Goal: Task Accomplishment & Management: Manage account settings

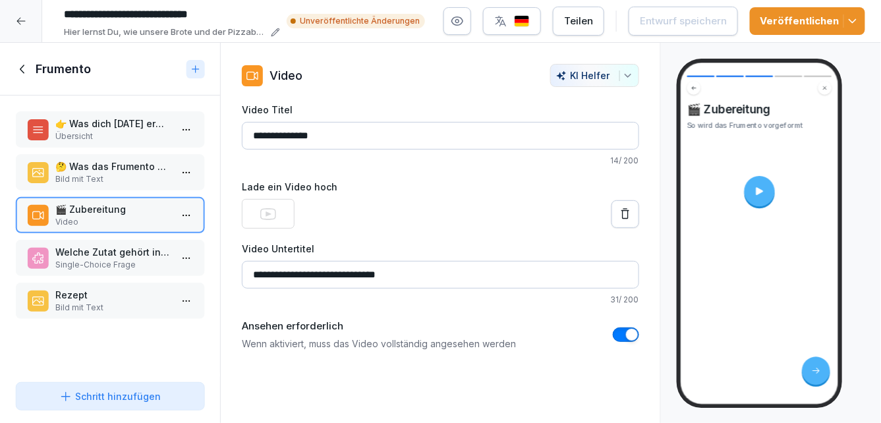
click at [21, 66] on icon at bounding box center [23, 69] width 15 height 15
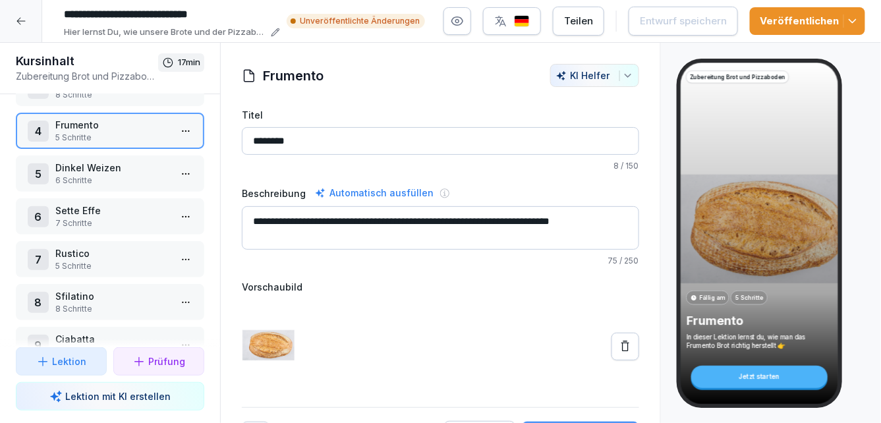
scroll to position [128, 0]
click at [107, 251] on p "Rustico" at bounding box center [112, 252] width 115 height 14
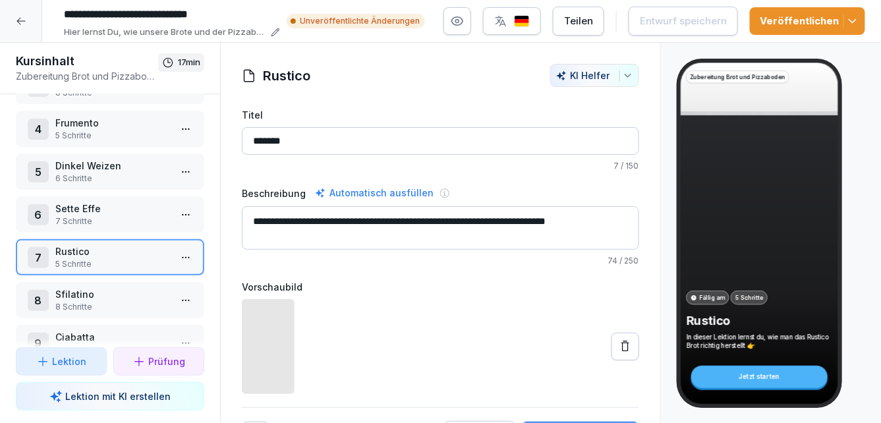
click at [184, 257] on html "**********" at bounding box center [440, 211] width 881 height 423
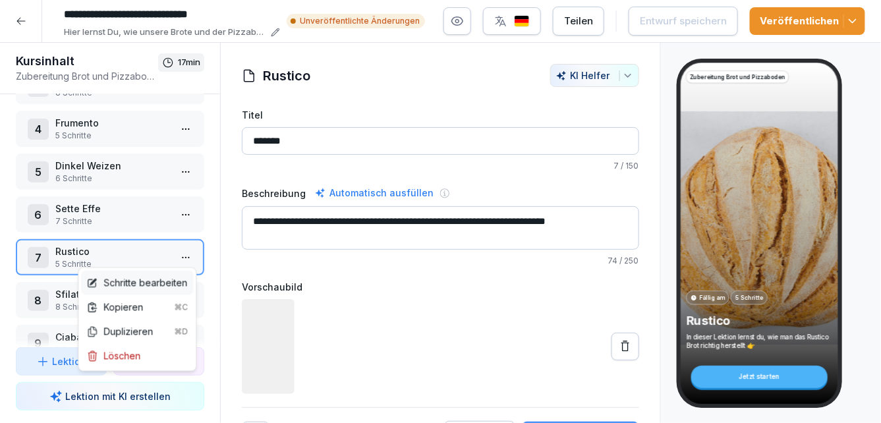
click at [154, 281] on div "Schritte bearbeiten" at bounding box center [136, 283] width 101 height 14
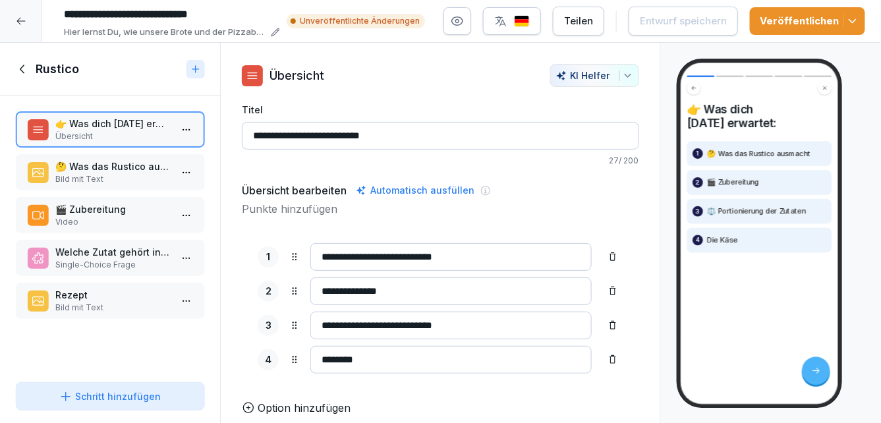
click at [468, 260] on input "**********" at bounding box center [450, 257] width 281 height 28
click at [140, 172] on p "🤔 Was das Rustico ausmacht" at bounding box center [112, 167] width 115 height 14
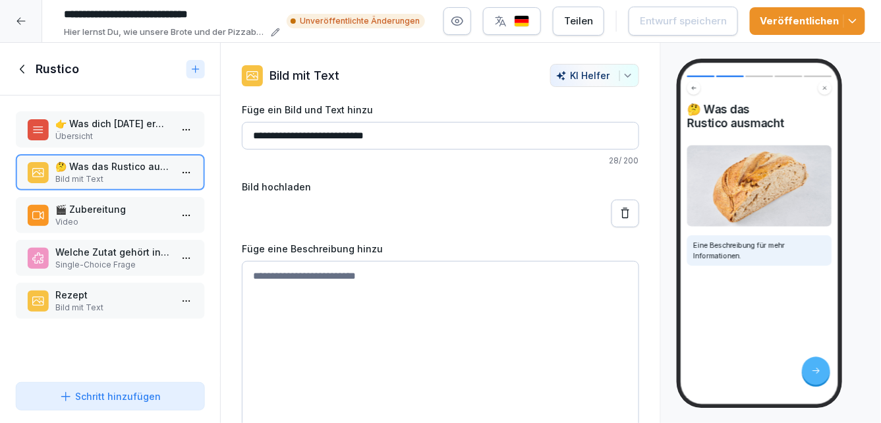
click at [293, 291] on textarea at bounding box center [440, 360] width 397 height 198
click at [376, 277] on textarea at bounding box center [440, 360] width 397 height 198
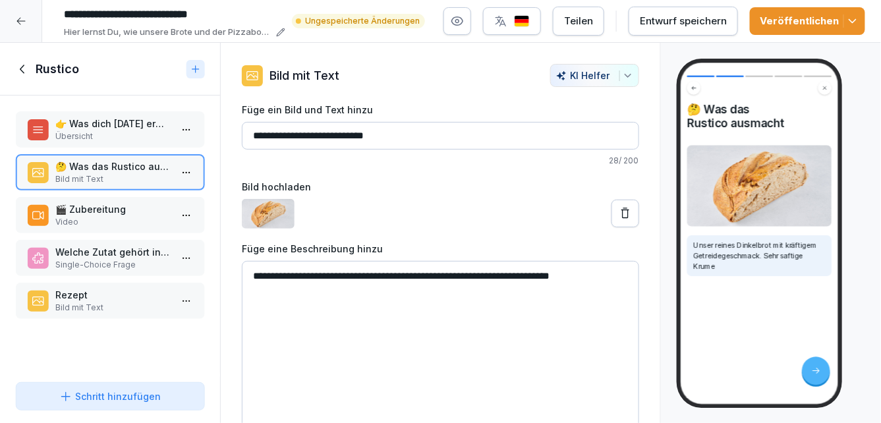
click at [585, 273] on textarea "**********" at bounding box center [440, 360] width 397 height 198
type textarea "**********"
click at [690, 17] on div "Entwurf speichern" at bounding box center [683, 21] width 87 height 15
click at [27, 69] on icon at bounding box center [23, 69] width 15 height 15
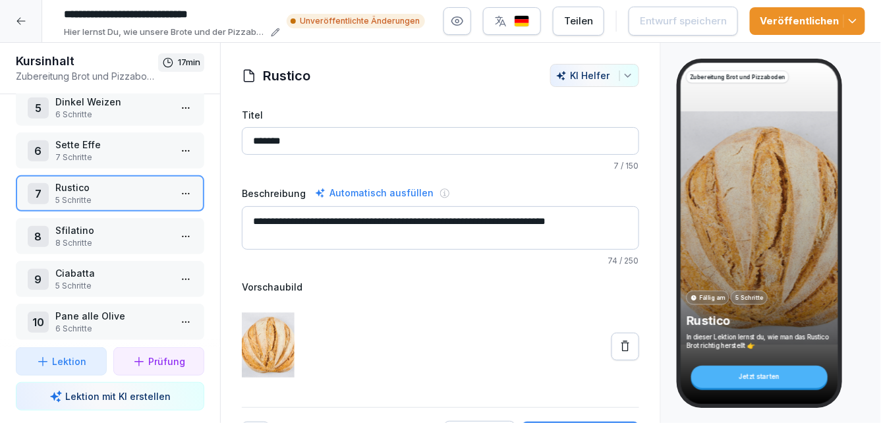
scroll to position [207, 0]
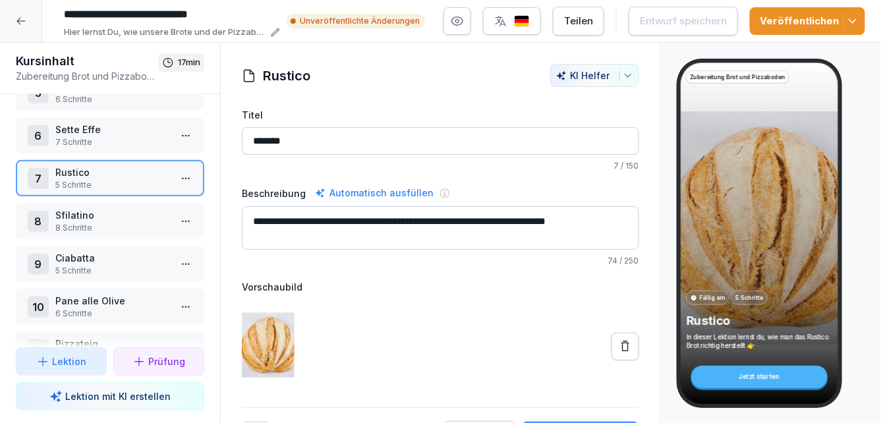
click at [185, 301] on html "**********" at bounding box center [440, 211] width 881 height 423
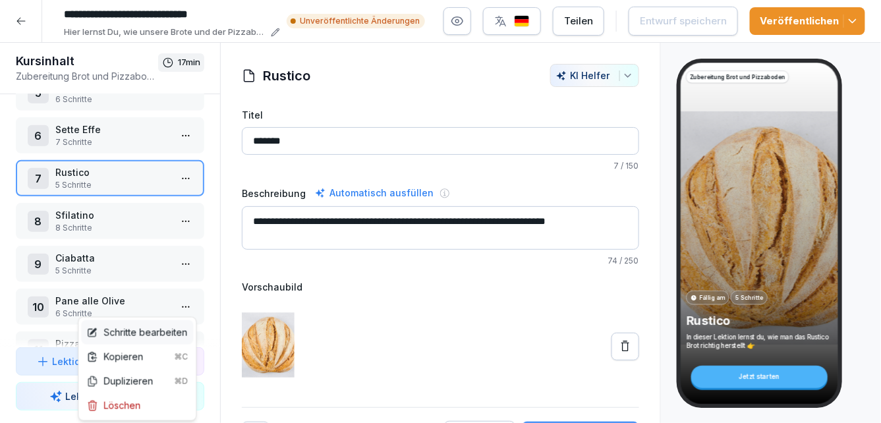
click at [161, 328] on div "Schritte bearbeiten" at bounding box center [136, 333] width 101 height 14
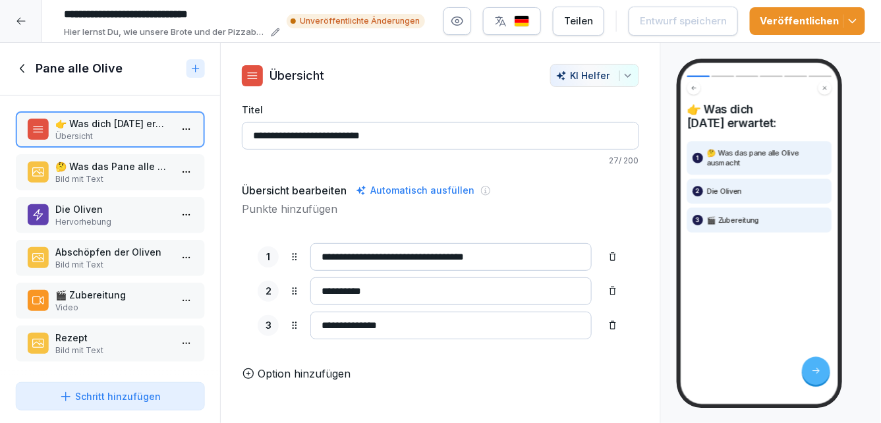
click at [135, 300] on p "🎬 Zubereitung" at bounding box center [112, 295] width 115 height 14
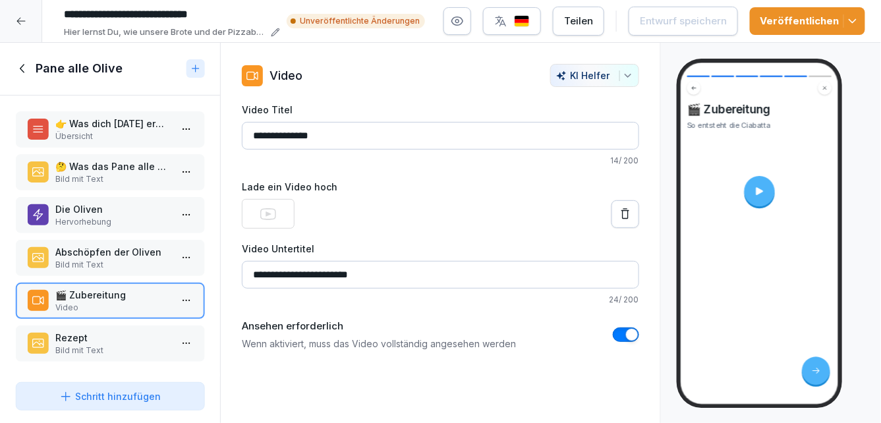
drag, startPoint x: 373, startPoint y: 275, endPoint x: 316, endPoint y: 272, distance: 57.4
click at [316, 272] on input "**********" at bounding box center [440, 275] width 397 height 28
type input "**********"
click at [695, 21] on div "Entwurf speichern" at bounding box center [683, 21] width 87 height 15
click at [28, 64] on icon at bounding box center [23, 68] width 15 height 15
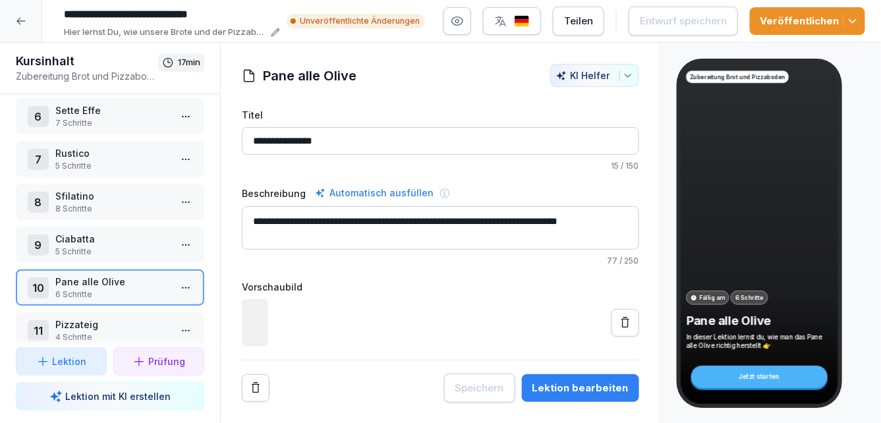
scroll to position [242, 0]
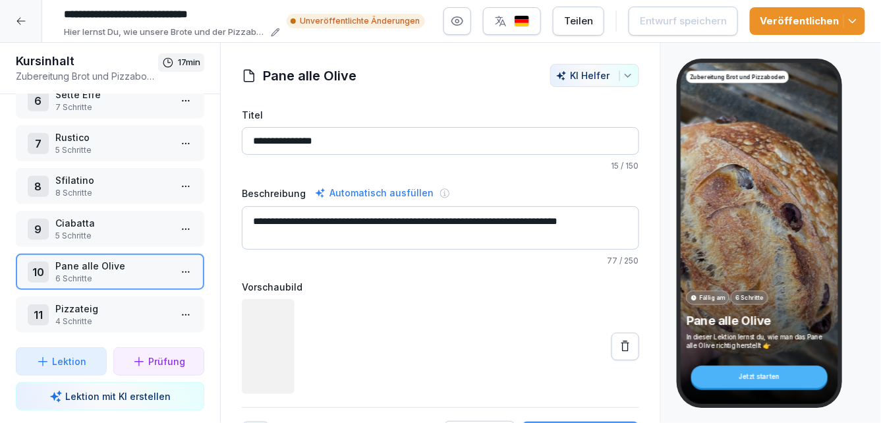
click at [154, 314] on p "Pizzateig" at bounding box center [112, 309] width 115 height 14
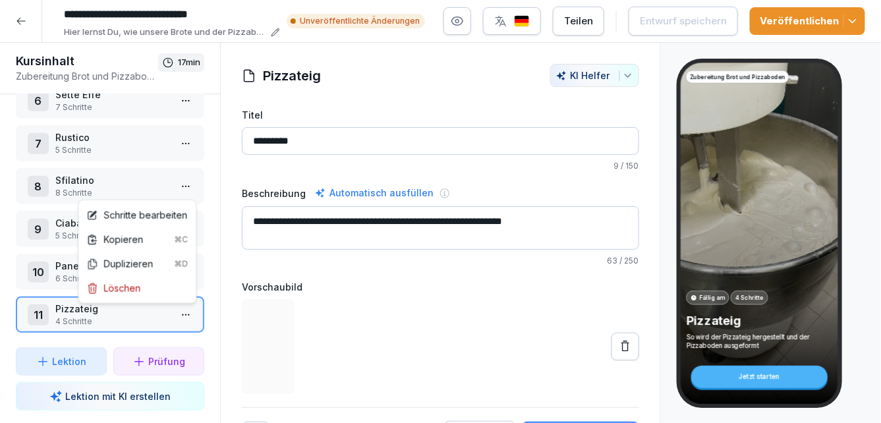
click at [191, 314] on html "**********" at bounding box center [440, 211] width 881 height 423
click at [146, 218] on div "Schritte bearbeiten" at bounding box center [136, 215] width 101 height 14
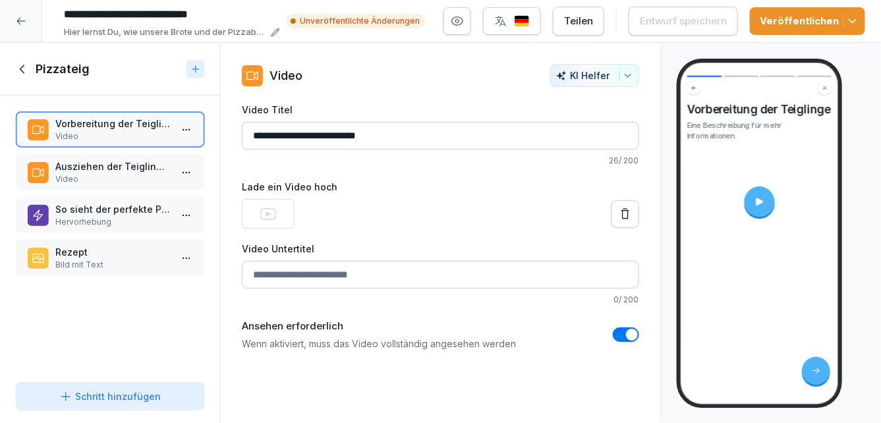
click at [147, 182] on p "Video" at bounding box center [112, 179] width 115 height 12
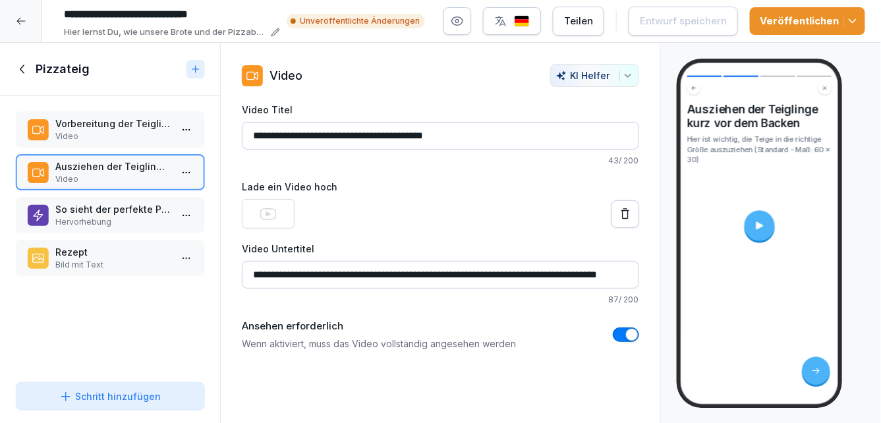
click at [24, 71] on icon at bounding box center [23, 69] width 15 height 15
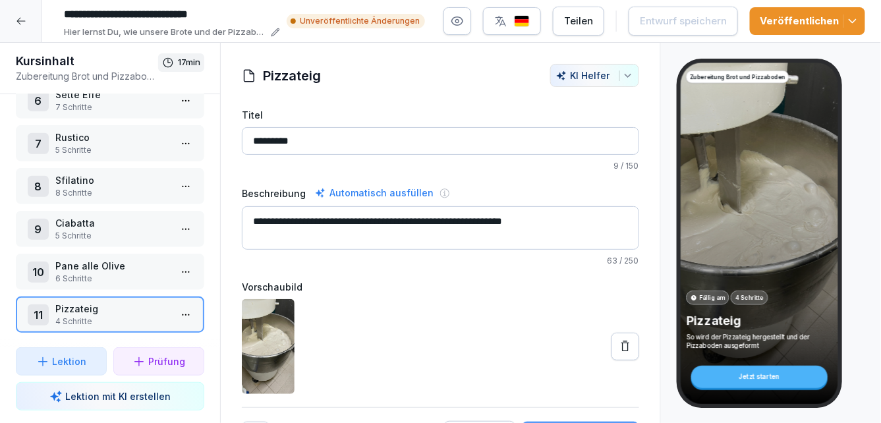
click at [857, 18] on icon "button" at bounding box center [852, 21] width 13 height 13
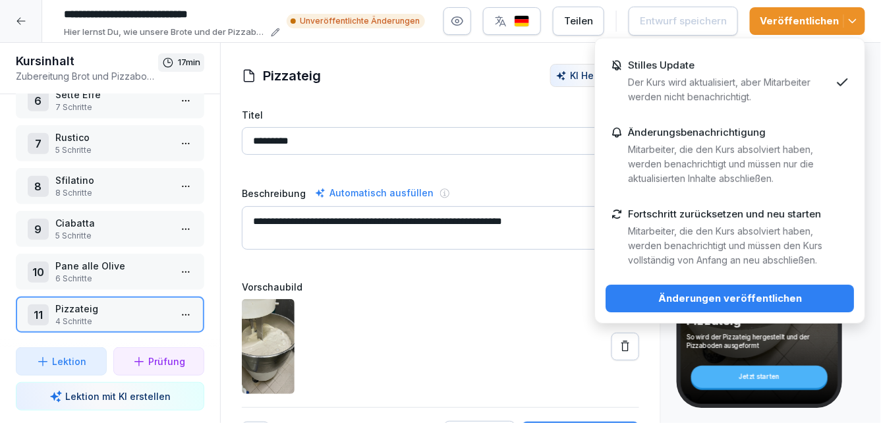
click at [678, 293] on div "Änderungen veröffentlichen" at bounding box center [729, 298] width 227 height 15
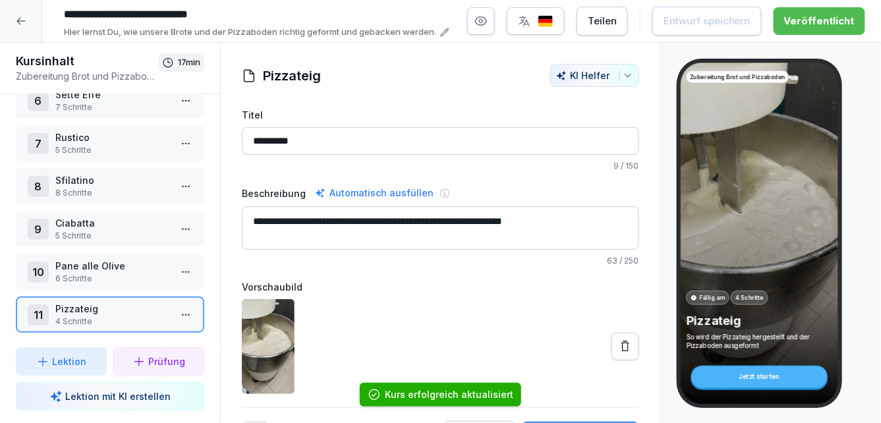
click at [21, 16] on icon at bounding box center [21, 21] width 11 height 11
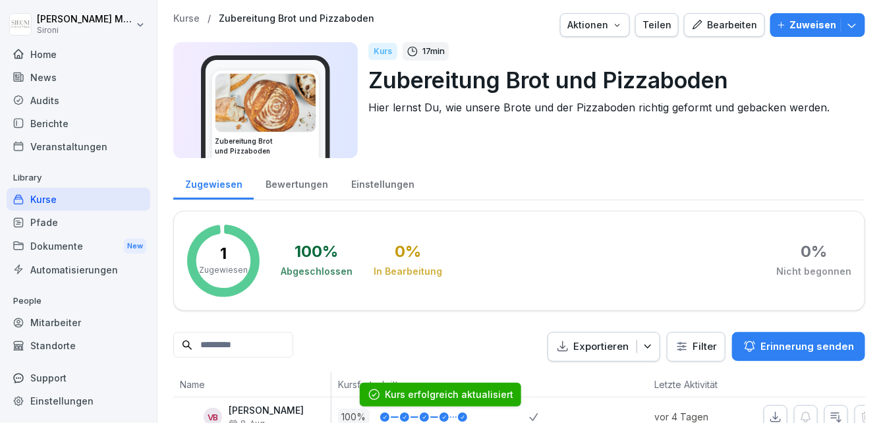
click at [49, 194] on div "Kurse" at bounding box center [79, 199] width 144 height 23
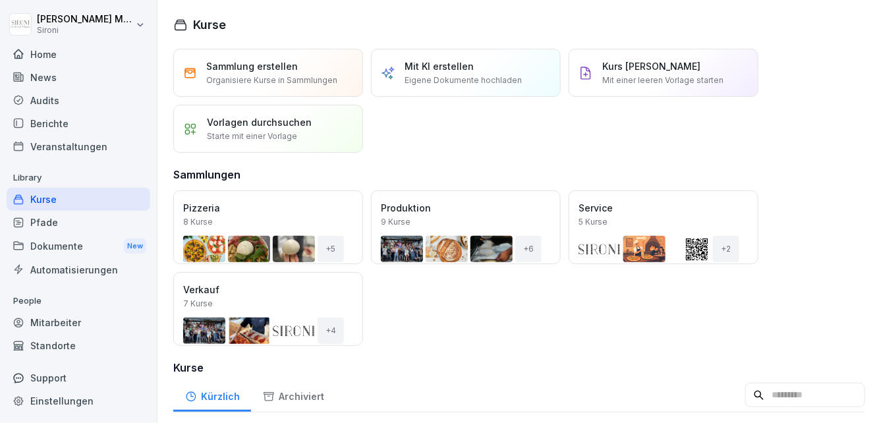
click at [0, 0] on div "Öffnen" at bounding box center [0, 0] width 0 height 0
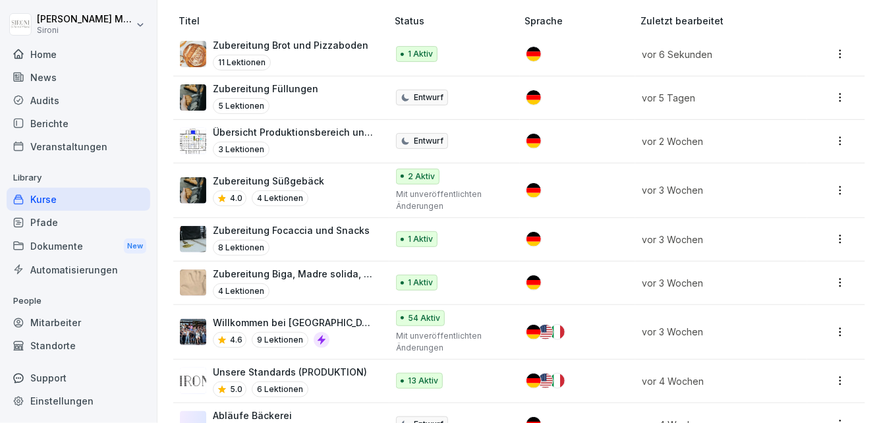
scroll to position [70, 0]
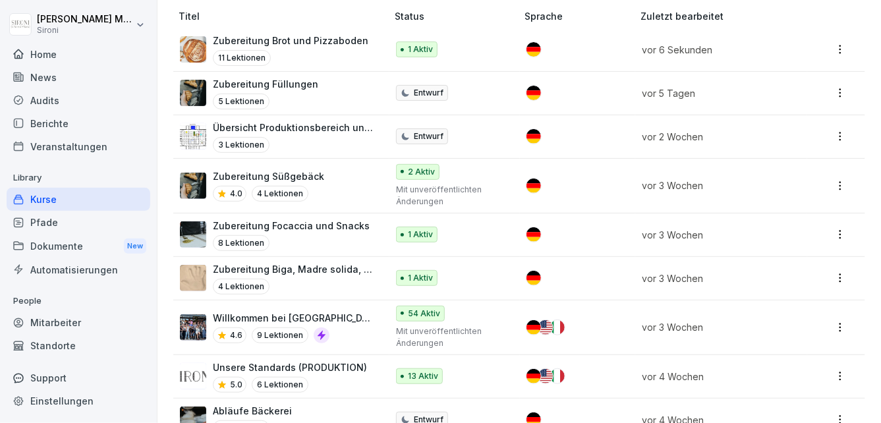
click at [299, 276] on div "Zubereitung Biga, Madre solida, madre liquida 4 Lektionen" at bounding box center [293, 278] width 161 height 32
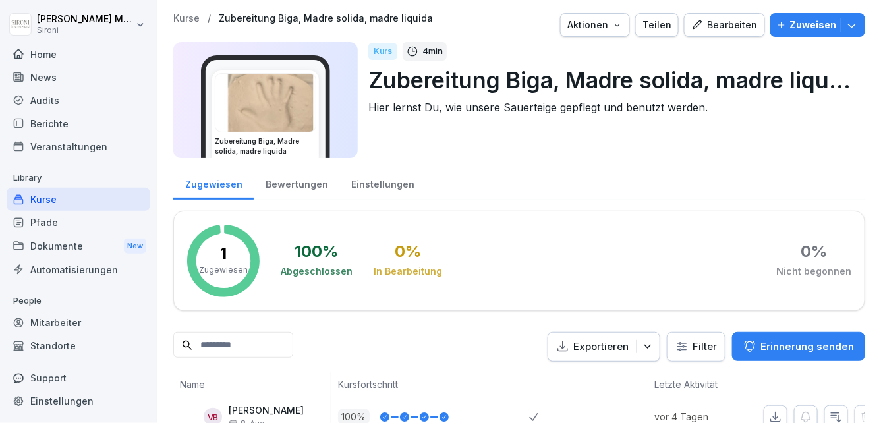
click at [724, 29] on div "Bearbeiten" at bounding box center [724, 25] width 67 height 15
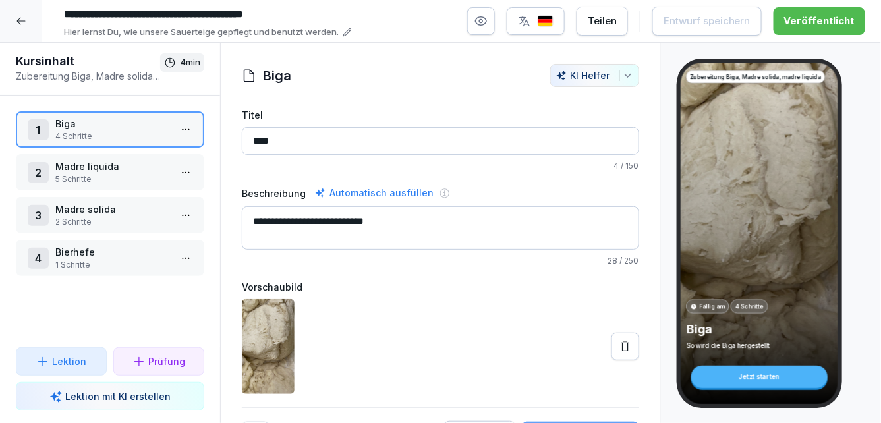
click at [181, 206] on html "**********" at bounding box center [440, 211] width 881 height 423
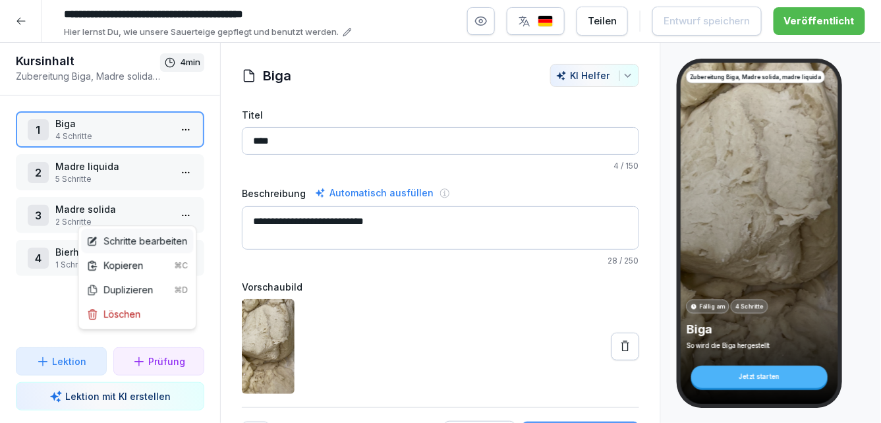
click at [158, 237] on div "Schritte bearbeiten" at bounding box center [136, 241] width 101 height 14
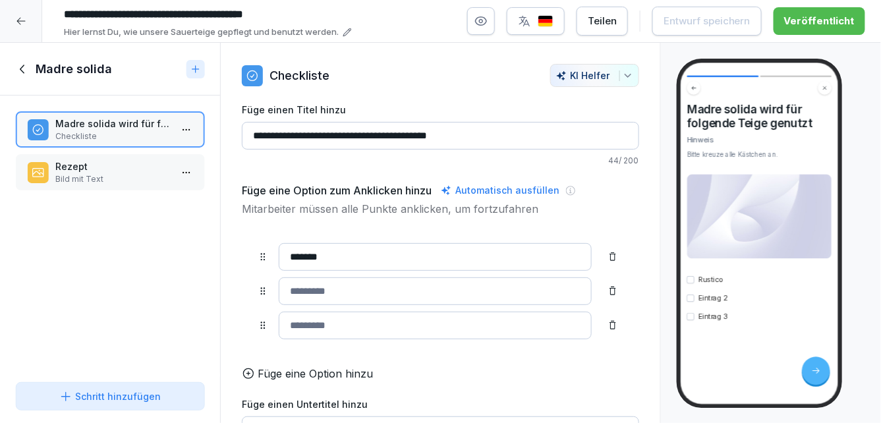
click at [319, 289] on input at bounding box center [435, 292] width 313 height 28
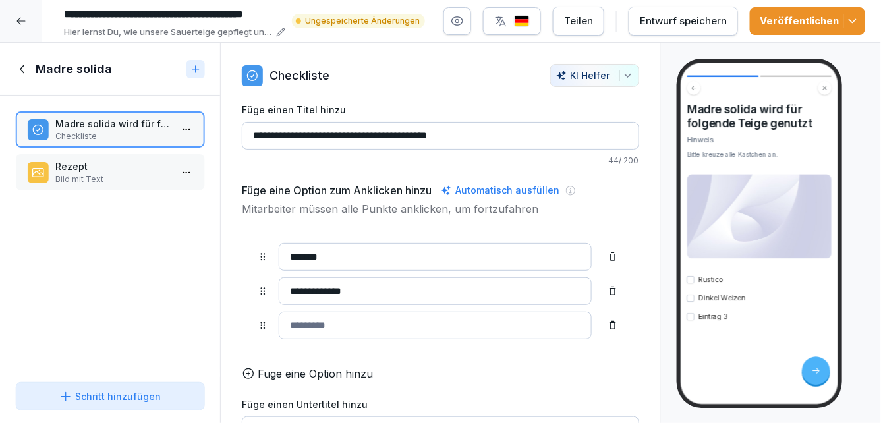
type input "**********"
click at [312, 320] on input at bounding box center [435, 326] width 313 height 28
click at [301, 323] on input "********" at bounding box center [435, 326] width 313 height 28
type input "********"
click at [295, 376] on p "Füge eine Option hinzu" at bounding box center [315, 374] width 115 height 16
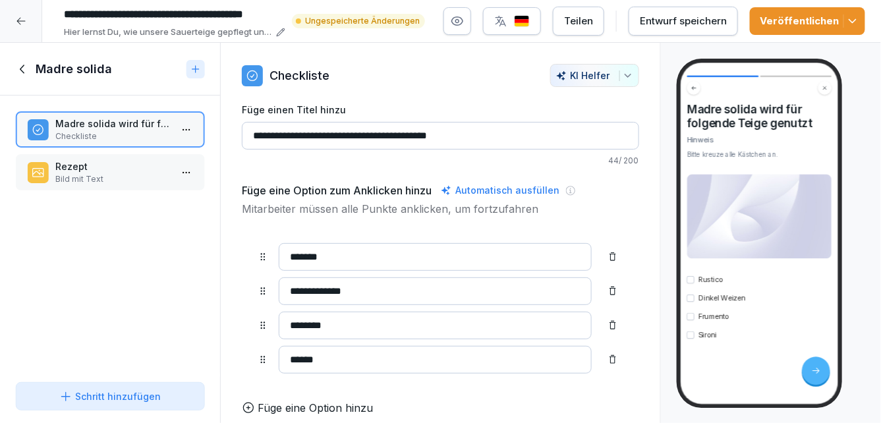
type input "******"
drag, startPoint x: 425, startPoint y: 137, endPoint x: 355, endPoint y: 134, distance: 69.9
click at [355, 134] on input "**********" at bounding box center [440, 136] width 397 height 28
type input "**********"
click at [297, 403] on p "Füge eine Option hinzu" at bounding box center [315, 408] width 115 height 16
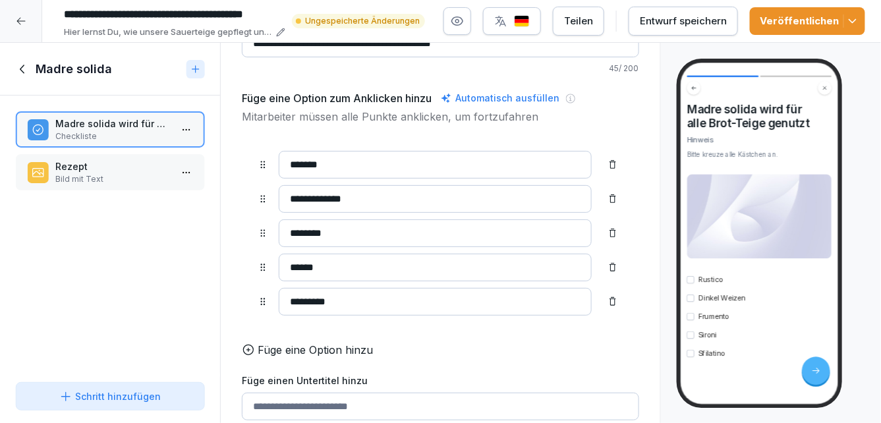
scroll to position [108, 0]
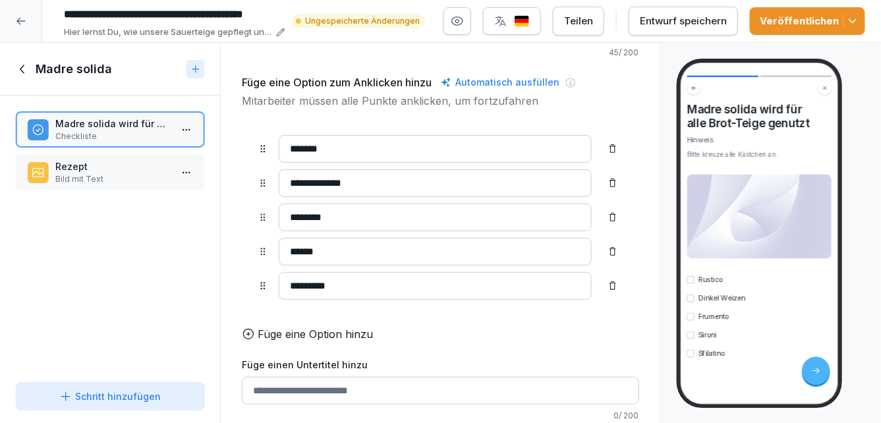
type input "*********"
click at [377, 249] on input "******" at bounding box center [435, 252] width 313 height 28
click at [322, 329] on p "Füge eine Option hinzu" at bounding box center [315, 334] width 115 height 16
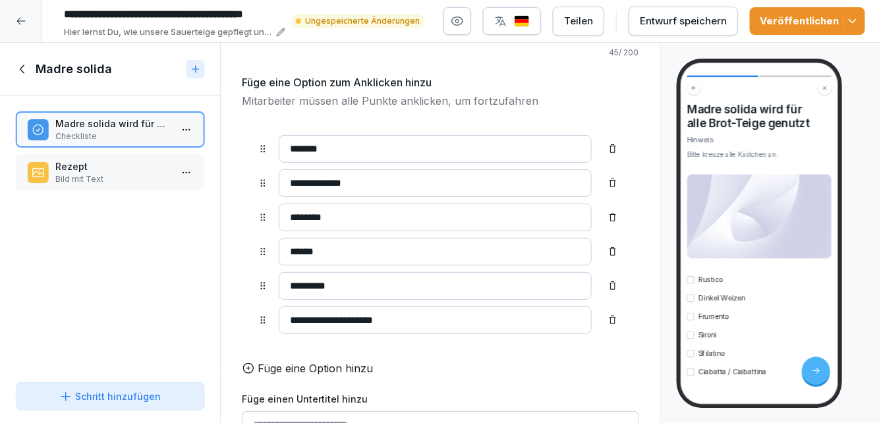
type input "**********"
click at [292, 361] on p "Füge eine Option hinzu" at bounding box center [315, 369] width 115 height 16
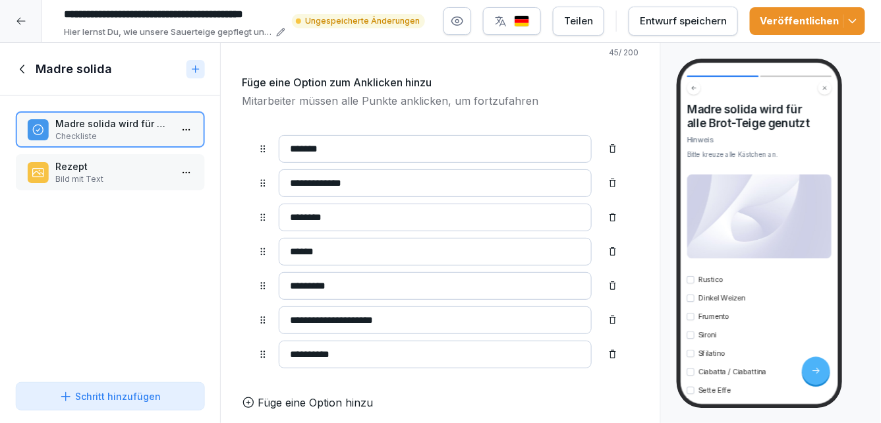
type input "**********"
click at [680, 25] on div "Entwurf speichern" at bounding box center [683, 21] width 87 height 15
click at [25, 64] on icon at bounding box center [23, 69] width 15 height 15
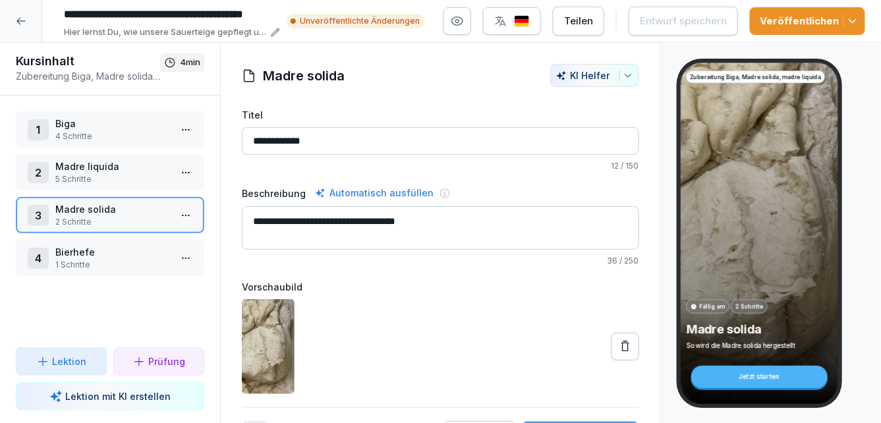
click at [167, 254] on p "Bierhefe" at bounding box center [112, 252] width 115 height 14
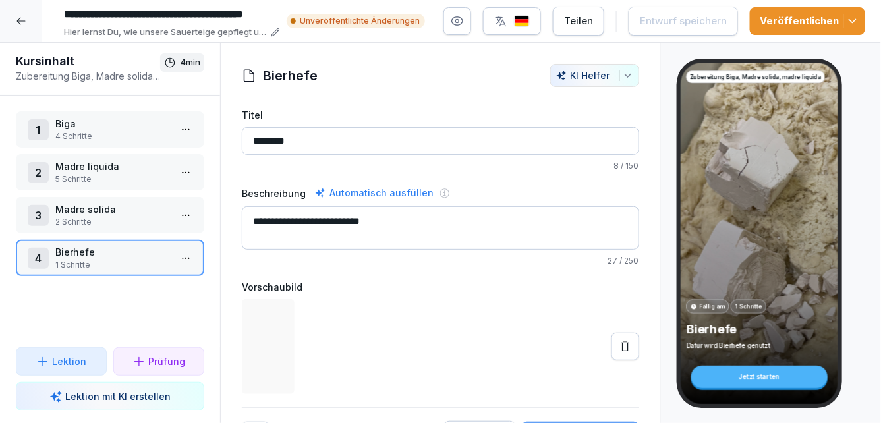
click at [184, 262] on html "**********" at bounding box center [440, 211] width 881 height 423
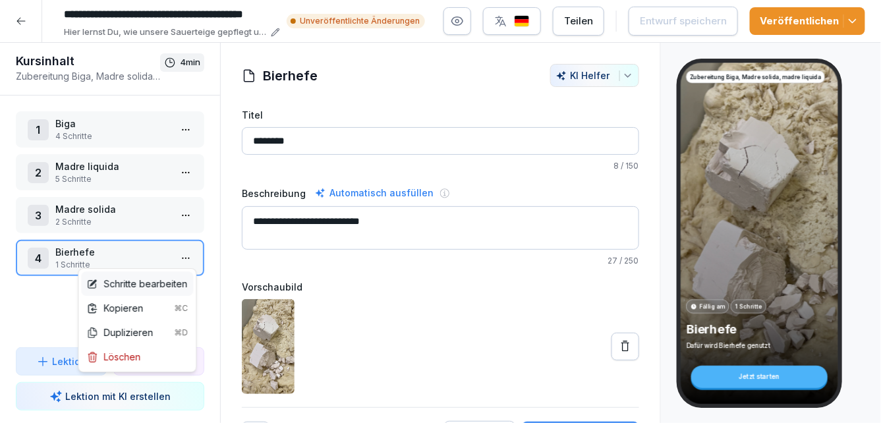
click at [163, 275] on div "Schritte bearbeiten" at bounding box center [137, 284] width 112 height 24
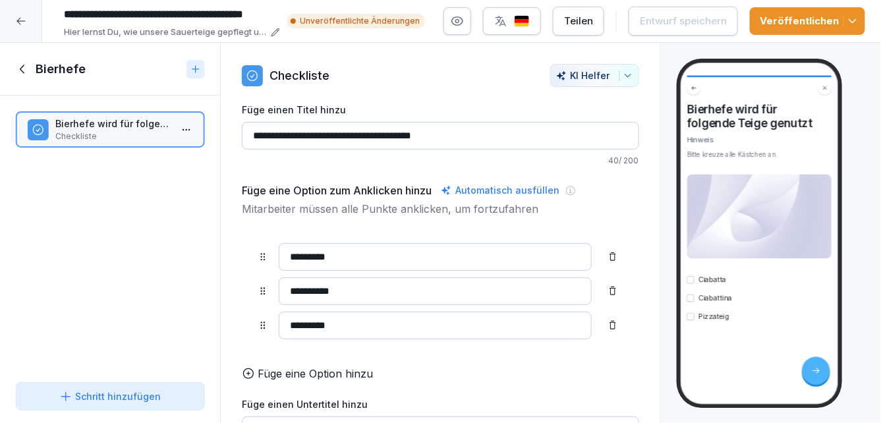
click at [324, 372] on p "Füge eine Option hinzu" at bounding box center [315, 374] width 115 height 16
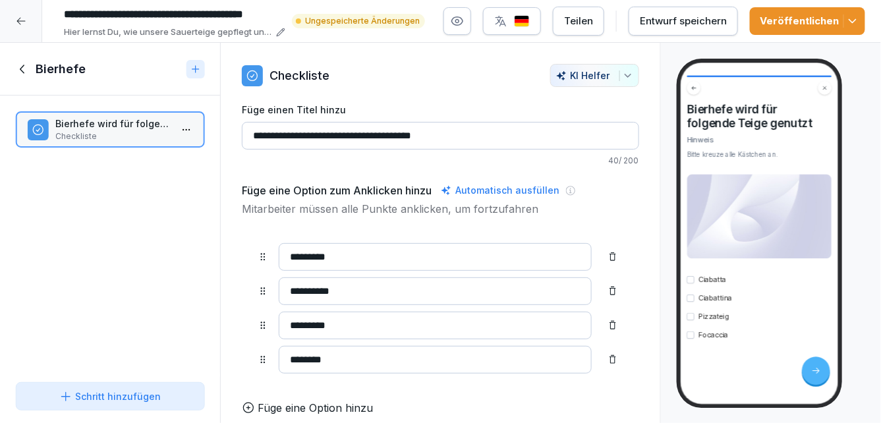
type input "********"
click at [314, 402] on p "Füge eine Option hinzu" at bounding box center [315, 408] width 115 height 16
type input "*********"
click at [681, 20] on div "Entwurf speichern" at bounding box center [683, 21] width 87 height 15
click at [28, 71] on icon at bounding box center [23, 69] width 15 height 15
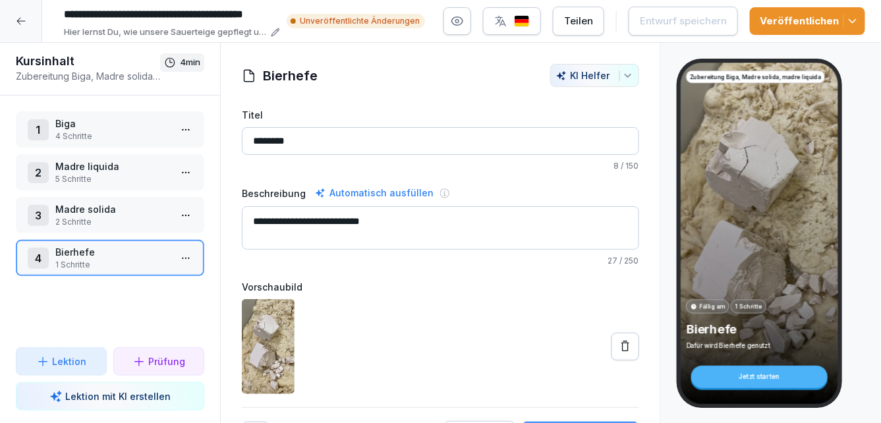
click at [137, 170] on p "Madre liquida" at bounding box center [112, 167] width 115 height 14
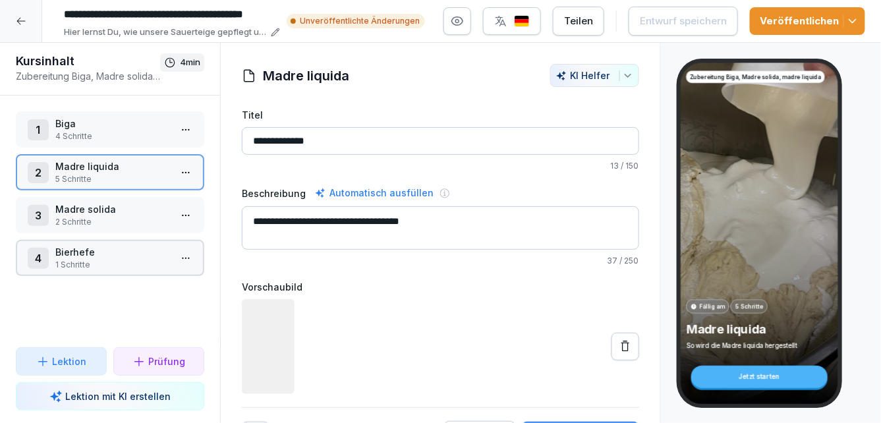
click at [189, 174] on html "**********" at bounding box center [440, 211] width 881 height 423
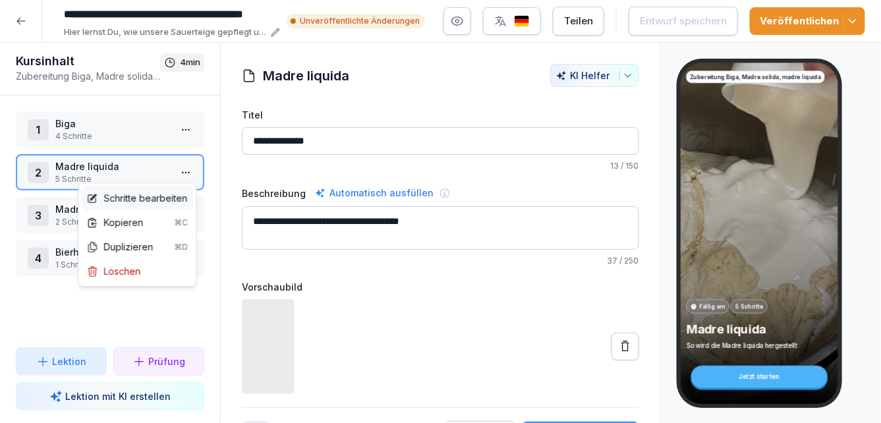
click at [160, 198] on div "Schritte bearbeiten" at bounding box center [136, 198] width 101 height 14
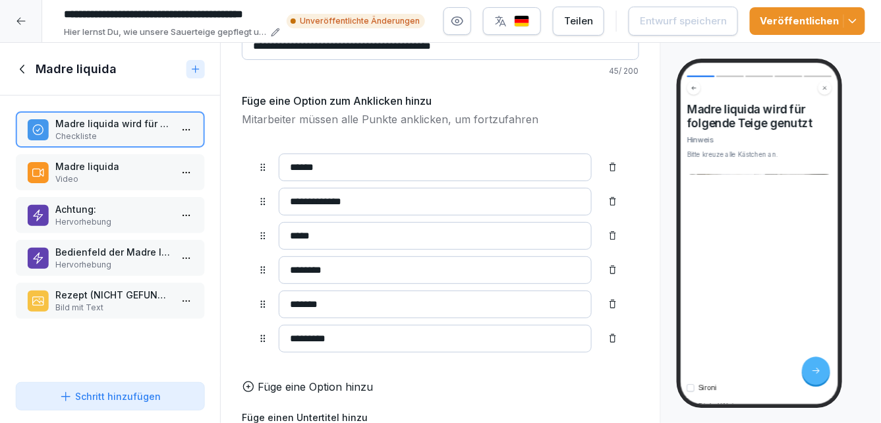
scroll to position [107, 0]
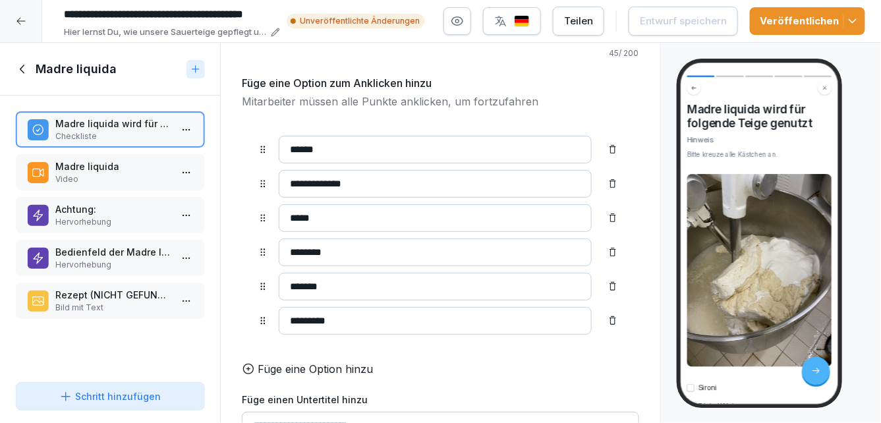
click at [614, 320] on icon at bounding box center [613, 321] width 11 height 11
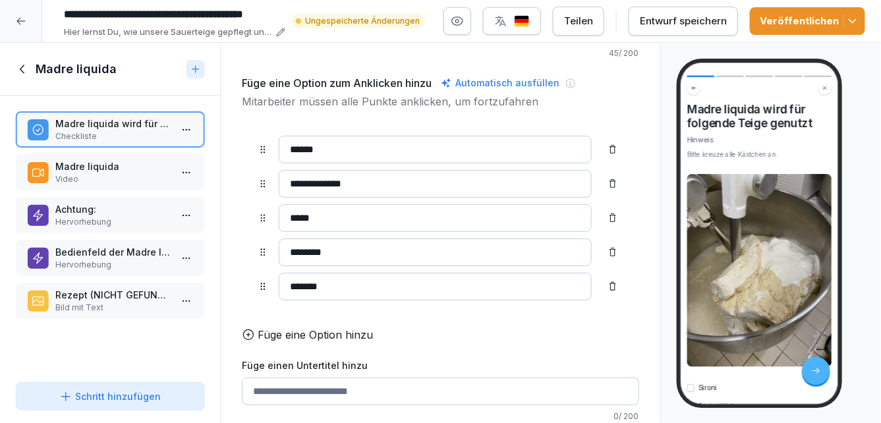
click at [614, 289] on icon at bounding box center [613, 286] width 11 height 11
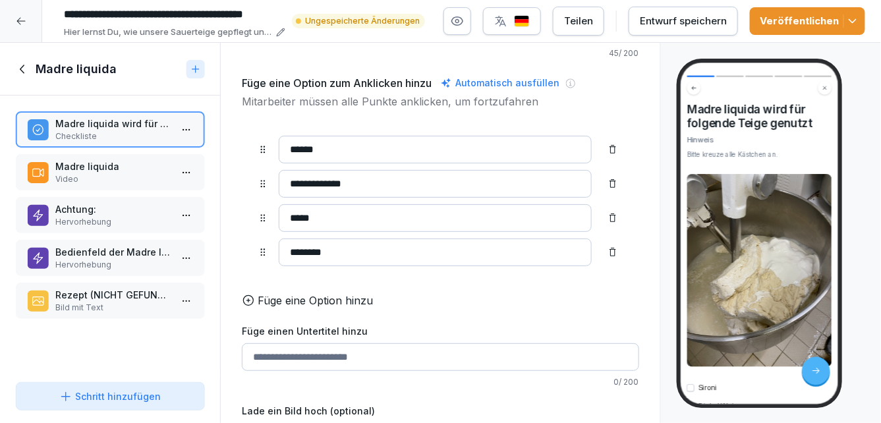
click at [614, 183] on icon at bounding box center [613, 184] width 11 height 11
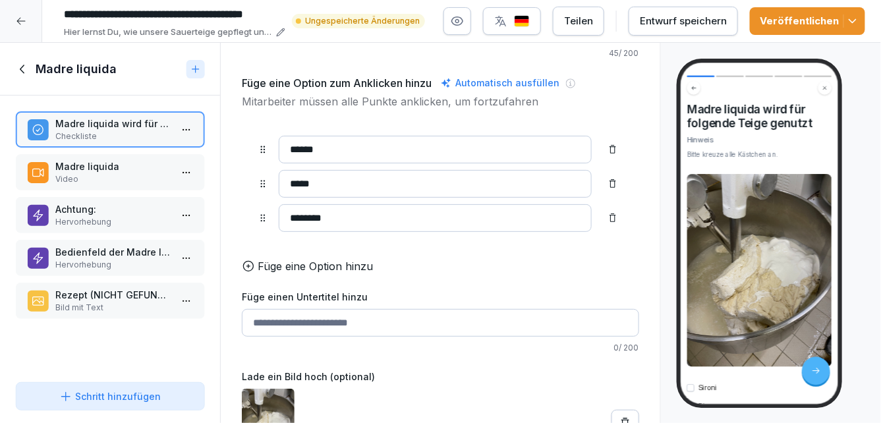
click at [374, 152] on input "******" at bounding box center [435, 150] width 313 height 28
type input "********"
click at [691, 22] on div "Entwurf speichern" at bounding box center [683, 21] width 87 height 15
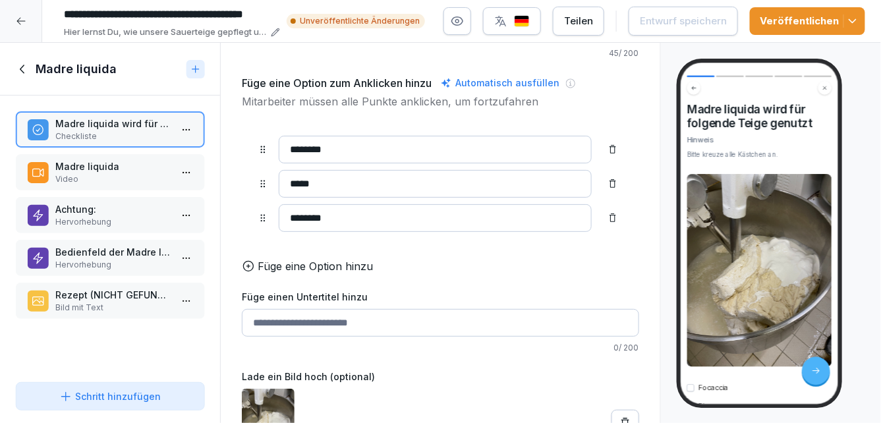
click at [23, 67] on icon at bounding box center [23, 69] width 15 height 15
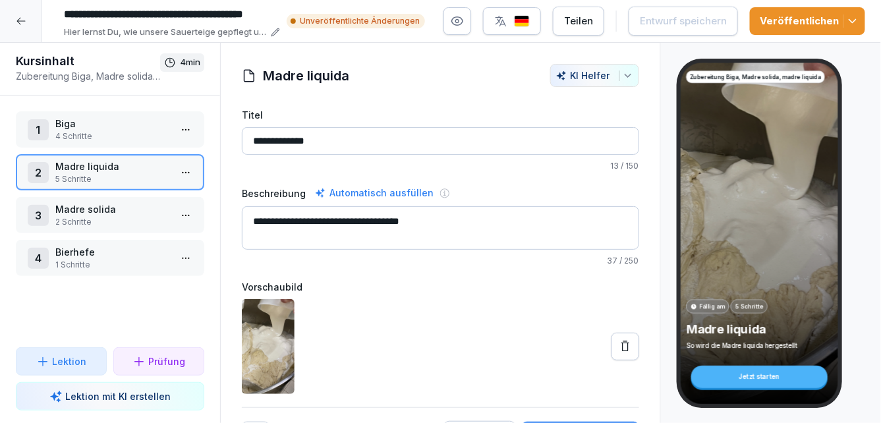
click at [860, 26] on icon "button" at bounding box center [852, 21] width 13 height 13
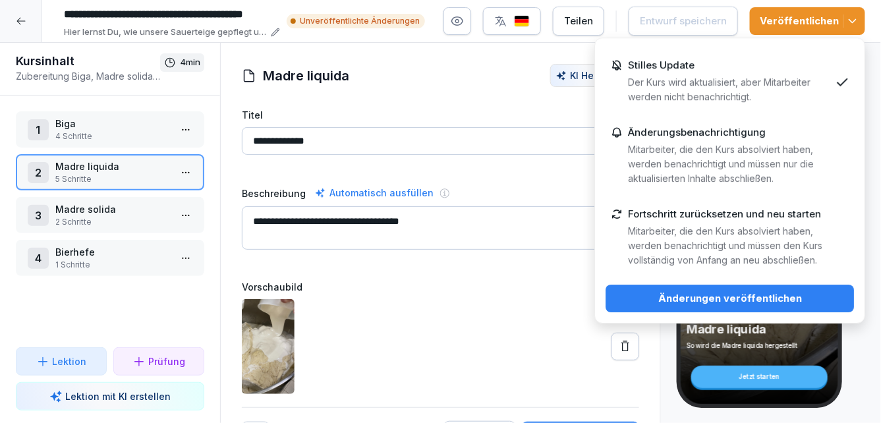
click at [695, 301] on div "Änderungen veröffentlichen" at bounding box center [729, 298] width 227 height 15
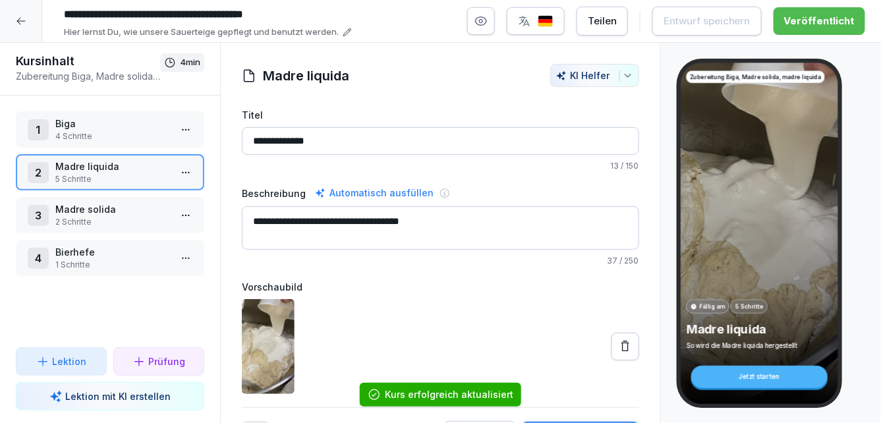
click at [25, 18] on icon at bounding box center [21, 21] width 11 height 11
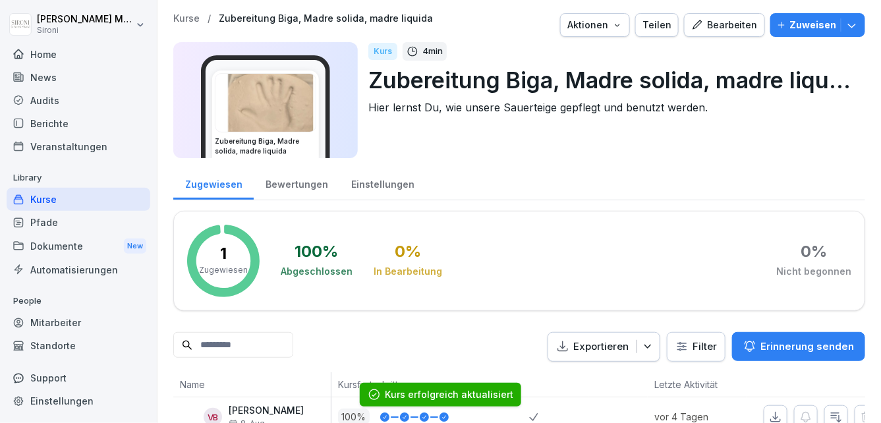
click at [44, 198] on div "Kurse" at bounding box center [79, 199] width 144 height 23
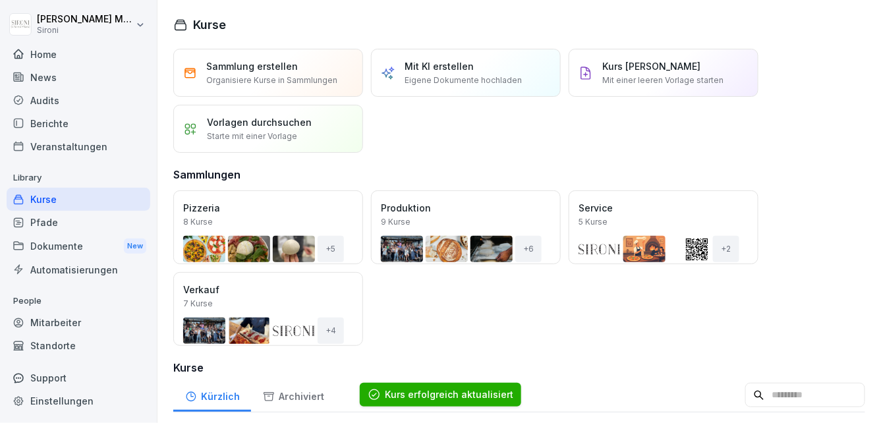
click at [0, 0] on div "Öffnen" at bounding box center [0, 0] width 0 height 0
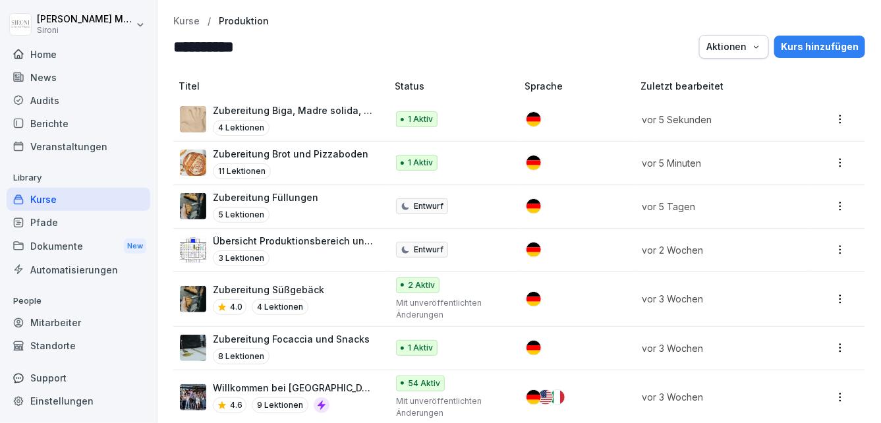
click at [261, 339] on p "Zubereitung Focaccia und Snacks" at bounding box center [291, 339] width 157 height 14
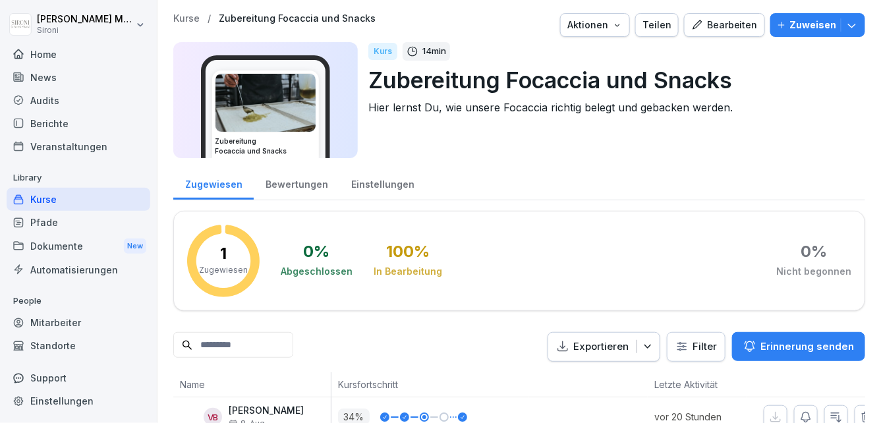
click at [748, 20] on div "Bearbeiten" at bounding box center [724, 25] width 67 height 15
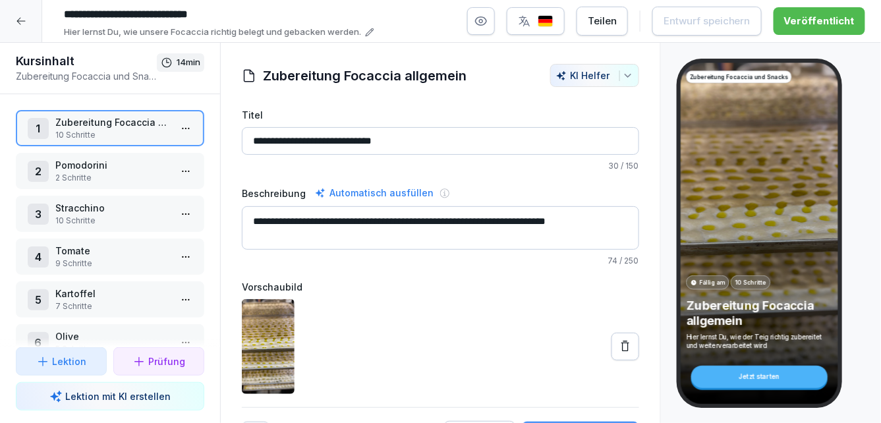
click at [185, 128] on html "**********" at bounding box center [440, 211] width 881 height 423
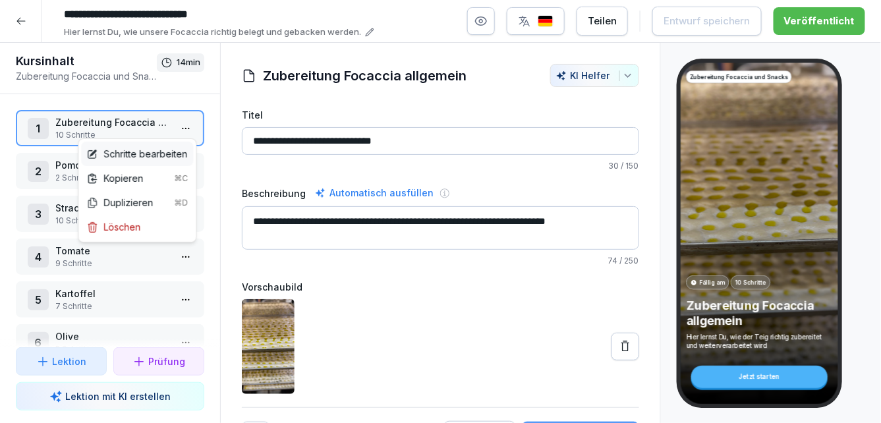
click at [152, 154] on div "Schritte bearbeiten" at bounding box center [136, 154] width 101 height 14
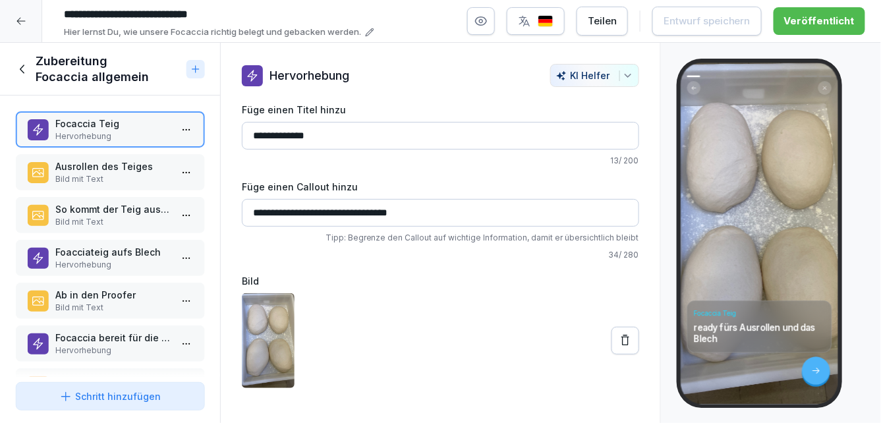
click at [130, 175] on p "Bild mit Text" at bounding box center [112, 179] width 115 height 12
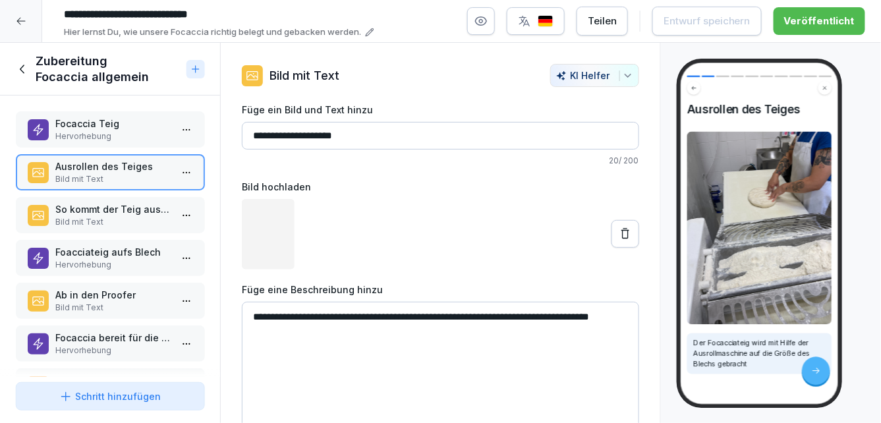
click at [123, 205] on p "So kommt der Teig aus der Maschine" at bounding box center [112, 209] width 115 height 14
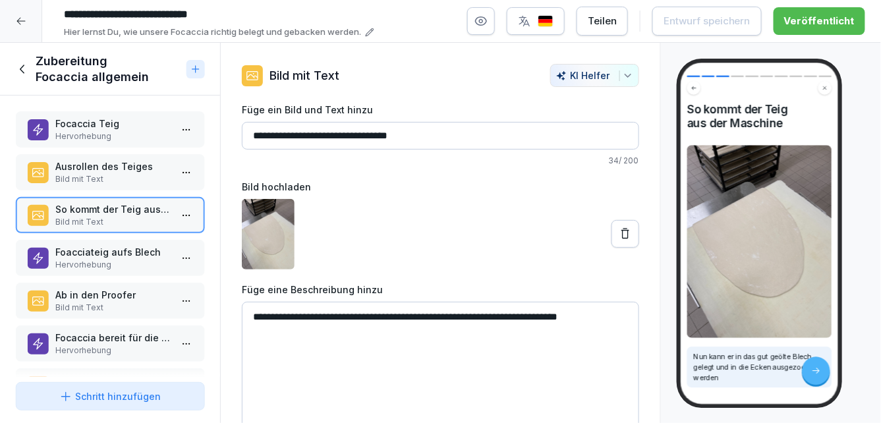
click at [120, 262] on p "Hervorhebung" at bounding box center [112, 265] width 115 height 12
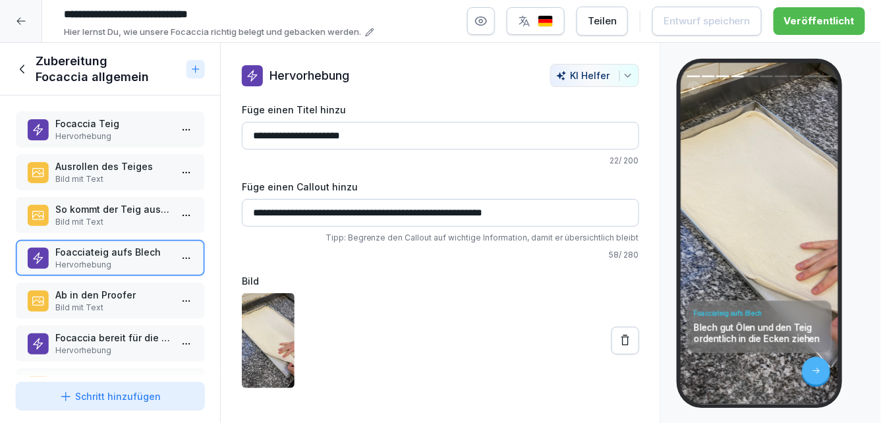
click at [268, 136] on input "**********" at bounding box center [440, 136] width 397 height 28
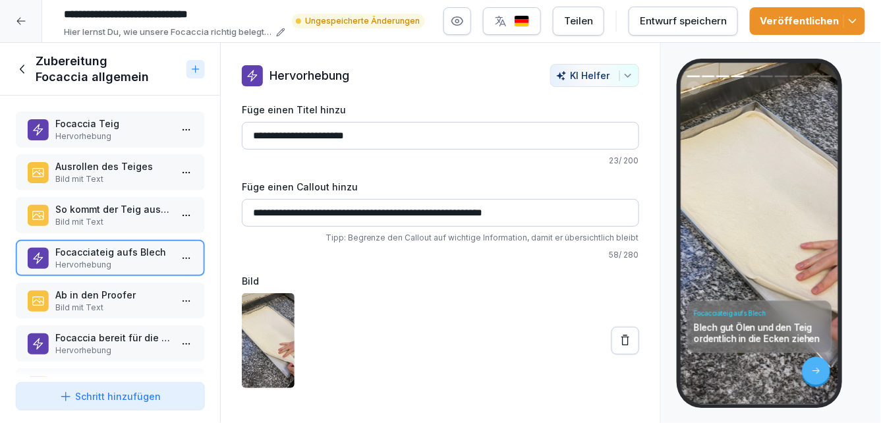
type input "**********"
click at [713, 17] on div "Entwurf speichern" at bounding box center [683, 21] width 87 height 15
click at [117, 301] on p "Ab in den Proofer" at bounding box center [112, 295] width 115 height 14
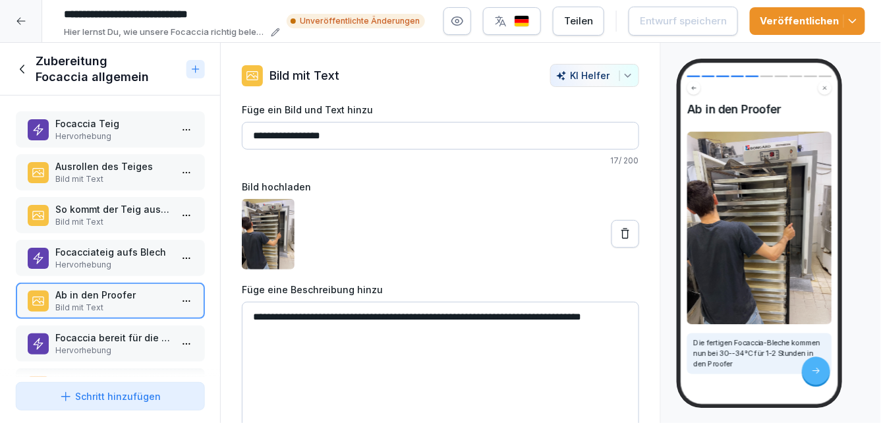
click at [120, 342] on p "Focaccia bereit für die Mulden und zum Belegen" at bounding box center [112, 338] width 115 height 14
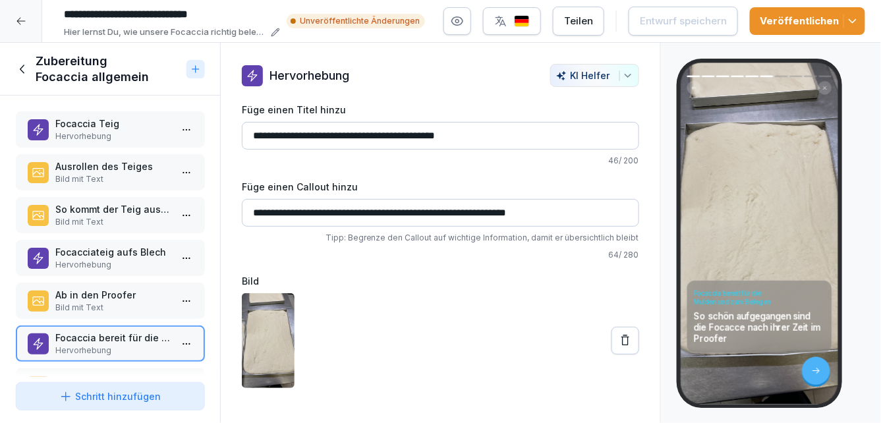
click at [115, 247] on p "Focacciateig aufs Blech" at bounding box center [112, 252] width 115 height 14
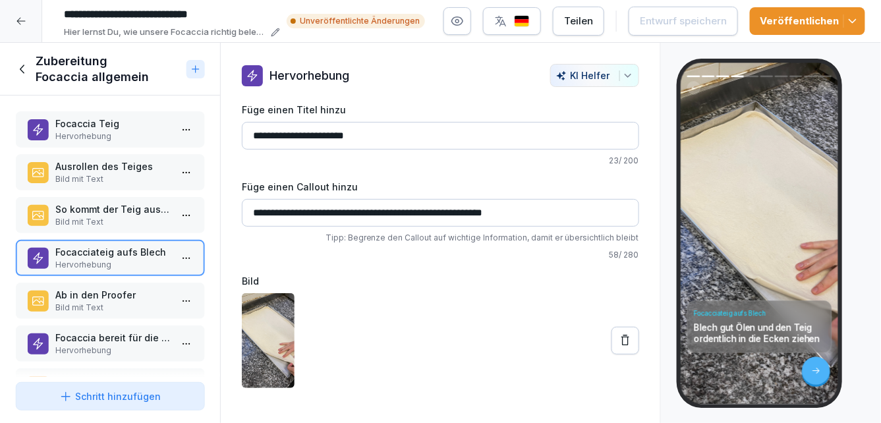
click at [96, 295] on p "Ab in den Proofer" at bounding box center [112, 295] width 115 height 14
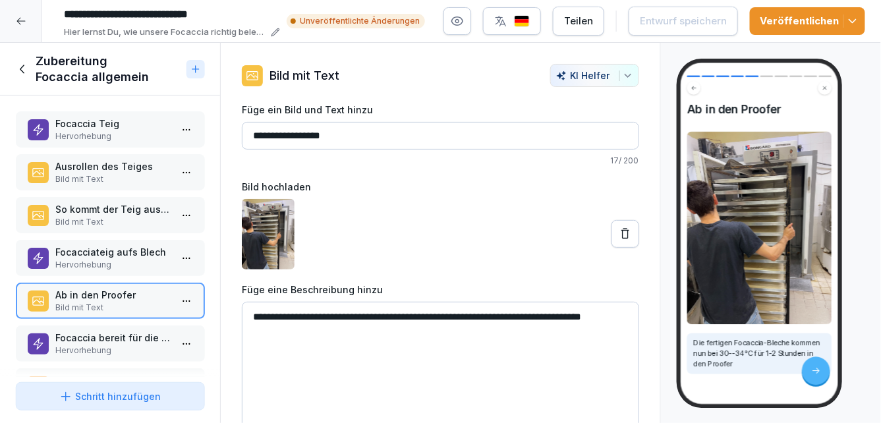
click at [117, 206] on p "So kommt der Teig aus der Maschine" at bounding box center [112, 209] width 115 height 14
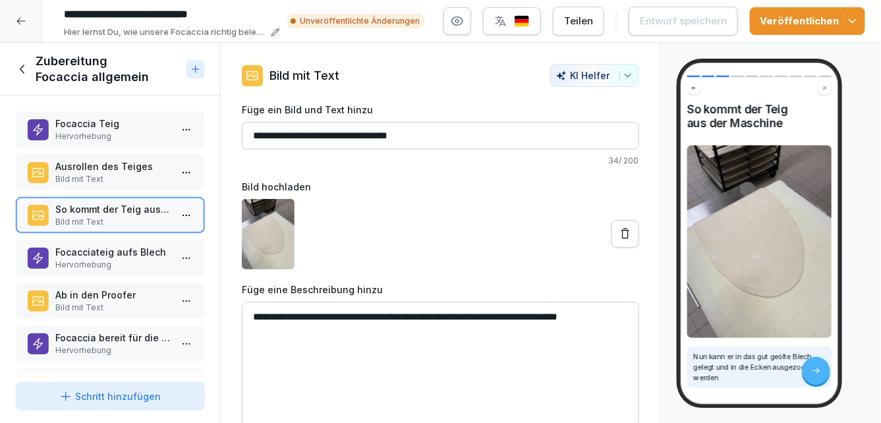
click at [137, 173] on p "Bild mit Text" at bounding box center [112, 179] width 115 height 12
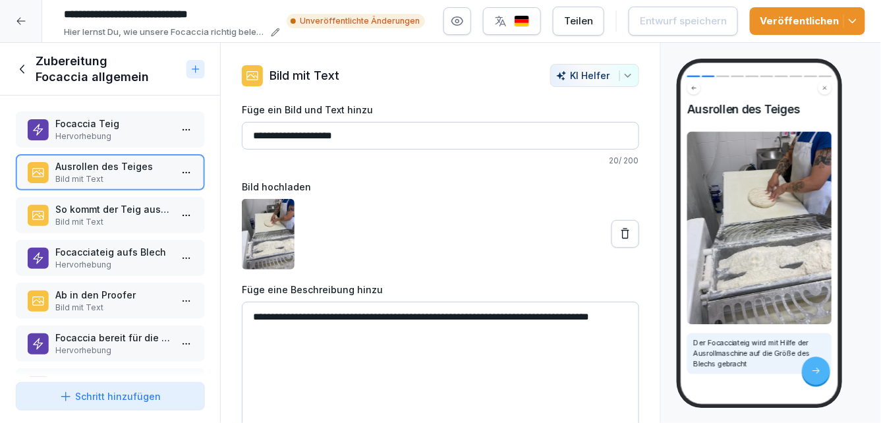
click at [139, 142] on p "Hervorhebung" at bounding box center [112, 137] width 115 height 12
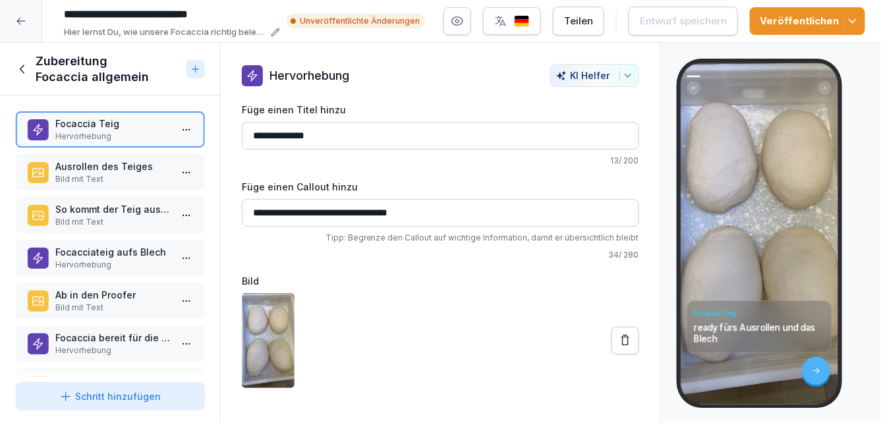
click at [24, 65] on icon at bounding box center [22, 69] width 5 height 9
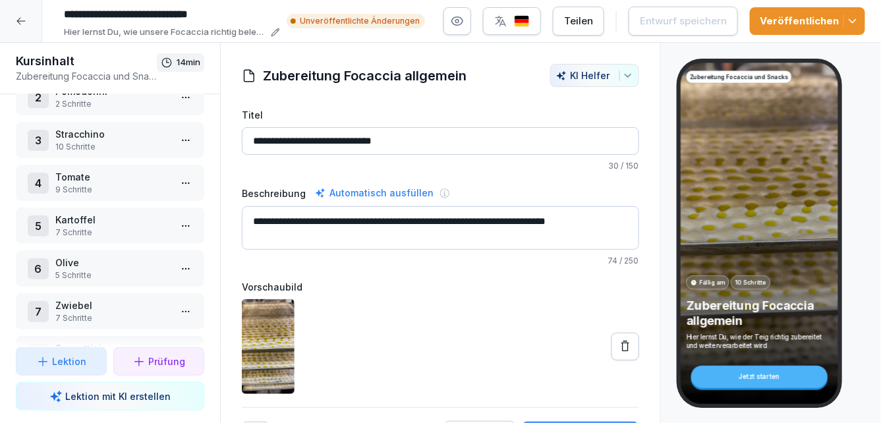
scroll to position [113, 0]
click at [96, 310] on p "Saccottini" at bounding box center [112, 309] width 115 height 14
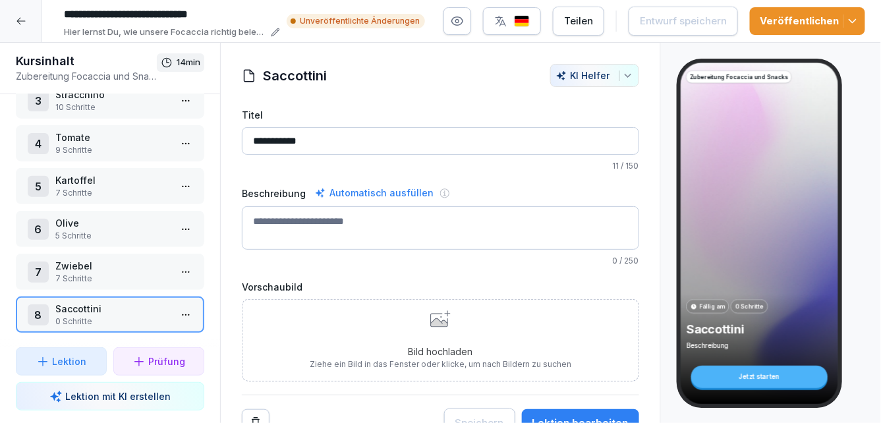
click at [123, 270] on p "Zwiebel" at bounding box center [112, 266] width 115 height 14
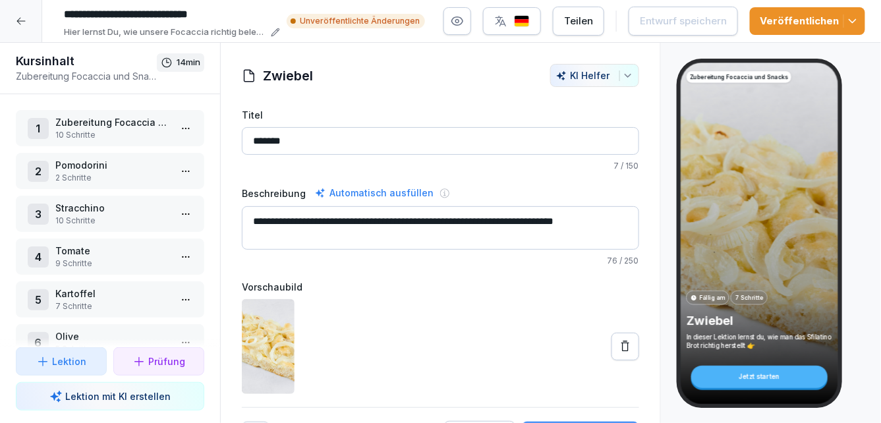
click at [150, 168] on p "Pomodorini" at bounding box center [112, 165] width 115 height 14
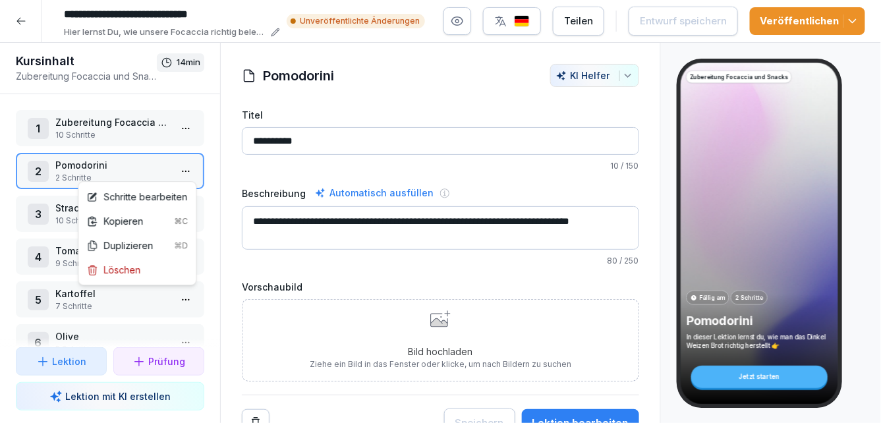
click at [187, 166] on html "**********" at bounding box center [440, 211] width 881 height 423
click at [163, 195] on div "Schritte bearbeiten" at bounding box center [136, 197] width 101 height 14
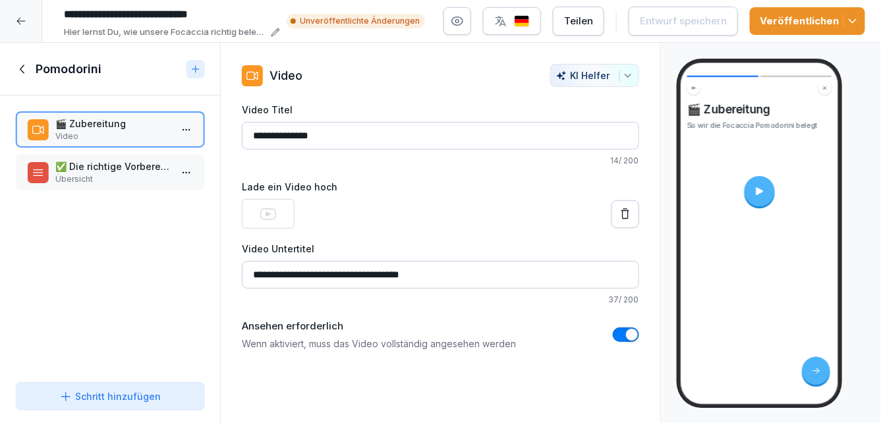
click at [148, 177] on p "Übersicht" at bounding box center [112, 179] width 115 height 12
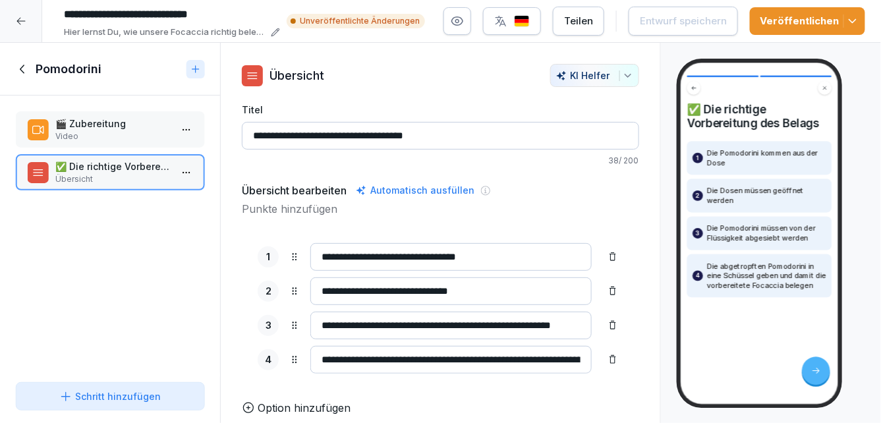
click at [130, 131] on p "Video" at bounding box center [112, 137] width 115 height 12
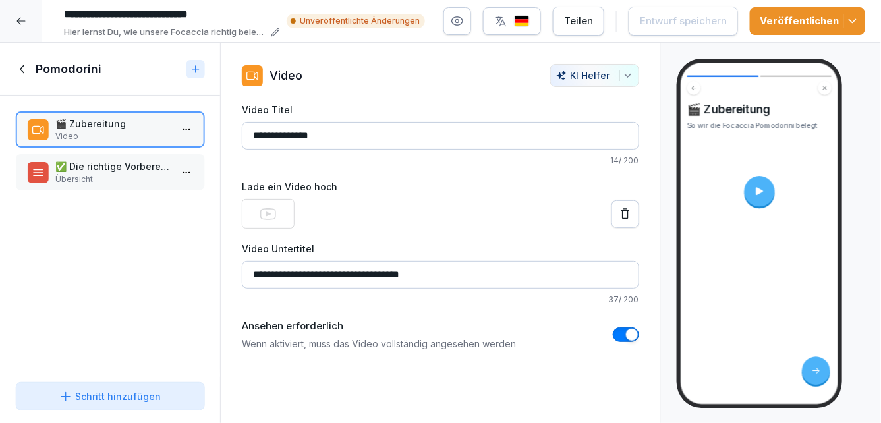
click at [22, 70] on icon at bounding box center [23, 69] width 15 height 15
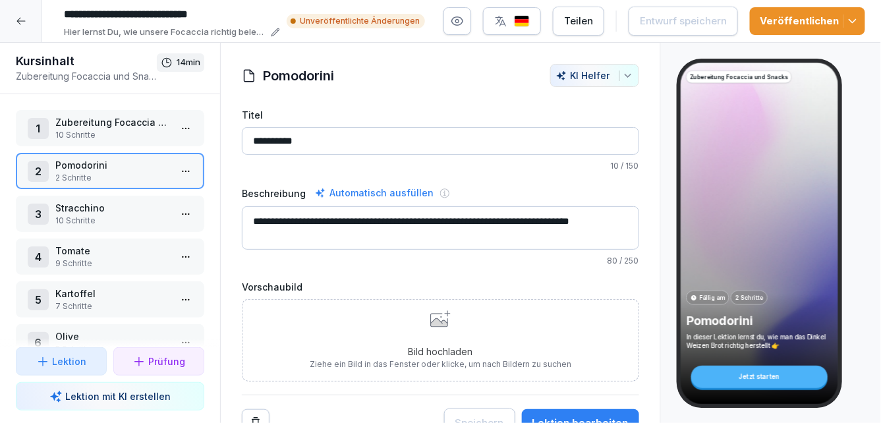
click at [76, 119] on p "Zubereitung Focaccia allgemein" at bounding box center [112, 122] width 115 height 14
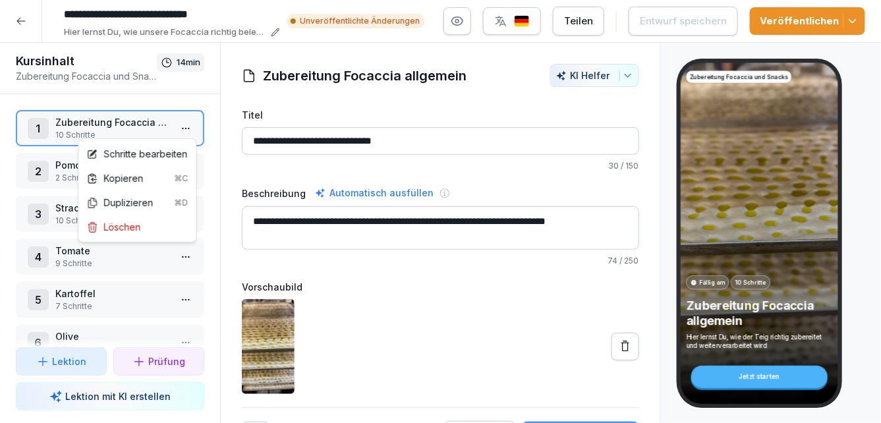
click at [181, 129] on html "**********" at bounding box center [440, 211] width 881 height 423
click at [164, 152] on div "Schritte bearbeiten" at bounding box center [136, 154] width 101 height 14
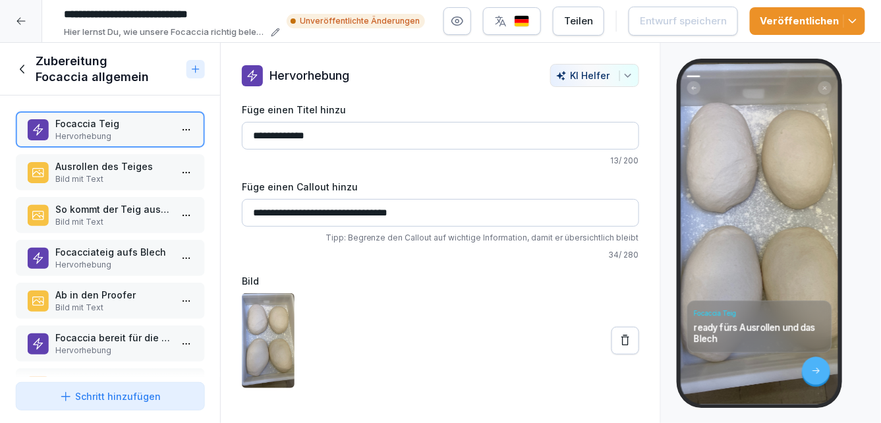
click at [157, 165] on p "Ausrollen des Teiges" at bounding box center [112, 167] width 115 height 14
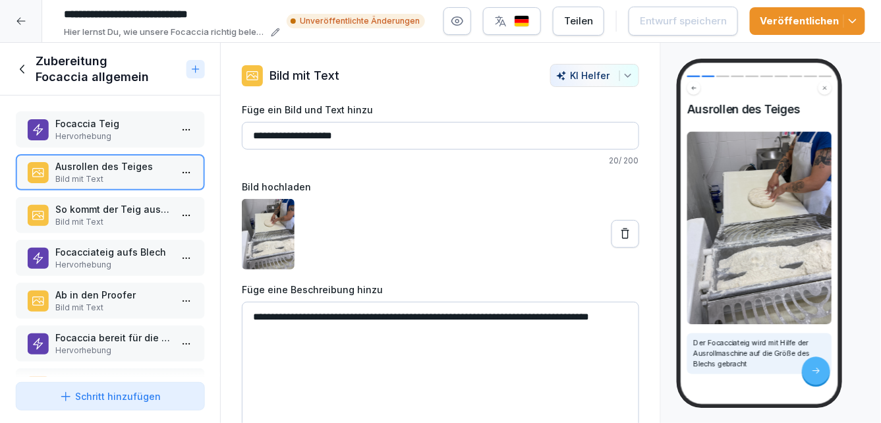
click at [124, 216] on p "So kommt der Teig aus der Maschine" at bounding box center [112, 209] width 115 height 14
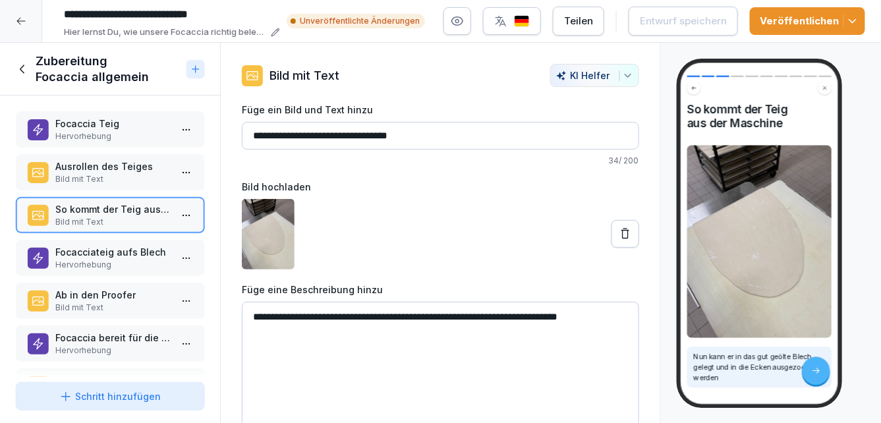
click at [119, 262] on p "Hervorhebung" at bounding box center [112, 265] width 115 height 12
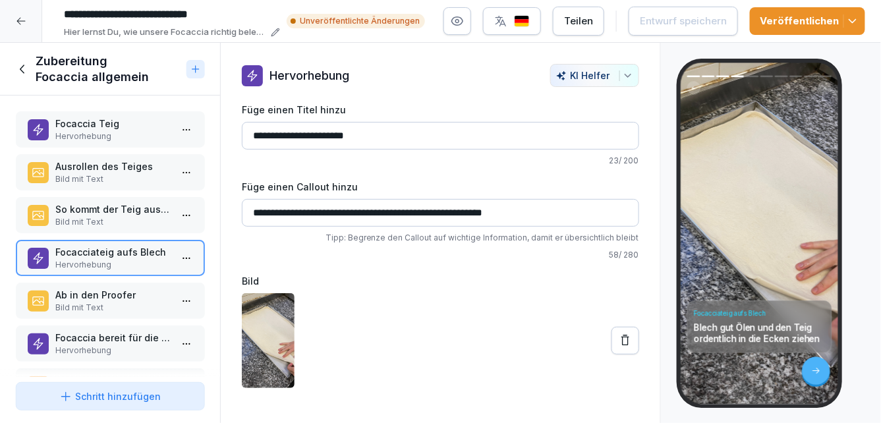
click at [112, 299] on p "Ab in den Proofer" at bounding box center [112, 295] width 115 height 14
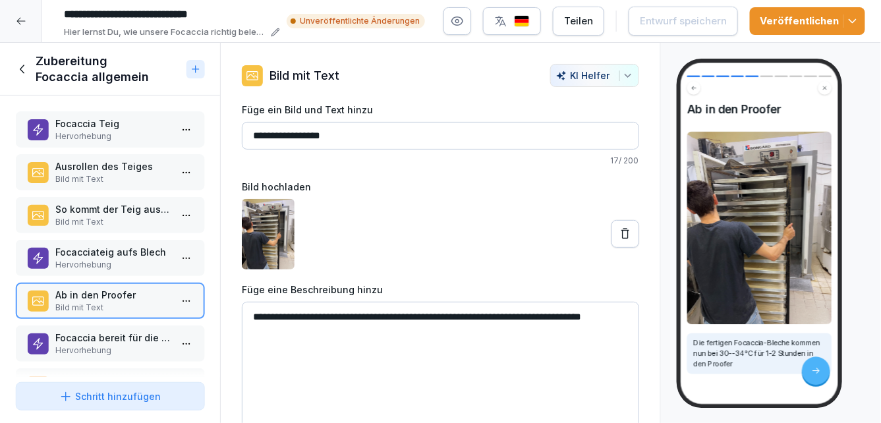
click at [28, 65] on icon at bounding box center [23, 69] width 15 height 15
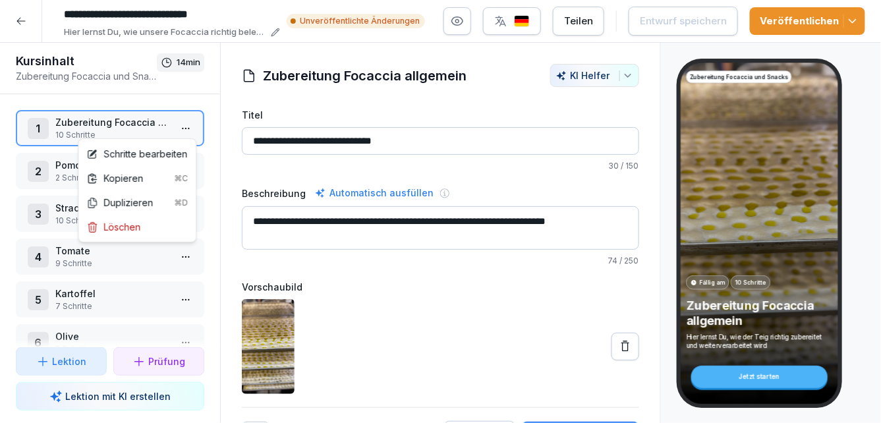
click at [185, 128] on html "**********" at bounding box center [440, 211] width 881 height 423
click at [152, 153] on div "Schritte bearbeiten" at bounding box center [136, 154] width 101 height 14
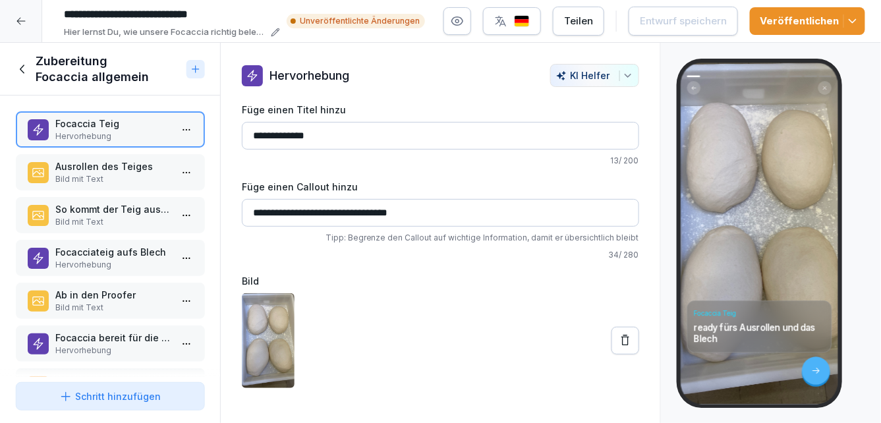
click at [138, 165] on p "Ausrollen des Teiges" at bounding box center [112, 167] width 115 height 14
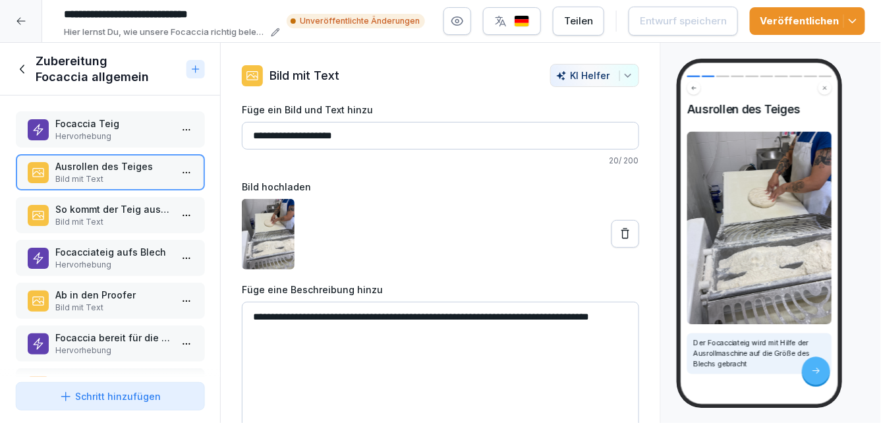
click at [125, 207] on p "So kommt der Teig aus der Maschine" at bounding box center [112, 209] width 115 height 14
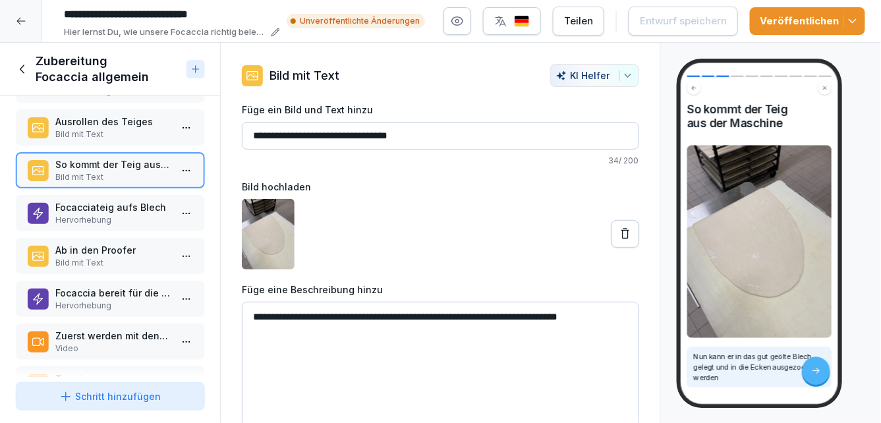
scroll to position [171, 0]
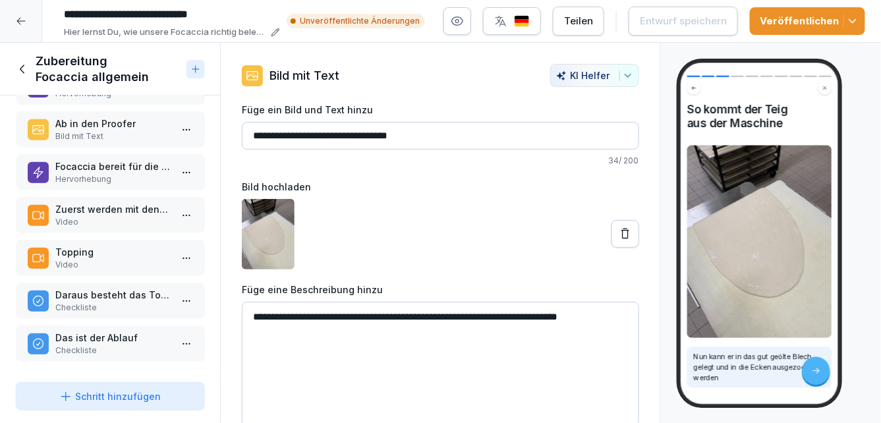
click at [94, 306] on p "Checkliste" at bounding box center [112, 308] width 115 height 12
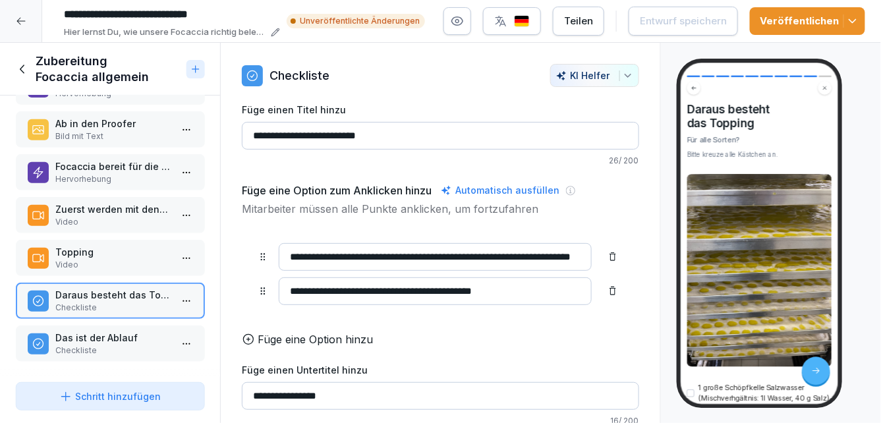
click at [92, 335] on p "Das ist der Ablauf" at bounding box center [112, 338] width 115 height 14
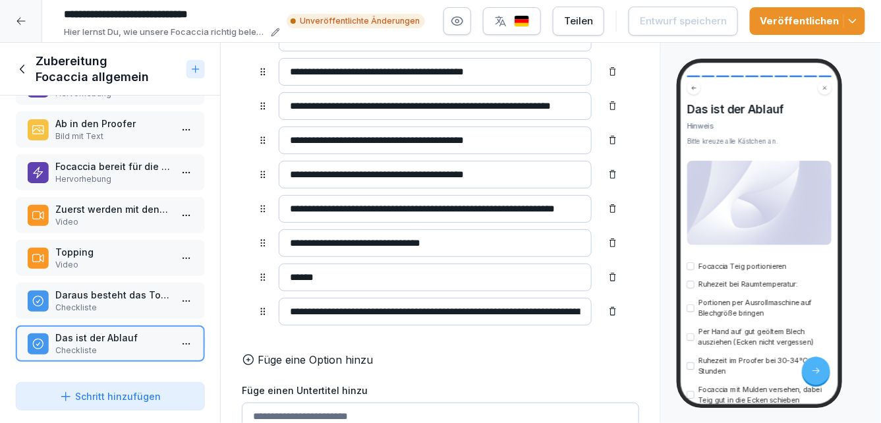
scroll to position [320, 0]
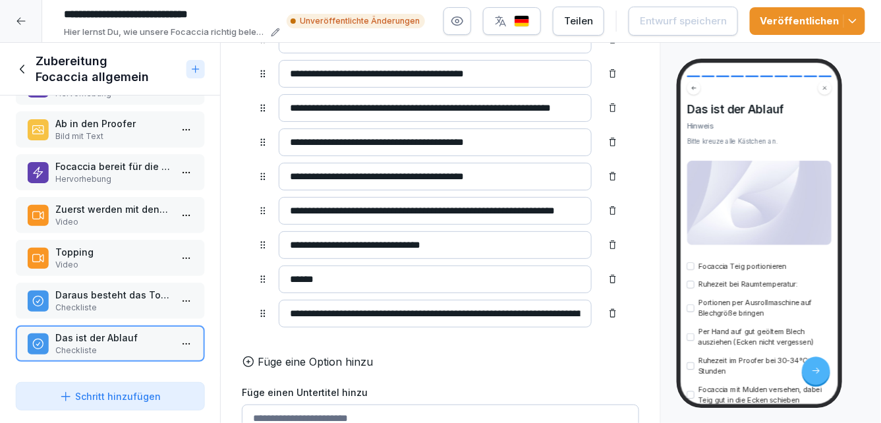
click at [417, 244] on input "**********" at bounding box center [435, 245] width 313 height 28
drag, startPoint x: 432, startPoint y: 240, endPoint x: 410, endPoint y: 240, distance: 21.8
click at [410, 240] on input "**********" at bounding box center [435, 245] width 313 height 28
type input "**********"
click at [688, 19] on div "Entwurf speichern" at bounding box center [683, 21] width 87 height 15
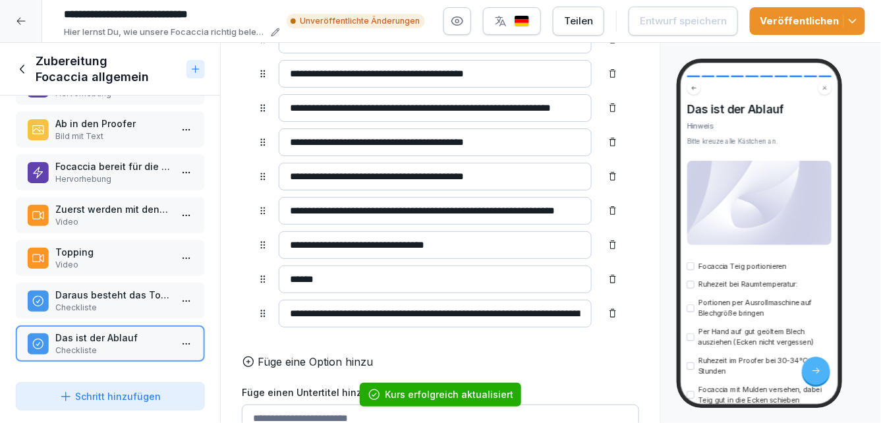
click at [856, 18] on icon "button" at bounding box center [852, 21] width 13 height 13
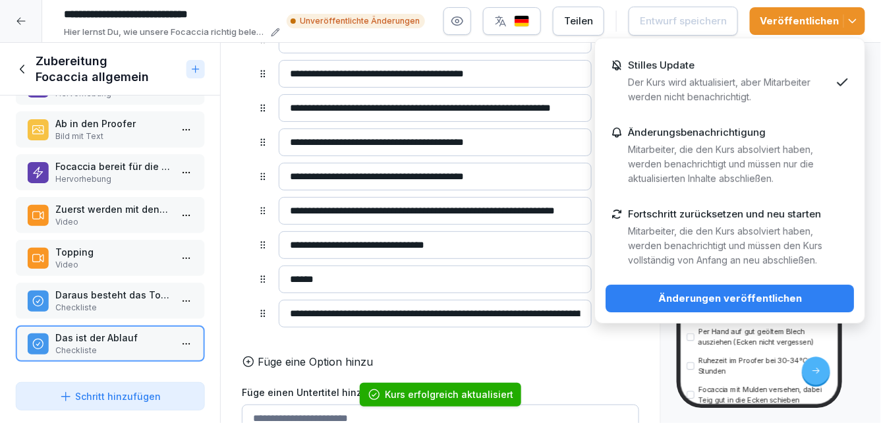
click at [682, 301] on div "Änderungen veröffentlichen" at bounding box center [729, 298] width 227 height 15
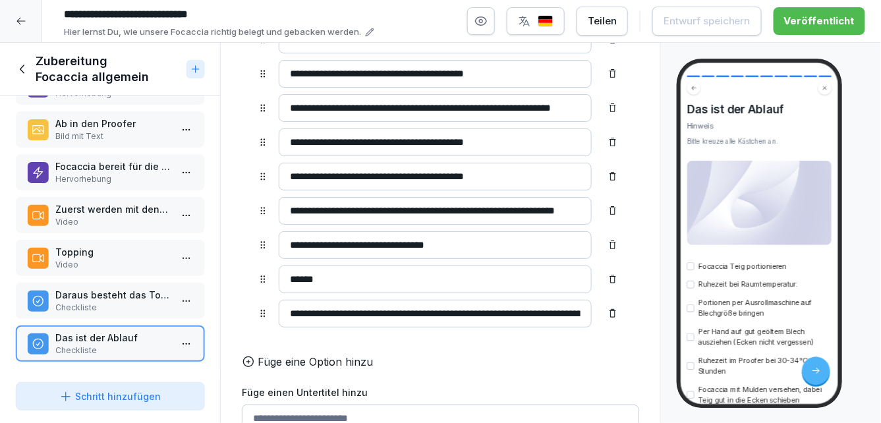
click at [25, 69] on icon at bounding box center [23, 69] width 15 height 15
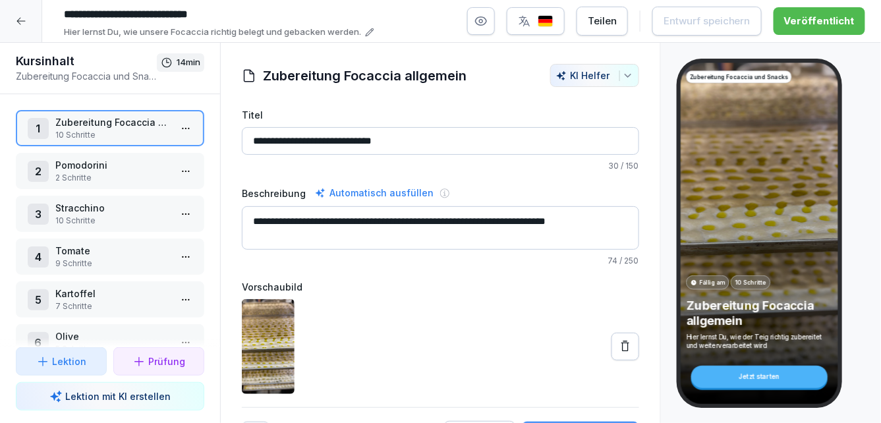
click at [20, 25] on icon at bounding box center [21, 21] width 11 height 11
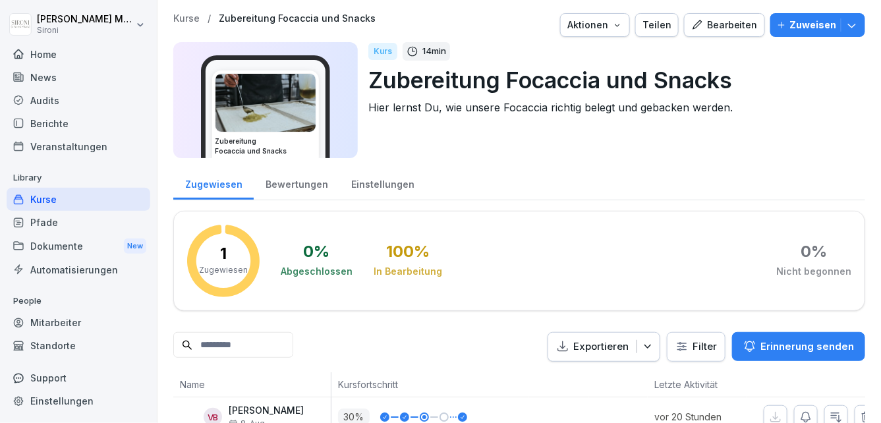
click at [41, 202] on div "Kurse" at bounding box center [79, 199] width 144 height 23
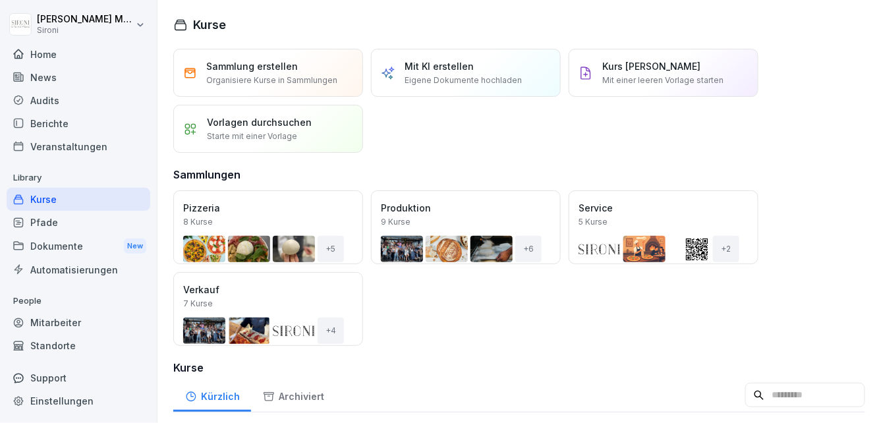
click at [0, 0] on div "Öffnen" at bounding box center [0, 0] width 0 height 0
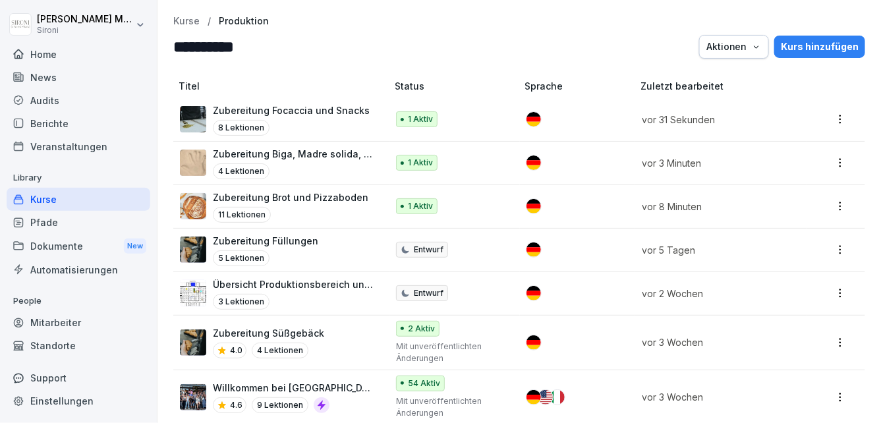
click at [309, 151] on p "Zubereitung Biga, Madre solida, madre liquida" at bounding box center [293, 154] width 161 height 14
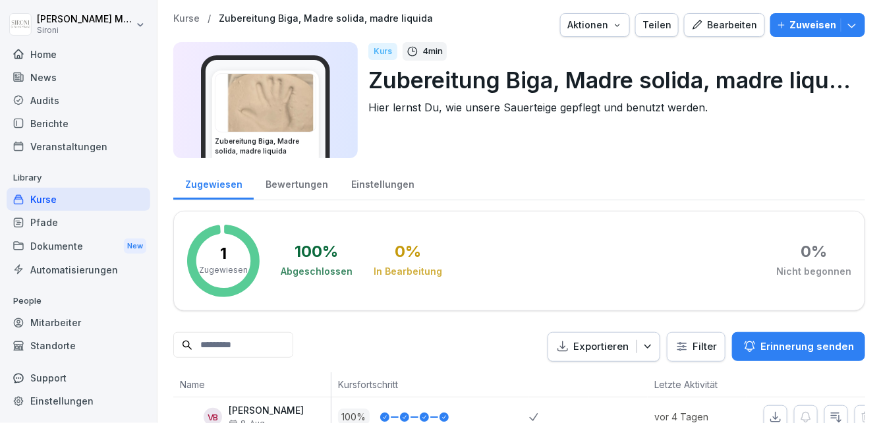
click at [722, 24] on div "Bearbeiten" at bounding box center [724, 25] width 67 height 15
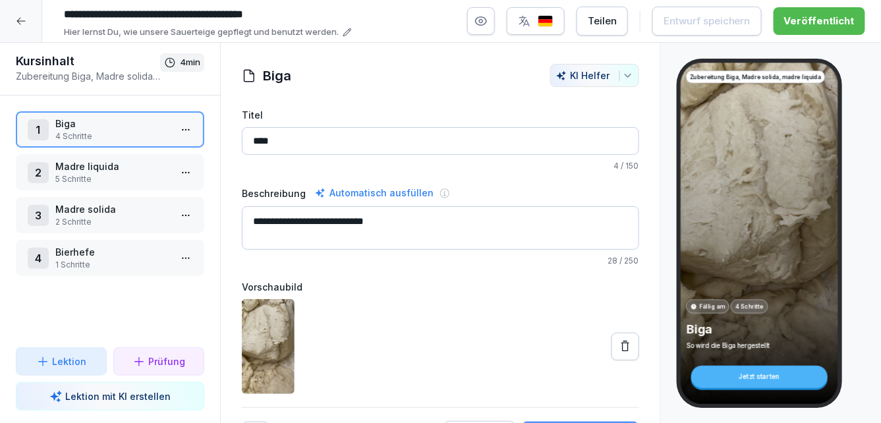
click at [121, 202] on p "Madre solida" at bounding box center [112, 209] width 115 height 14
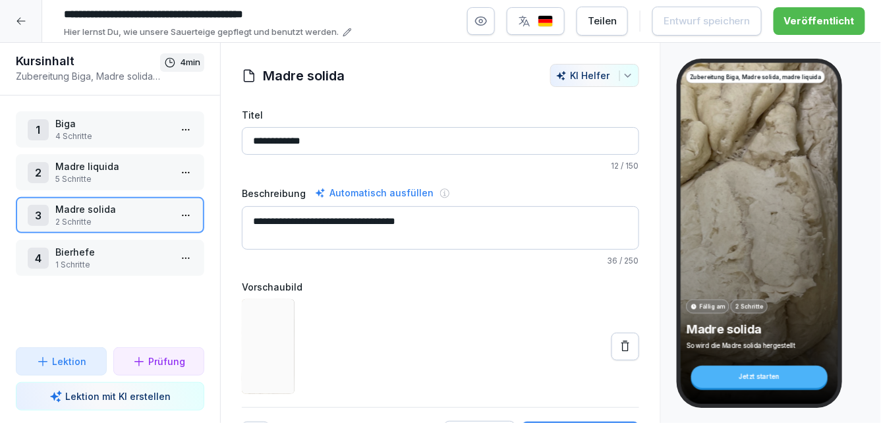
click at [187, 210] on html "**********" at bounding box center [440, 211] width 881 height 423
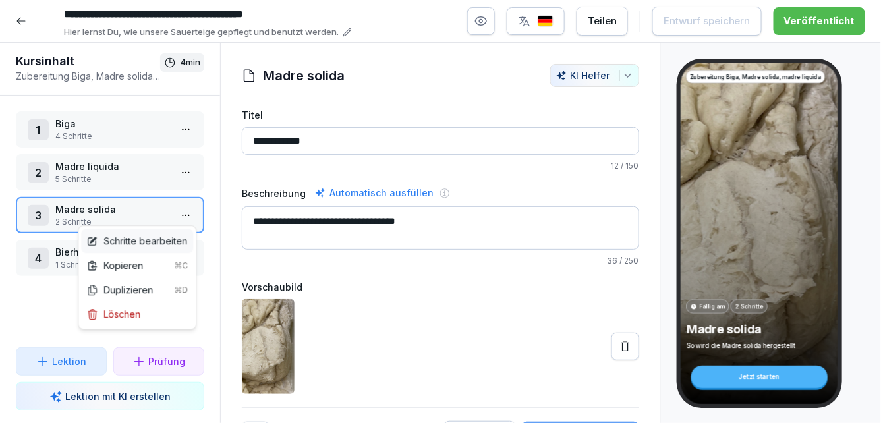
click at [150, 237] on div "Schritte bearbeiten" at bounding box center [136, 241] width 101 height 14
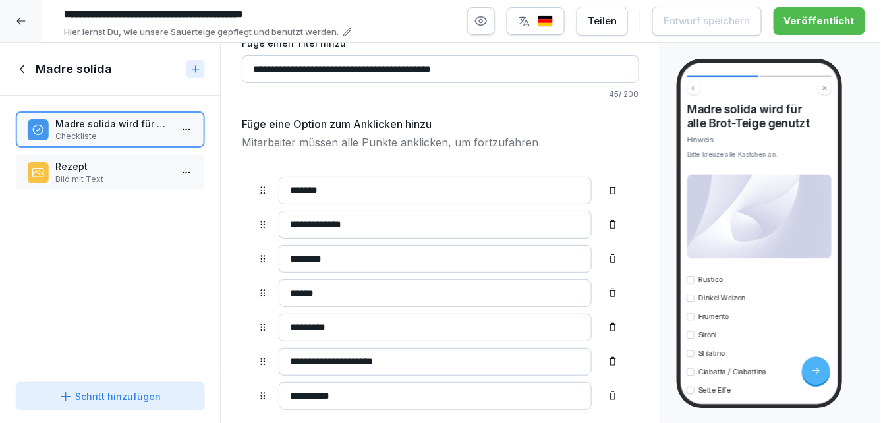
scroll to position [76, 0]
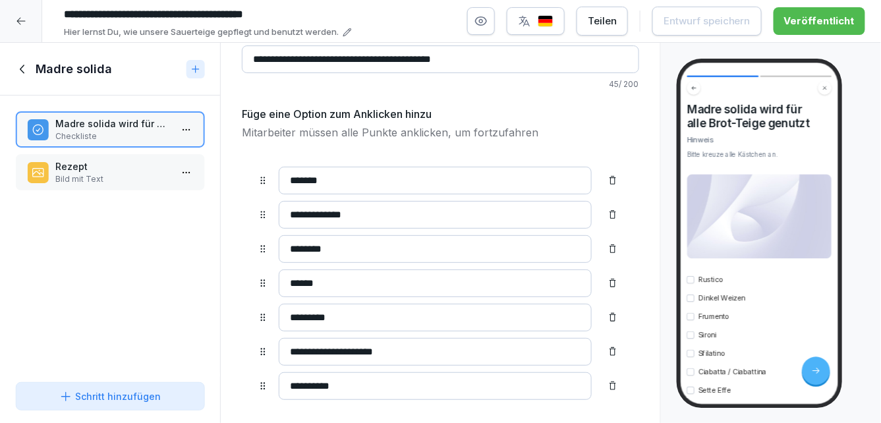
click at [613, 349] on icon at bounding box center [613, 352] width 11 height 11
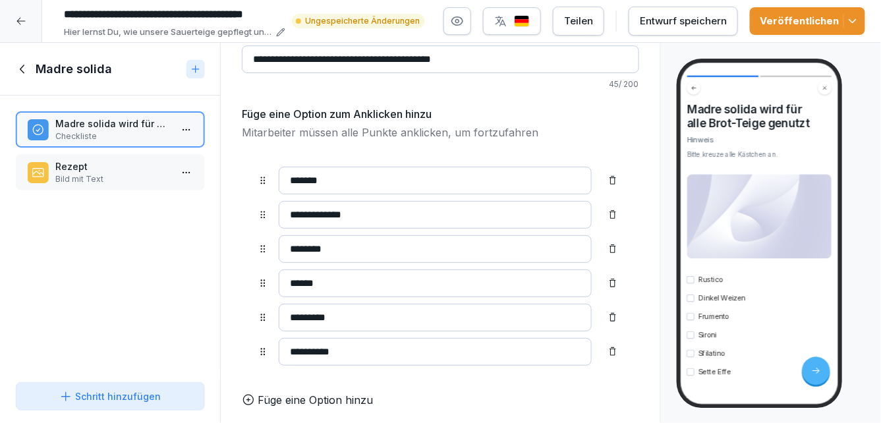
click at [693, 20] on div "Entwurf speichern" at bounding box center [683, 21] width 87 height 15
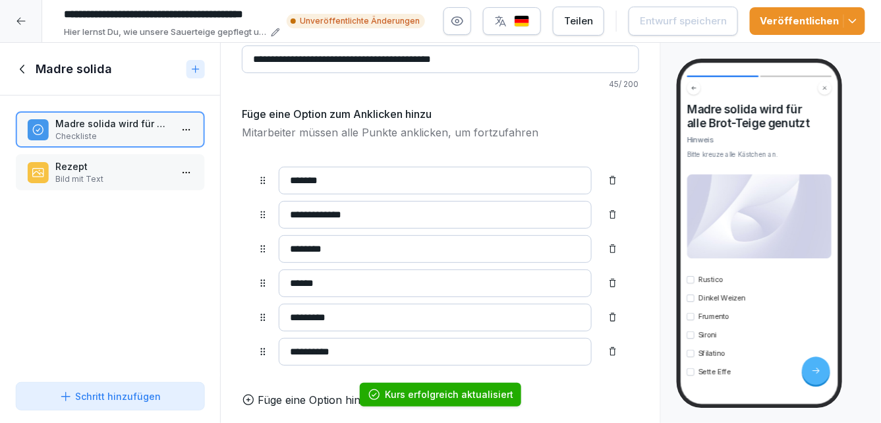
click at [854, 16] on icon "button" at bounding box center [852, 21] width 13 height 13
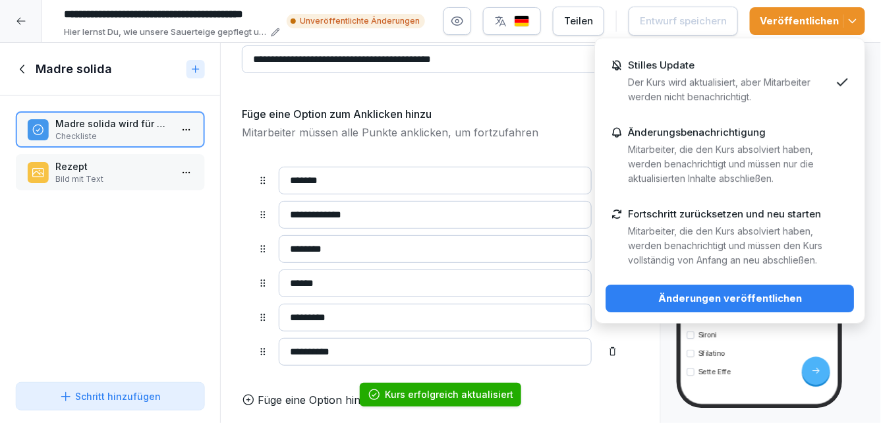
click at [755, 294] on div "Änderungen veröffentlichen" at bounding box center [729, 298] width 227 height 15
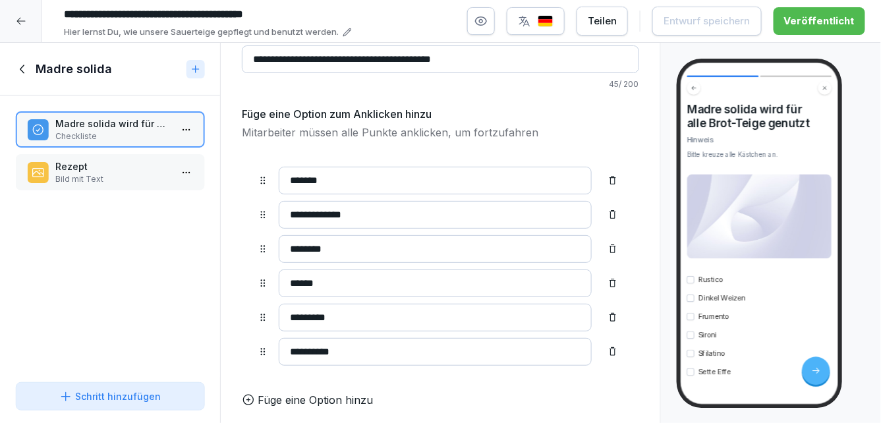
click at [25, 23] on icon at bounding box center [21, 21] width 11 height 11
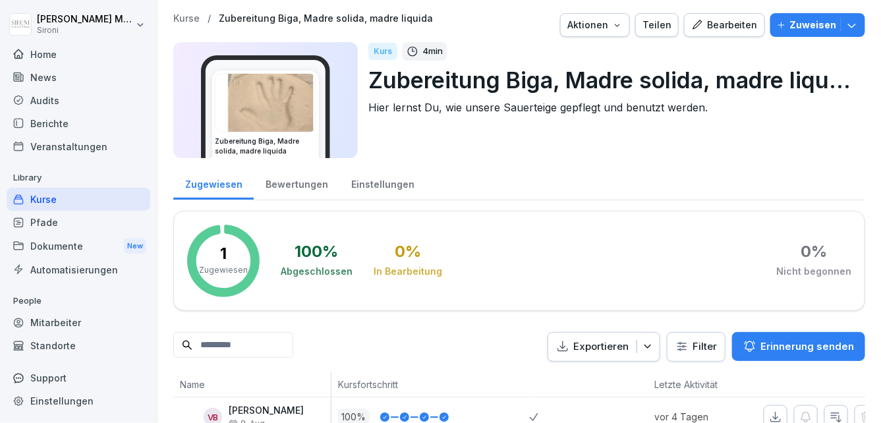
click at [50, 196] on div "Kurse" at bounding box center [79, 199] width 144 height 23
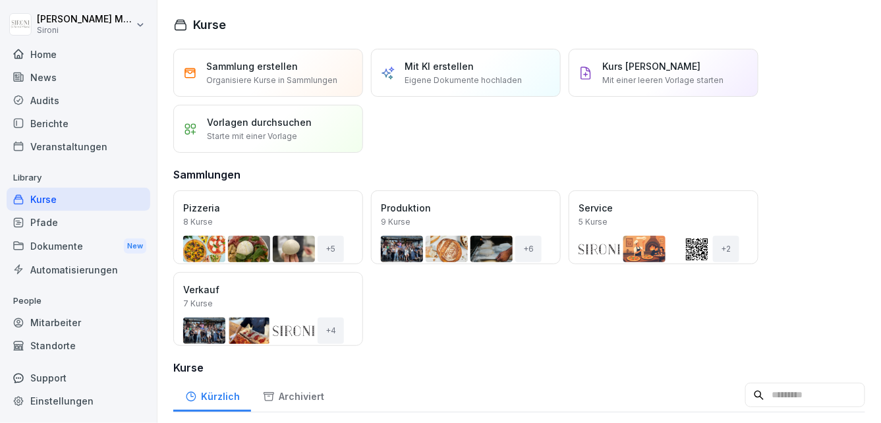
click at [0, 0] on button "Öffnen" at bounding box center [0, 0] width 0 height 0
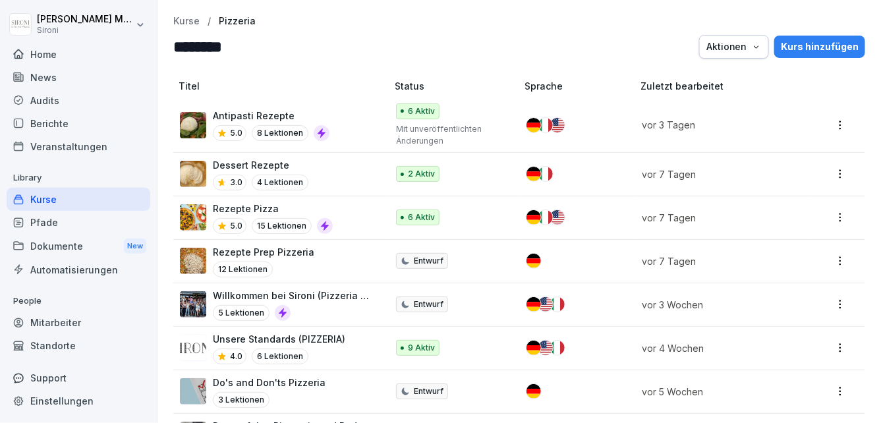
click at [268, 166] on p "Dessert Rezepte" at bounding box center [261, 165] width 96 height 14
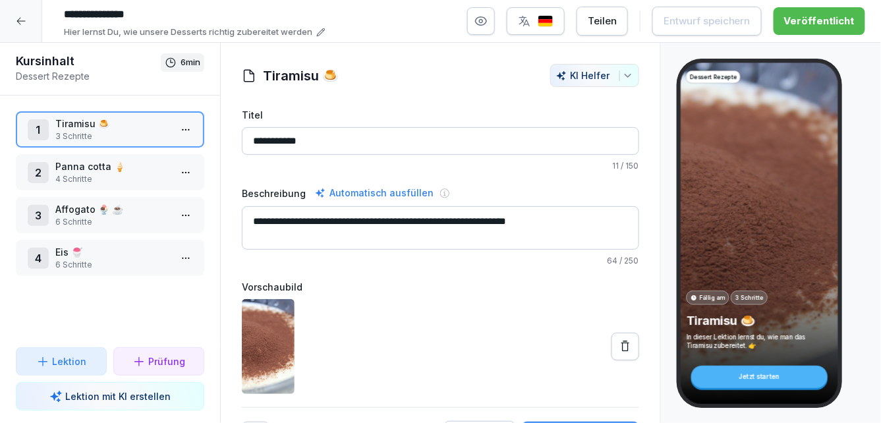
click at [162, 160] on p "Panna cotta 🍦" at bounding box center [112, 167] width 115 height 14
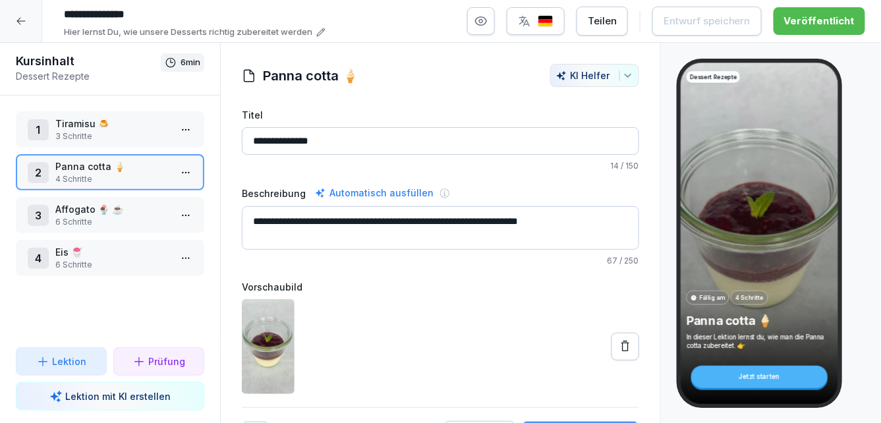
click at [144, 206] on p "Affogato 🍨 ☕️" at bounding box center [112, 209] width 115 height 14
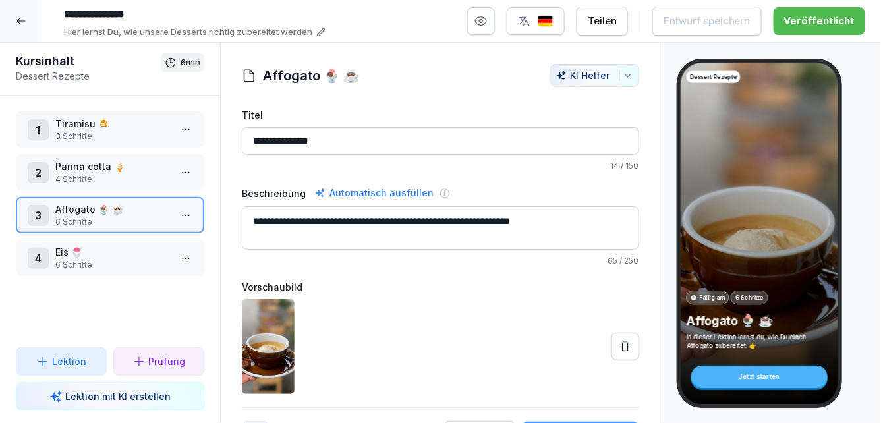
click at [132, 259] on p "6 Schritte" at bounding box center [112, 265] width 115 height 12
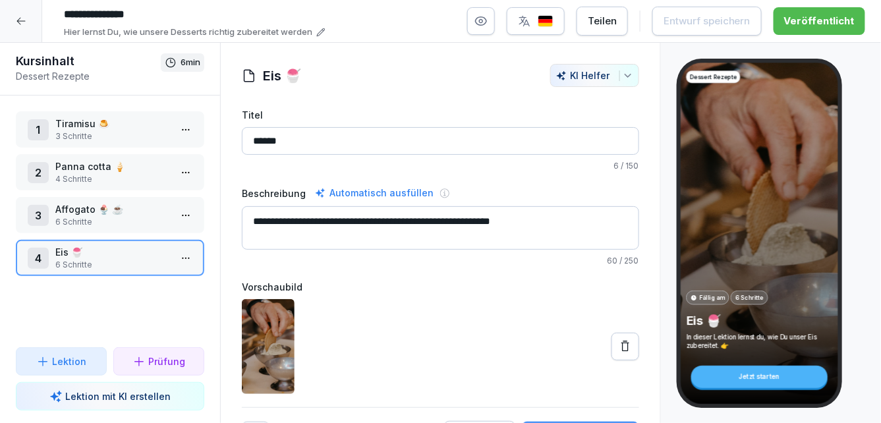
click at [141, 134] on p "3 Schritte" at bounding box center [112, 137] width 115 height 12
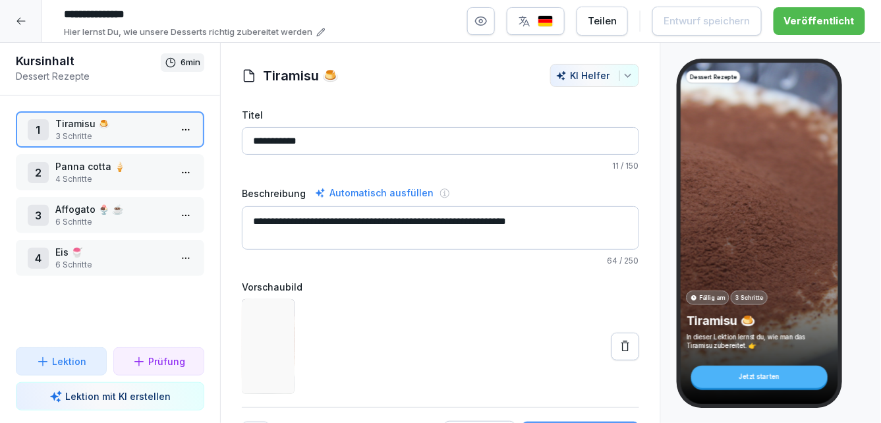
click at [136, 169] on p "Panna cotta 🍦" at bounding box center [112, 167] width 115 height 14
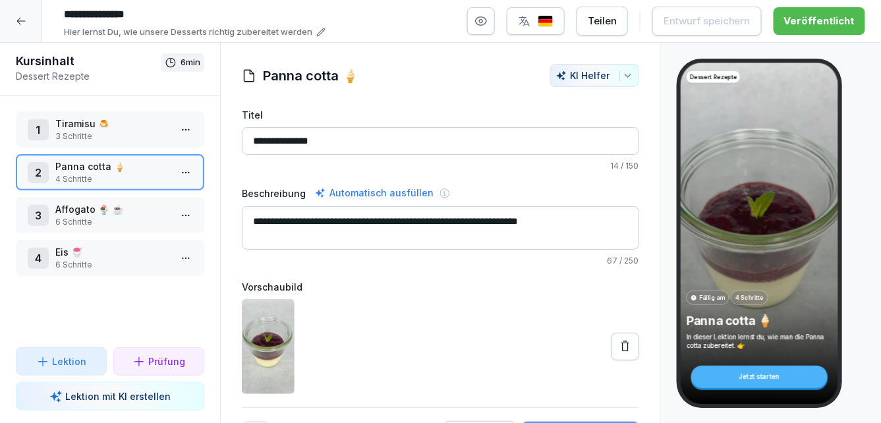
click at [183, 131] on html "**********" at bounding box center [440, 211] width 881 height 423
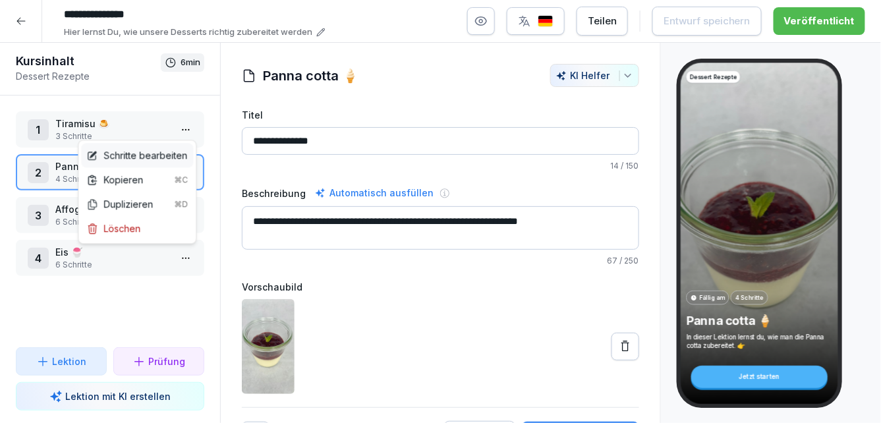
click at [144, 156] on div "Schritte bearbeiten" at bounding box center [136, 155] width 101 height 14
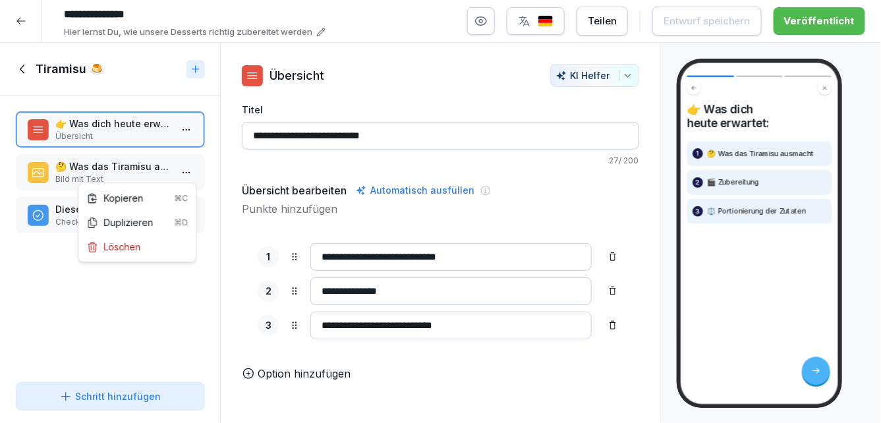
click at [192, 167] on html "**********" at bounding box center [440, 211] width 881 height 423
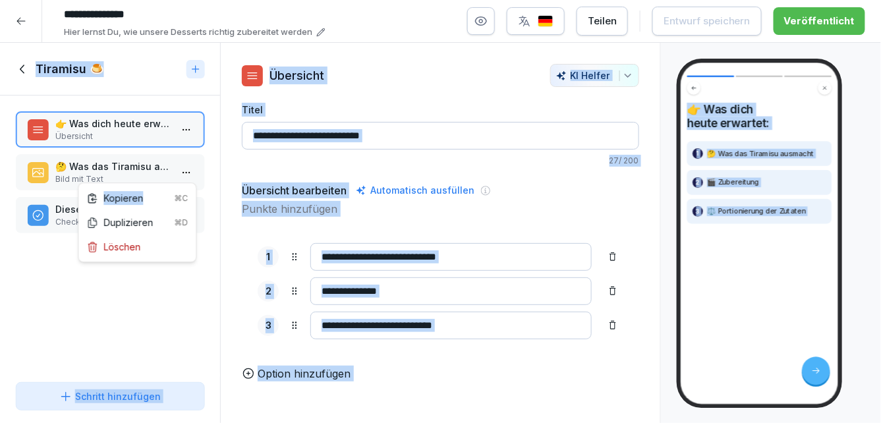
drag, startPoint x: 156, startPoint y: 191, endPoint x: 136, endPoint y: 165, distance: 33.4
click at [136, 165] on html "**********" at bounding box center [440, 211] width 881 height 423
click at [100, 165] on html "**********" at bounding box center [440, 211] width 881 height 423
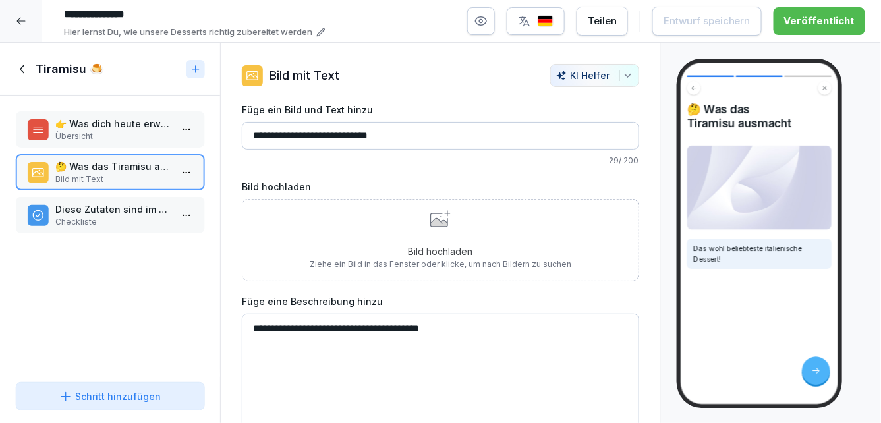
click at [98, 166] on p "🤔 Was das Tiramisu ausmacht" at bounding box center [112, 167] width 115 height 14
click at [94, 208] on p "Diese Zutaten sind im Tiramisu" at bounding box center [112, 209] width 115 height 14
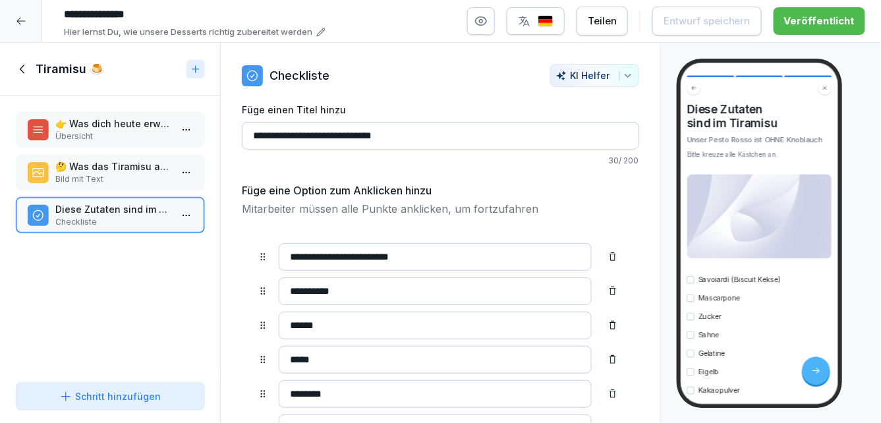
click at [25, 69] on icon at bounding box center [23, 69] width 15 height 15
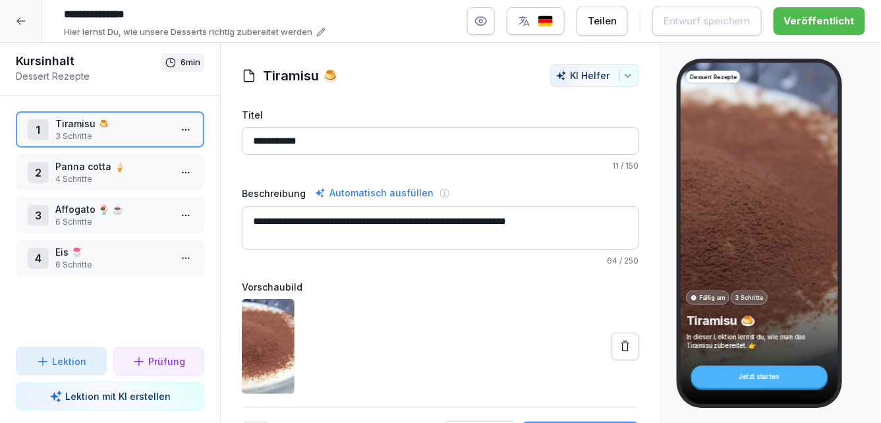
click at [76, 160] on p "Panna cotta 🍦" at bounding box center [112, 167] width 115 height 14
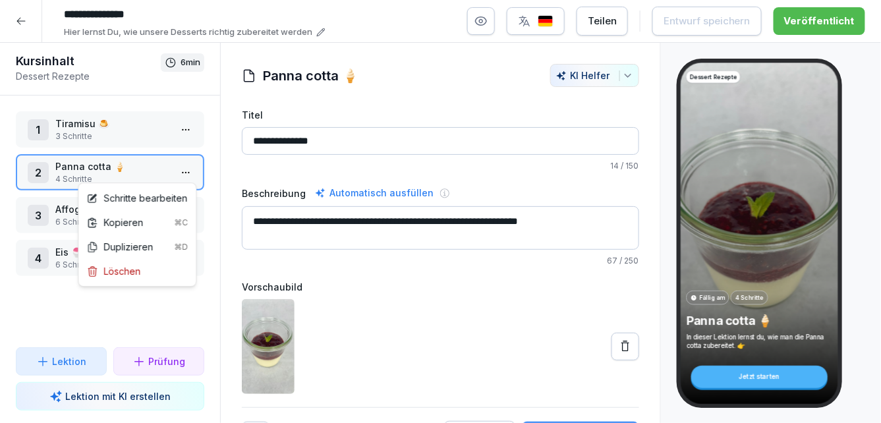
click at [184, 173] on html "**********" at bounding box center [440, 211] width 881 height 423
click at [161, 197] on div "Schritte bearbeiten" at bounding box center [136, 198] width 101 height 14
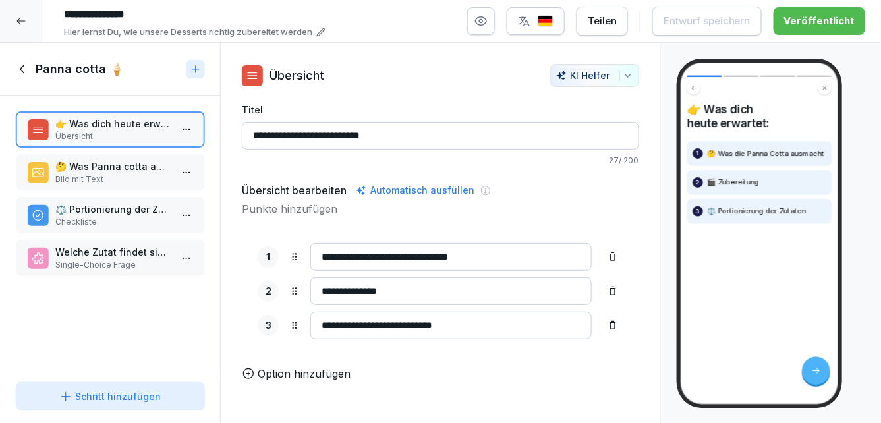
click at [122, 208] on p "⚖️ Portionierung der Zutaten" at bounding box center [112, 209] width 115 height 14
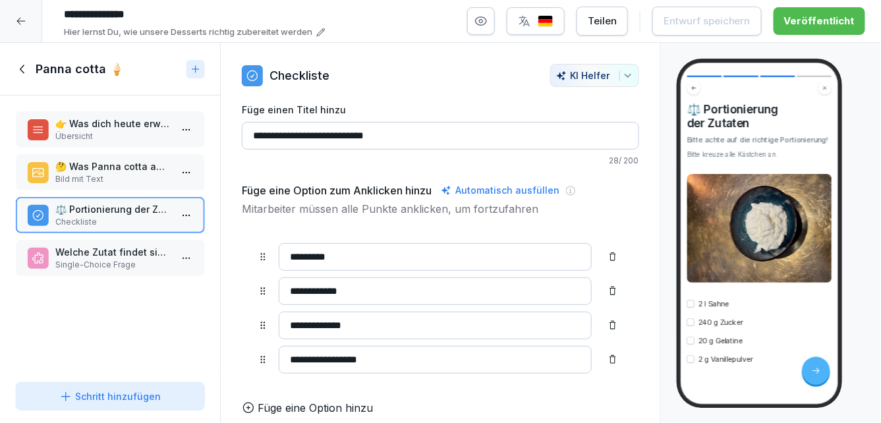
click at [123, 169] on p "🤔 Was Panna cotta ausmacht" at bounding box center [112, 167] width 115 height 14
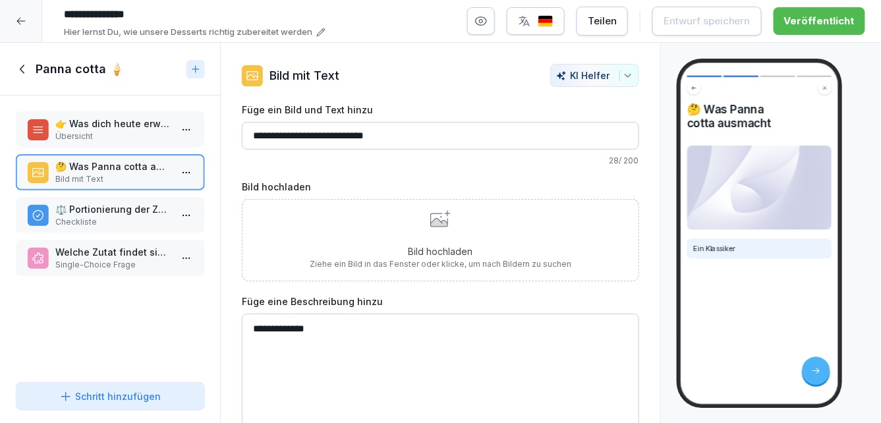
click at [115, 227] on p "Checkliste" at bounding box center [112, 222] width 115 height 12
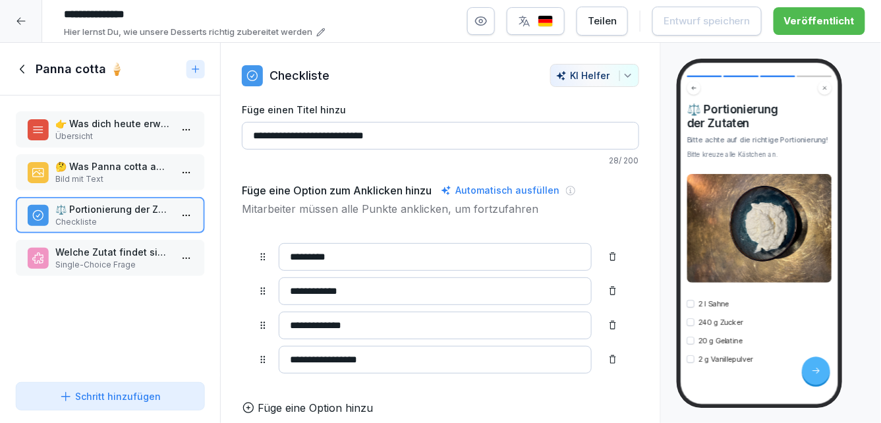
click at [116, 246] on p "Welche Zutat findet sich NICHT in der Panna Cotta" at bounding box center [112, 252] width 115 height 14
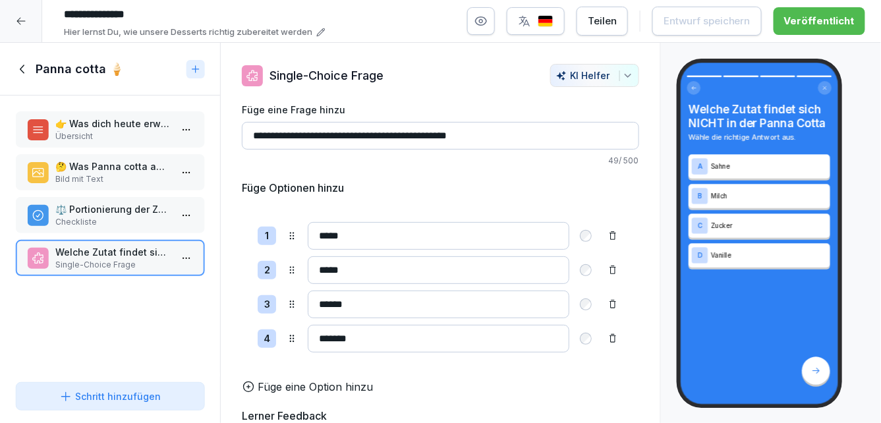
click at [113, 210] on p "⚖️ Portionierung der Zutaten" at bounding box center [112, 209] width 115 height 14
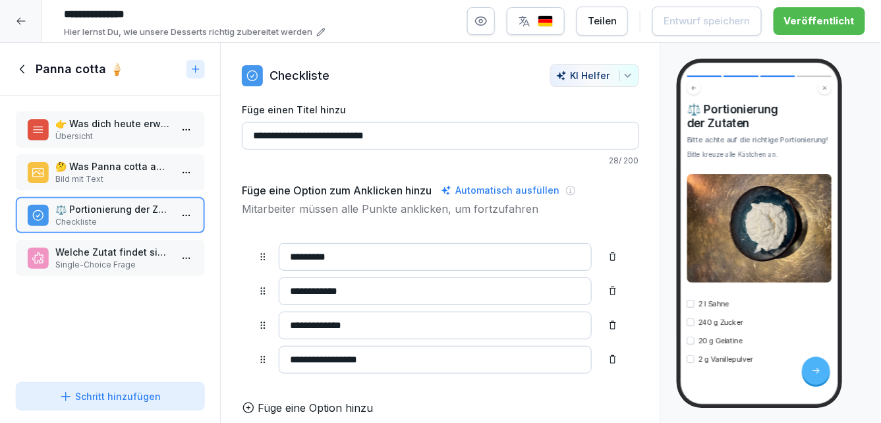
scroll to position [144, 0]
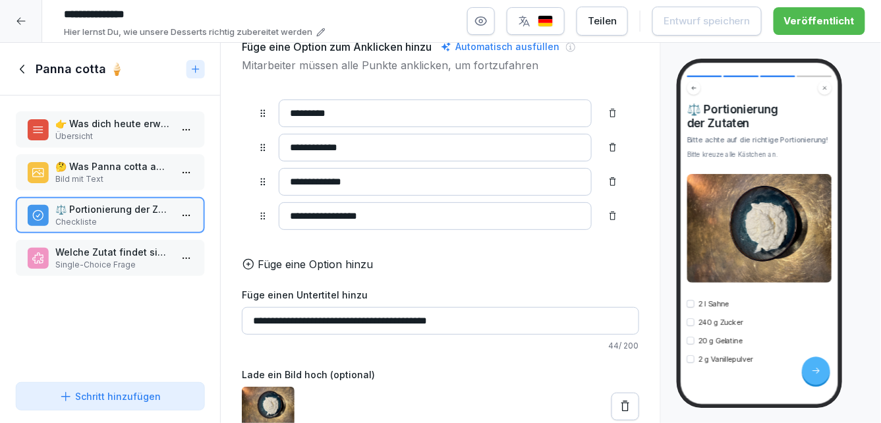
click at [27, 67] on icon at bounding box center [23, 69] width 15 height 15
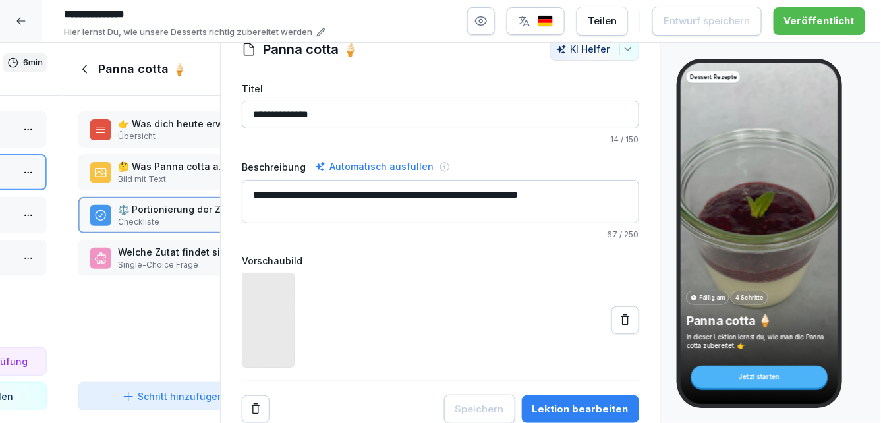
scroll to position [25, 0]
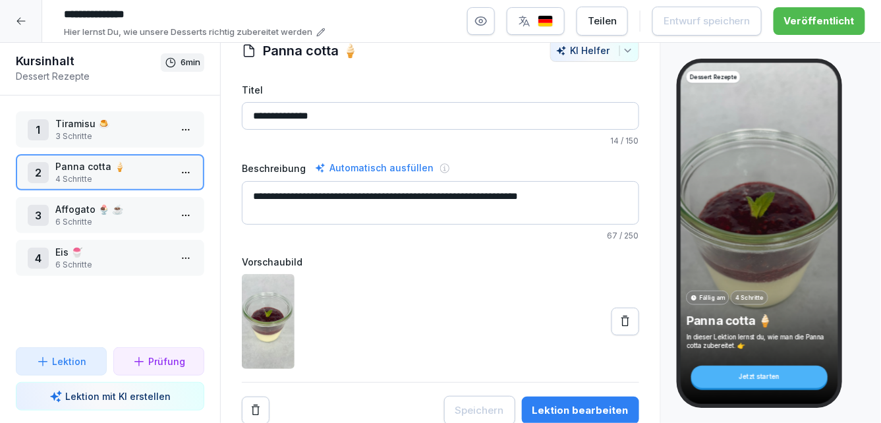
click at [123, 217] on p "6 Schritte" at bounding box center [112, 222] width 115 height 12
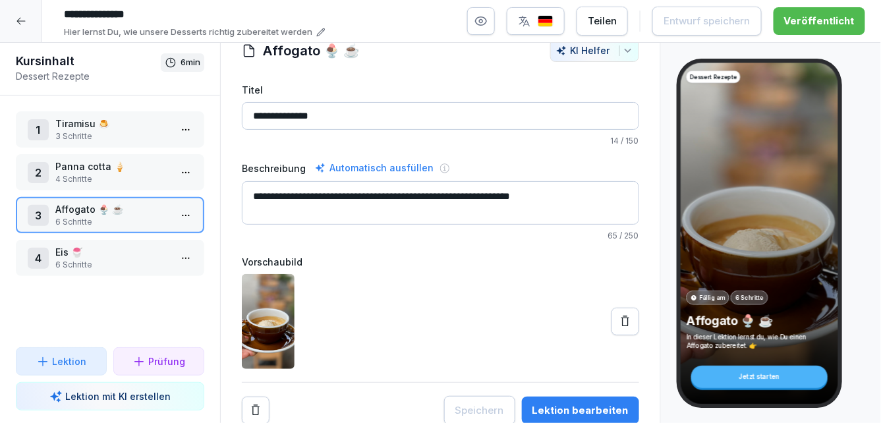
click at [153, 264] on p "6 Schritte" at bounding box center [112, 265] width 115 height 12
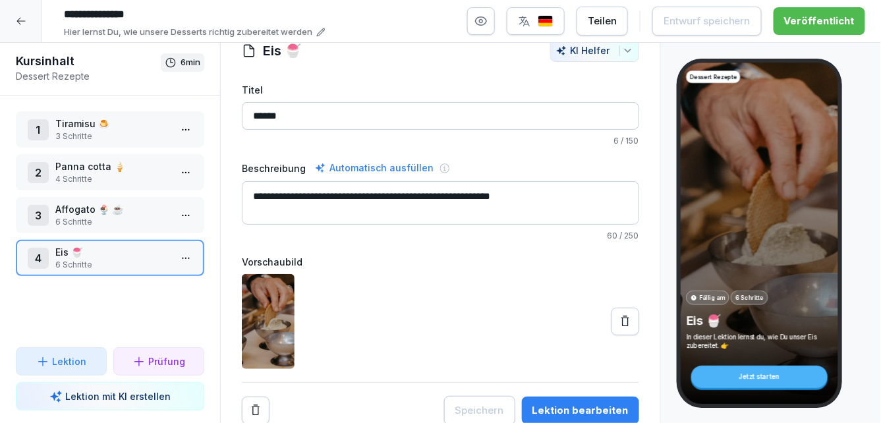
click at [182, 259] on html "**********" at bounding box center [440, 211] width 881 height 423
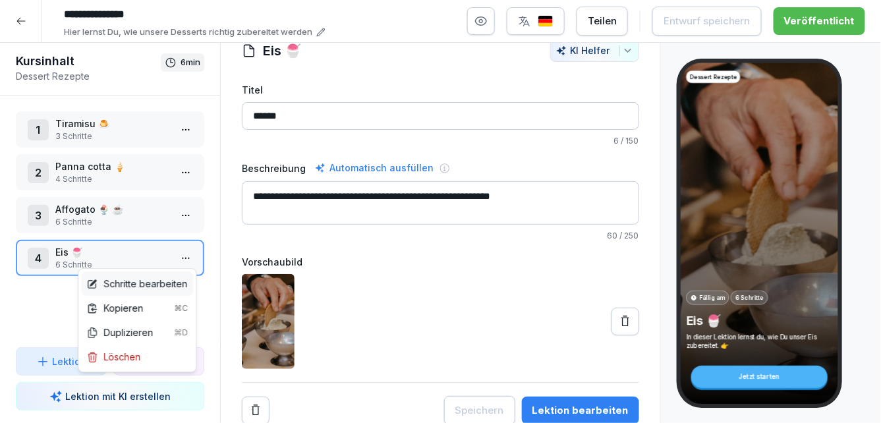
click at [140, 289] on div "Schritte bearbeiten" at bounding box center [136, 284] width 101 height 14
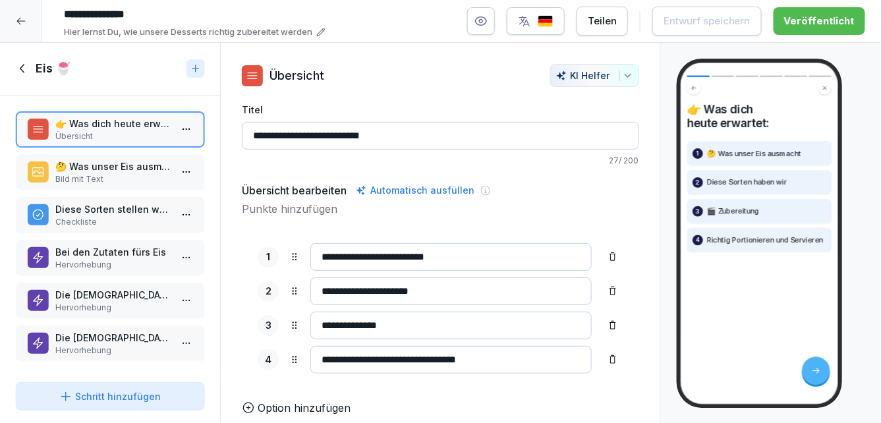
click at [134, 173] on p "🤔 Was unser Eis ausmacht" at bounding box center [112, 167] width 115 height 14
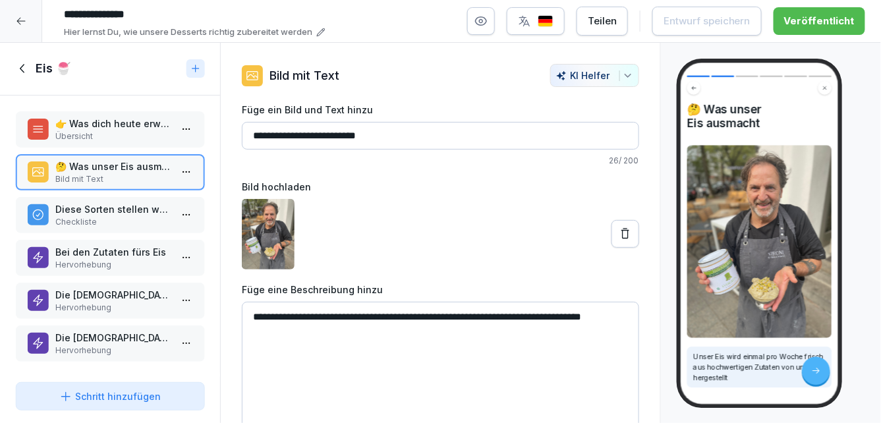
click at [26, 69] on icon at bounding box center [23, 68] width 15 height 15
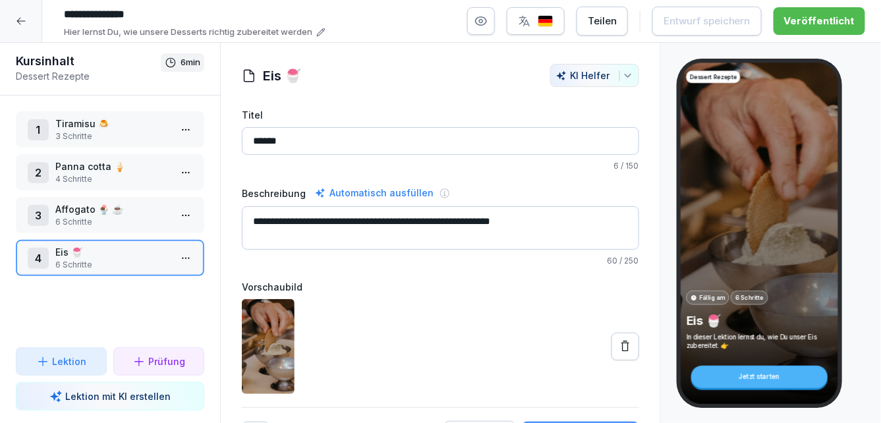
click at [21, 22] on icon at bounding box center [21, 21] width 11 height 11
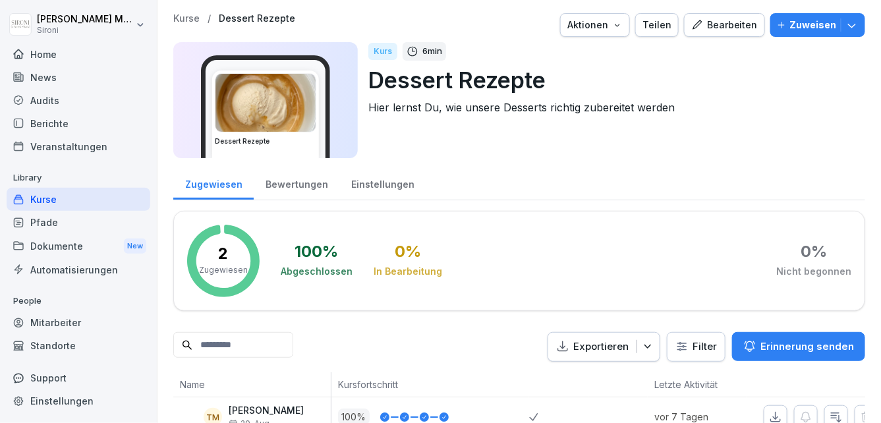
click at [49, 200] on div "Kurse" at bounding box center [79, 199] width 144 height 23
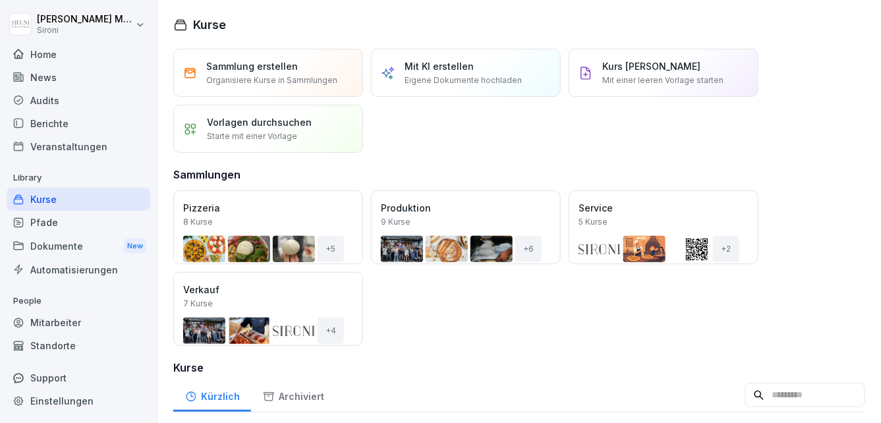
click at [0, 0] on div "Öffnen" at bounding box center [0, 0] width 0 height 0
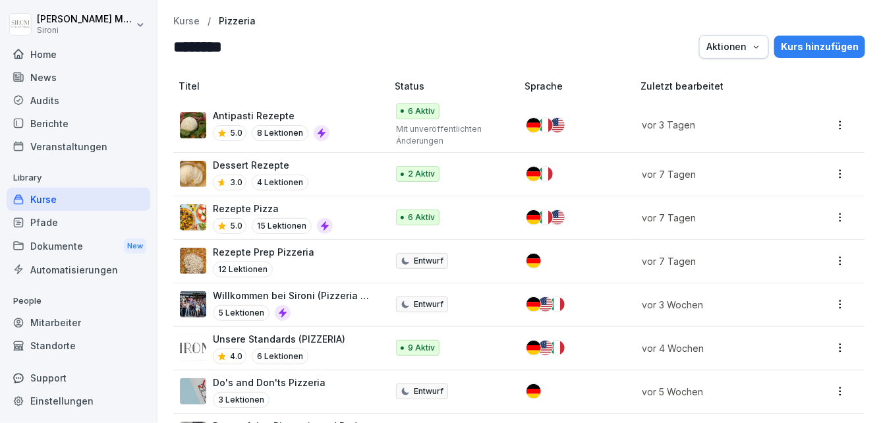
click at [319, 272] on div "Rezepte Prep Pizzeria 12 Lektionen" at bounding box center [277, 261] width 194 height 32
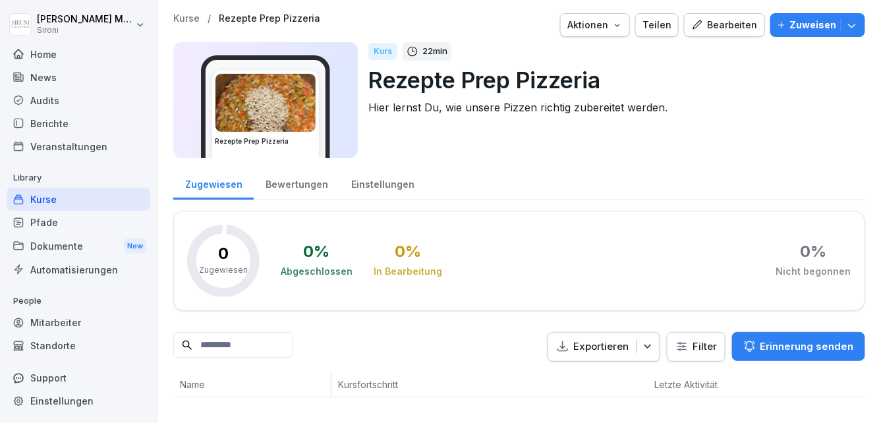
click at [715, 34] on button "Bearbeiten" at bounding box center [724, 25] width 81 height 24
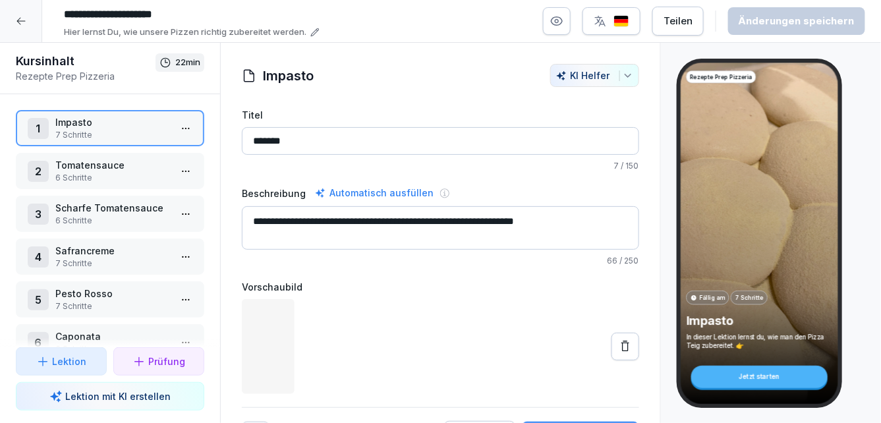
click at [123, 165] on p "Tomatensauce" at bounding box center [112, 165] width 115 height 14
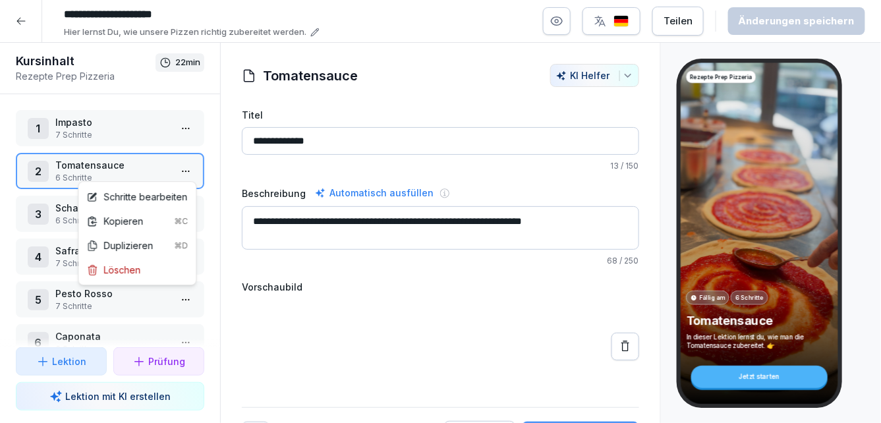
click at [184, 173] on html "**********" at bounding box center [440, 211] width 881 height 423
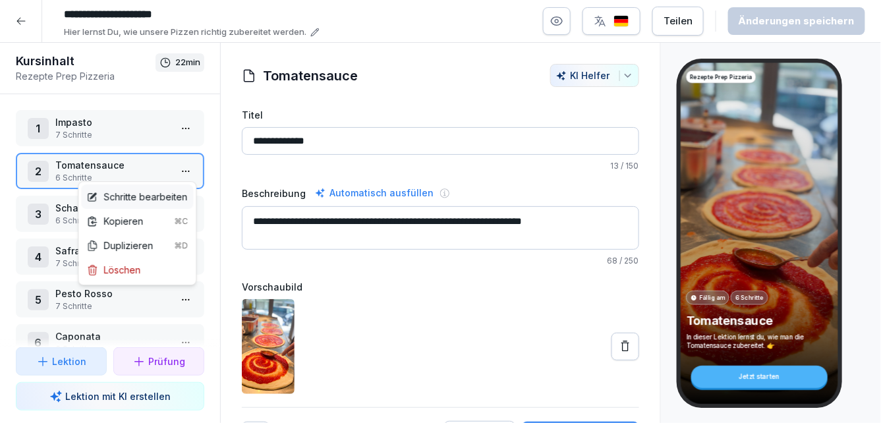
click at [147, 198] on div "Schritte bearbeiten" at bounding box center [136, 197] width 101 height 14
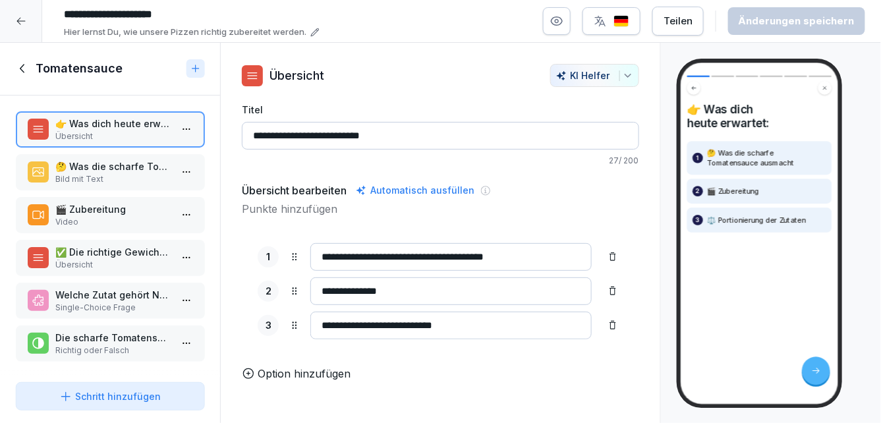
click at [142, 218] on p "Video" at bounding box center [112, 222] width 115 height 12
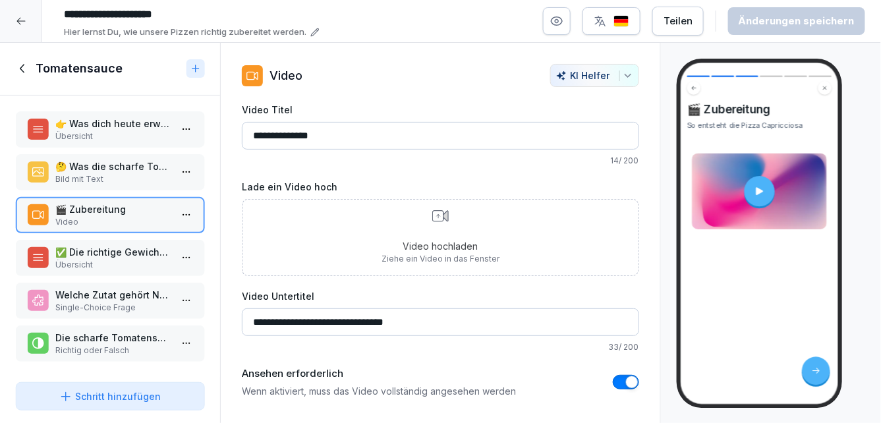
click at [132, 254] on p "✅ Die richtige Gewichtung der Zutaten" at bounding box center [112, 252] width 115 height 14
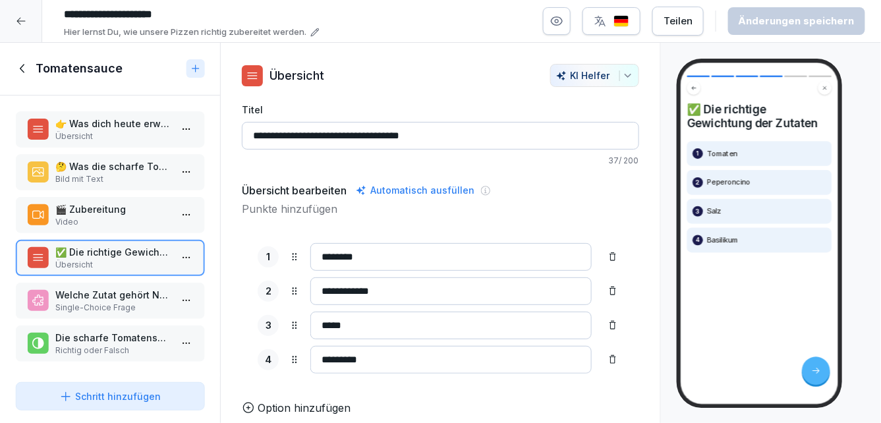
click at [132, 279] on div "👉 Was dich [DATE] erwartet: Übersicht 🤔 Was die scharfe Tomatensauce ausmacht B…" at bounding box center [110, 236] width 220 height 281
click at [133, 289] on p "Welche Zutat gehört NICHT in die scharfe Tomatensauce?" at bounding box center [112, 295] width 115 height 14
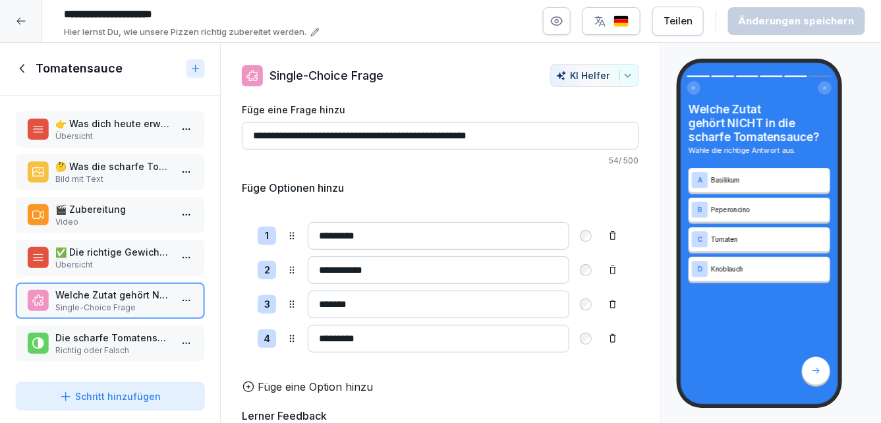
click at [131, 337] on p "Die scharfe Tomatensauce ist für die Pizza Diavola gedacht" at bounding box center [112, 338] width 115 height 14
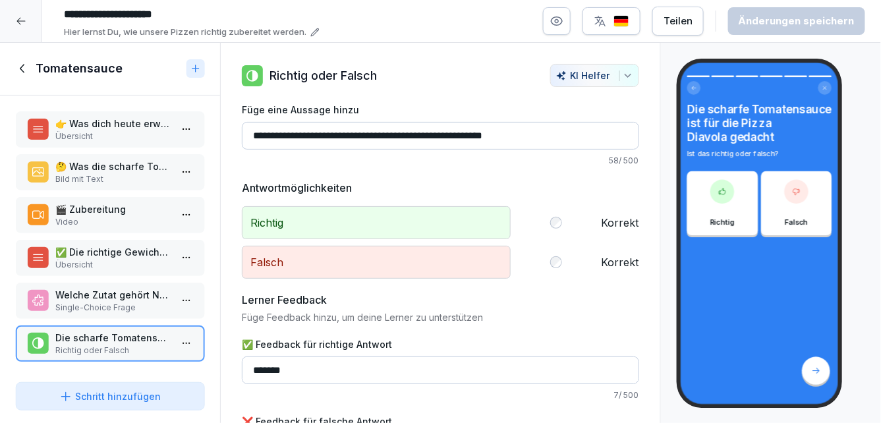
click at [26, 67] on icon at bounding box center [23, 68] width 15 height 15
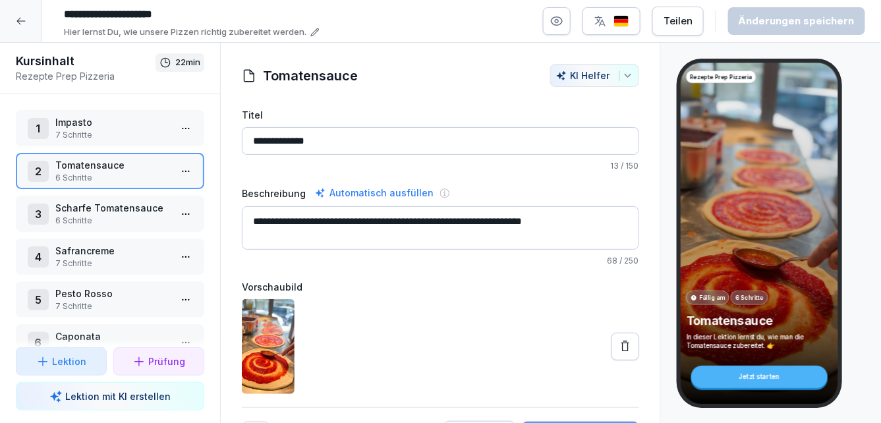
click at [105, 264] on p "7 Schritte" at bounding box center [112, 264] width 115 height 12
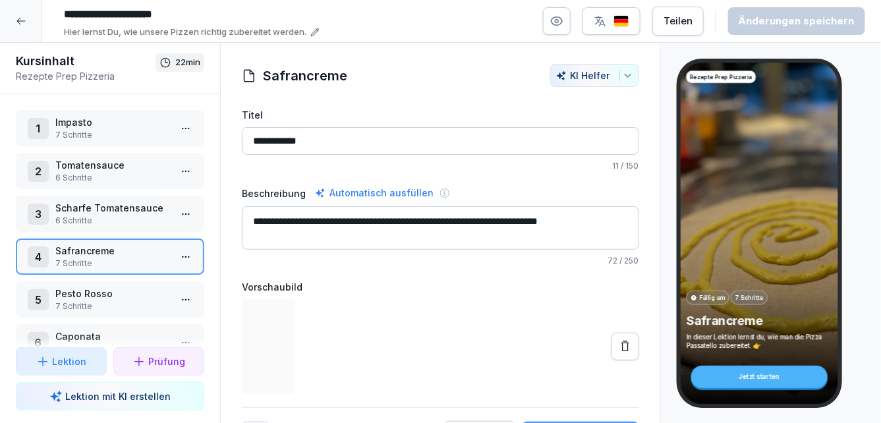
click at [113, 293] on p "Pesto Rosso" at bounding box center [112, 294] width 115 height 14
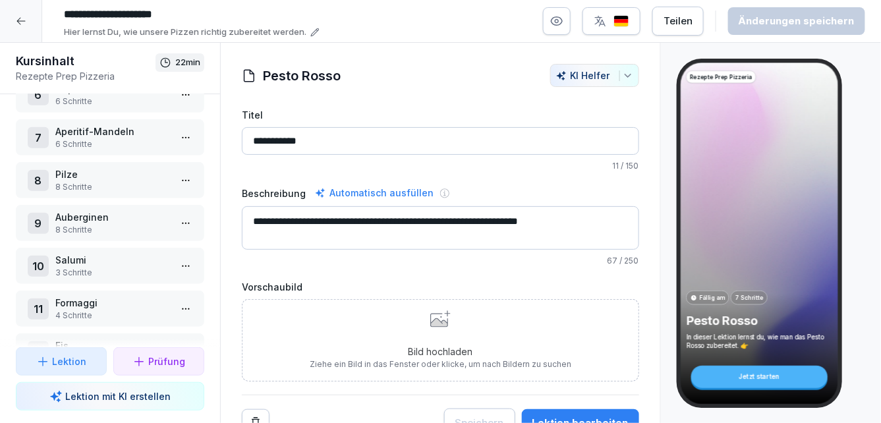
scroll to position [285, 0]
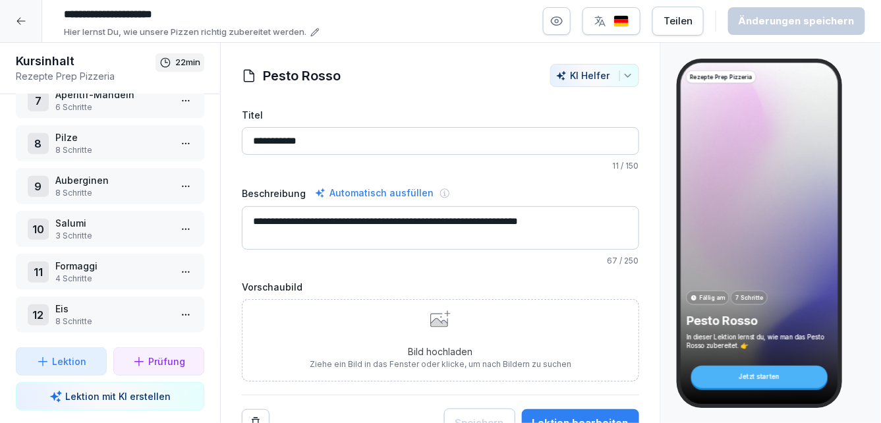
click at [20, 19] on icon at bounding box center [21, 21] width 11 height 11
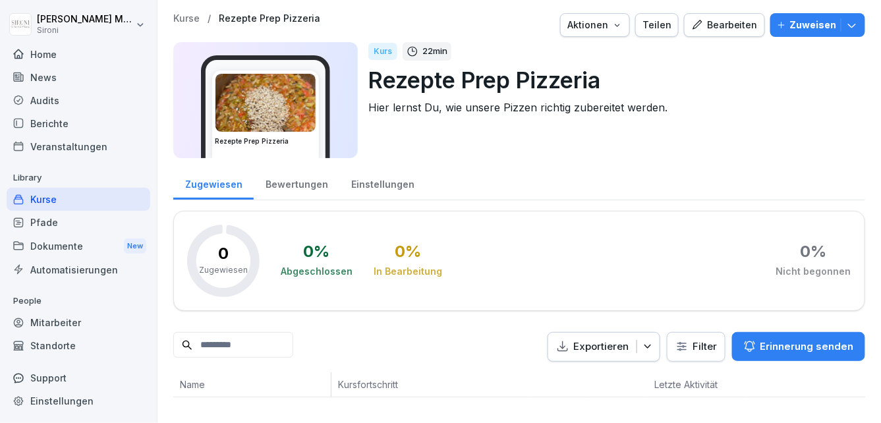
click at [90, 226] on div "Pfade" at bounding box center [79, 222] width 144 height 23
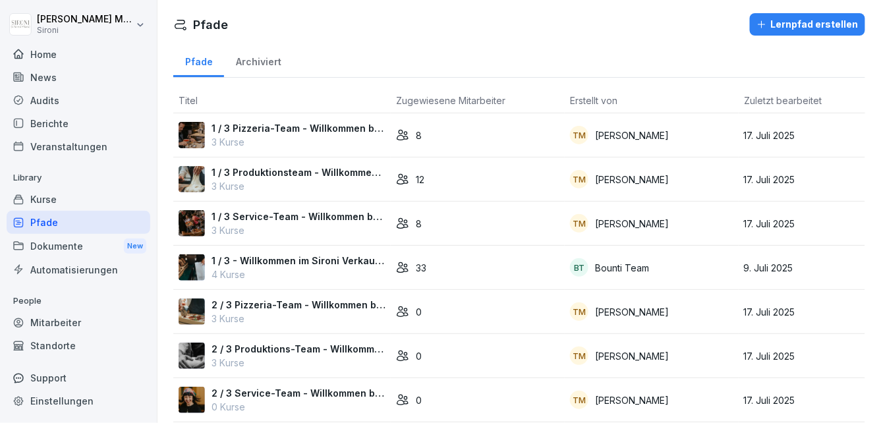
click at [64, 205] on div "Kurse" at bounding box center [79, 199] width 144 height 23
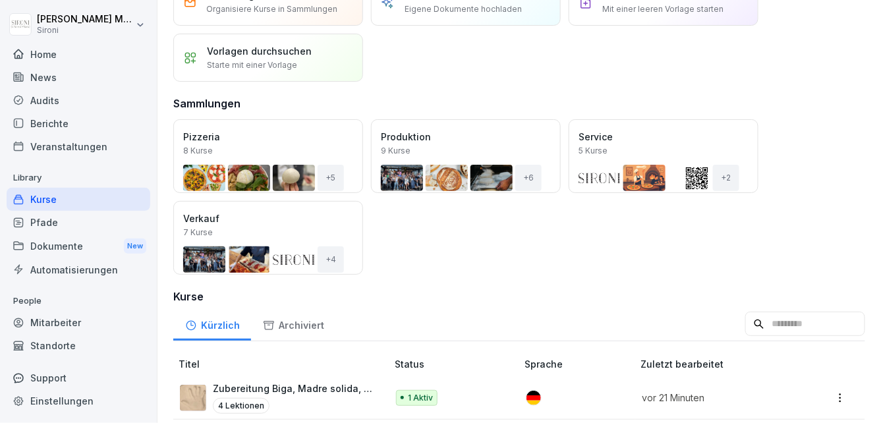
scroll to position [295, 0]
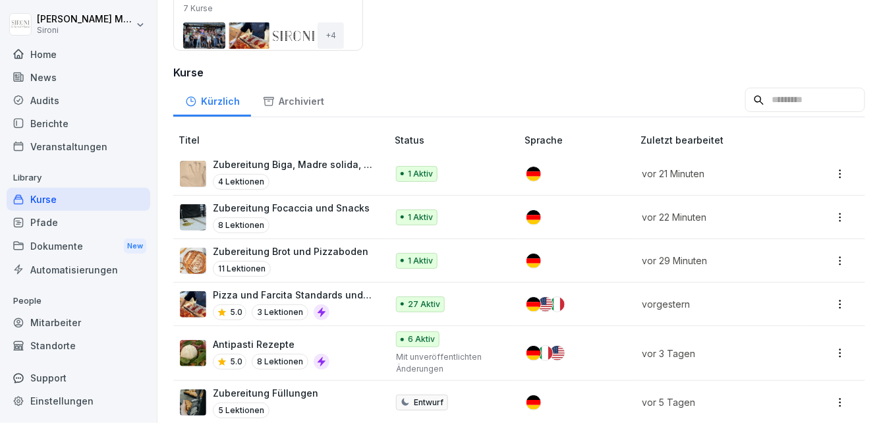
click at [45, 203] on div "Kurse" at bounding box center [79, 199] width 144 height 23
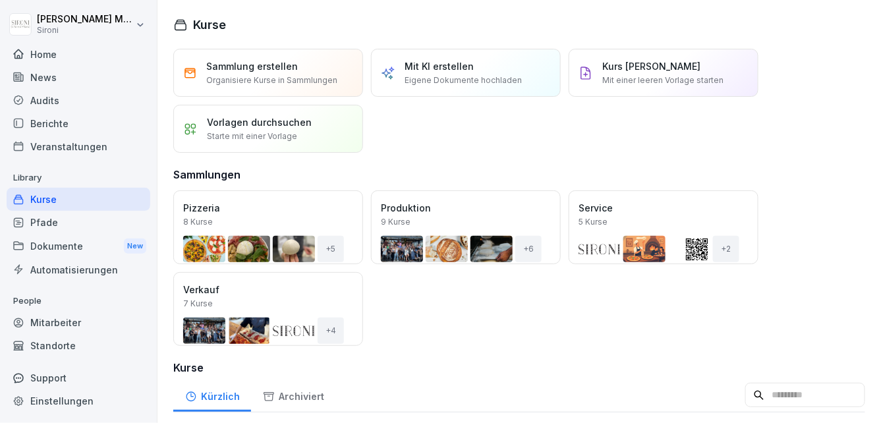
click at [0, 0] on div "Öffnen" at bounding box center [0, 0] width 0 height 0
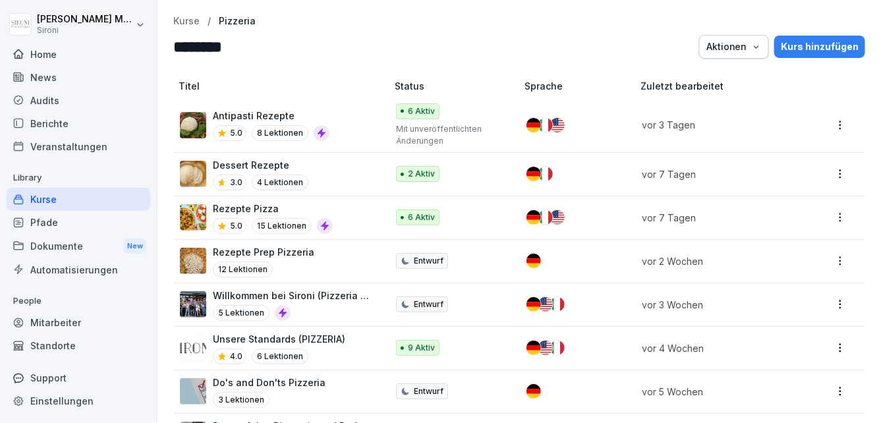
click at [253, 119] on p "Antipasti Rezepte" at bounding box center [271, 116] width 117 height 14
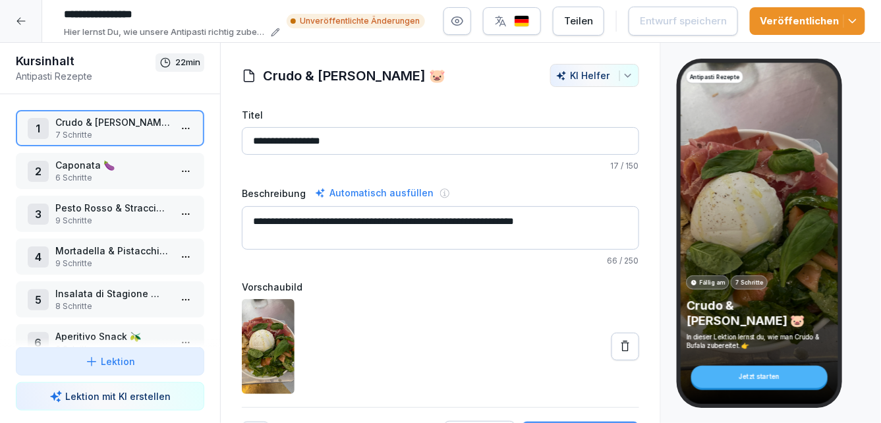
click at [19, 18] on icon at bounding box center [20, 21] width 9 height 7
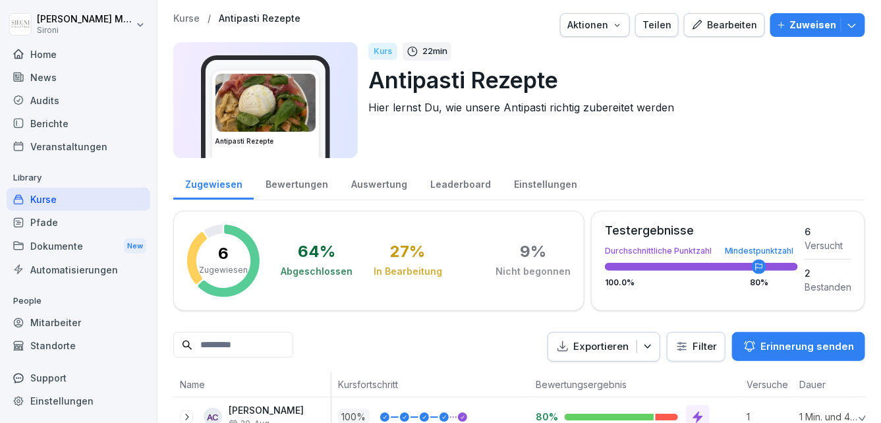
click at [183, 20] on p "Kurse" at bounding box center [186, 18] width 26 height 11
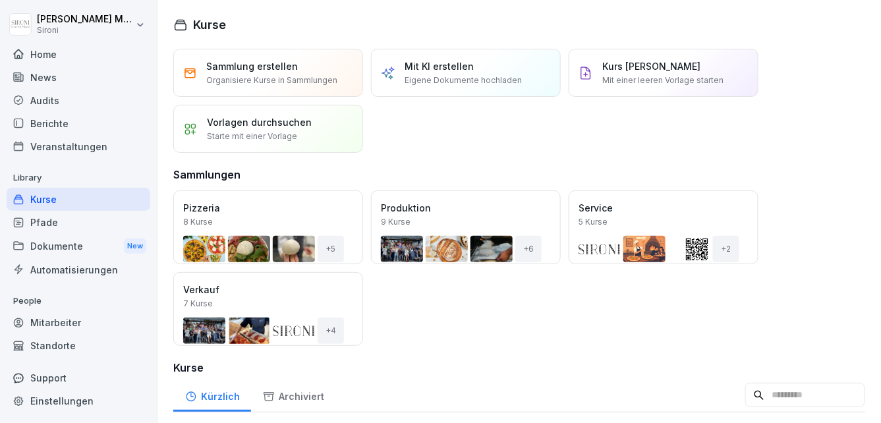
click at [0, 0] on div "Öffnen" at bounding box center [0, 0] width 0 height 0
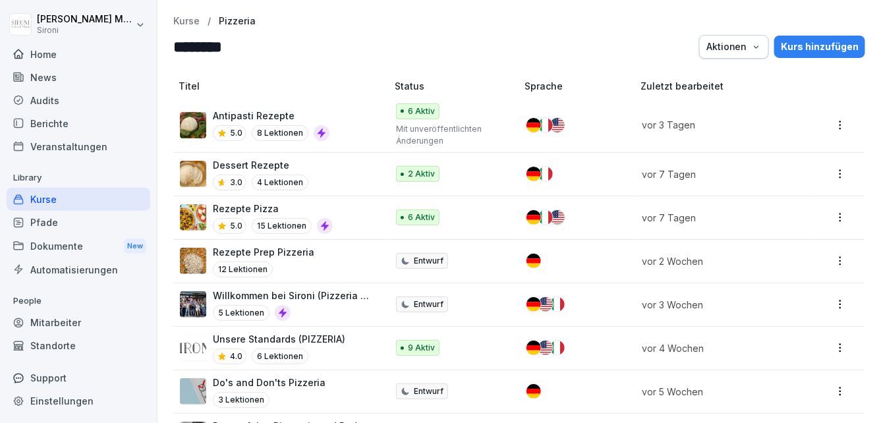
click at [234, 164] on p "Dessert Rezepte" at bounding box center [261, 165] width 96 height 14
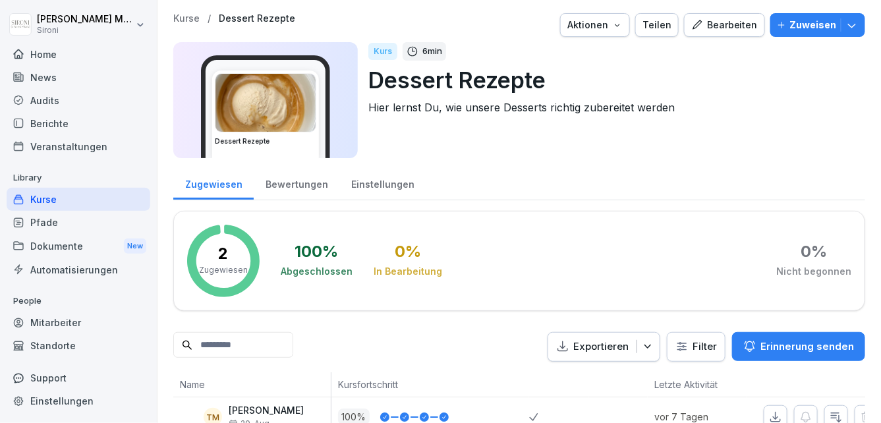
click at [724, 30] on div "Bearbeiten" at bounding box center [724, 25] width 67 height 15
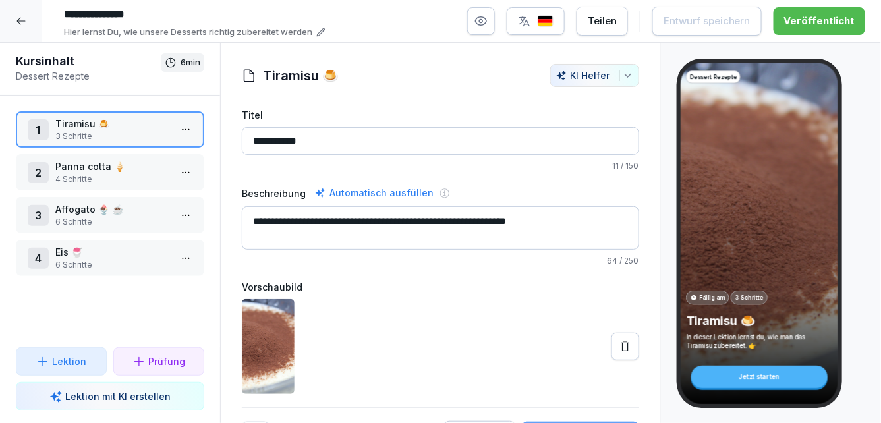
click at [171, 168] on div "2 Panna cotta 🍦 4 Schritte" at bounding box center [110, 173] width 165 height 26
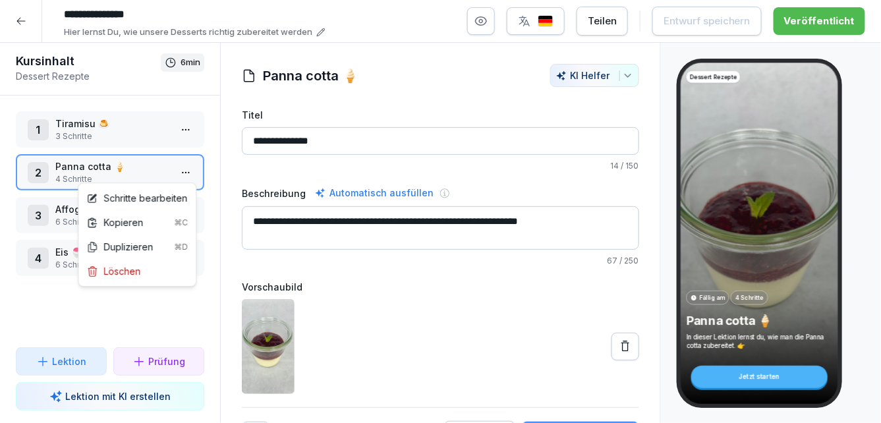
click at [185, 169] on html "**********" at bounding box center [440, 211] width 881 height 423
click at [140, 200] on div "Schritte bearbeiten" at bounding box center [136, 198] width 101 height 14
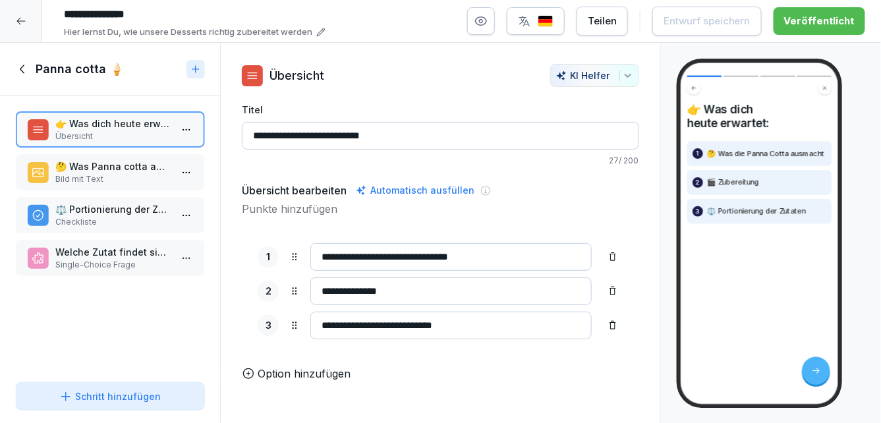
click at [98, 255] on p "Welche Zutat findet sich NICHT in der Panna Cotta" at bounding box center [112, 252] width 115 height 14
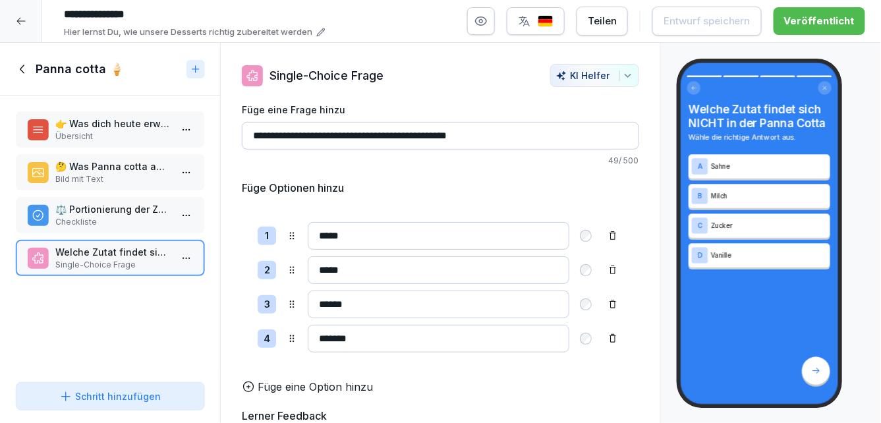
click at [404, 272] on input "*****" at bounding box center [439, 270] width 262 height 28
click at [93, 158] on div "🤔 Was Panna cotta ausmacht Bild mit Text" at bounding box center [110, 172] width 189 height 36
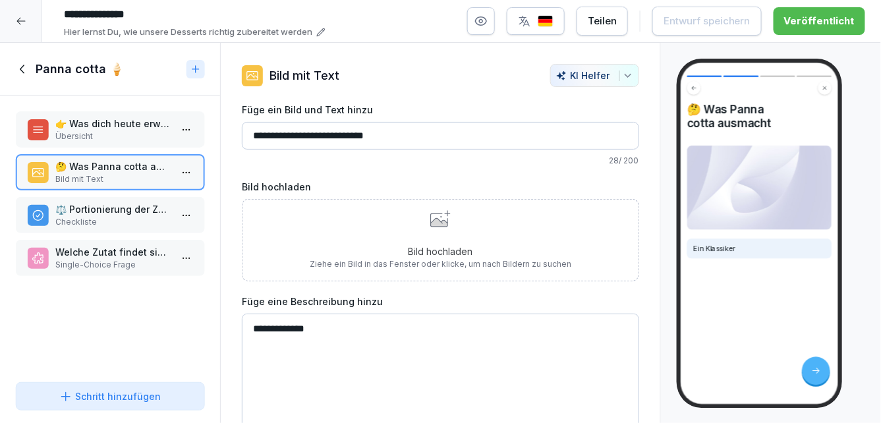
click at [28, 63] on icon at bounding box center [23, 69] width 15 height 15
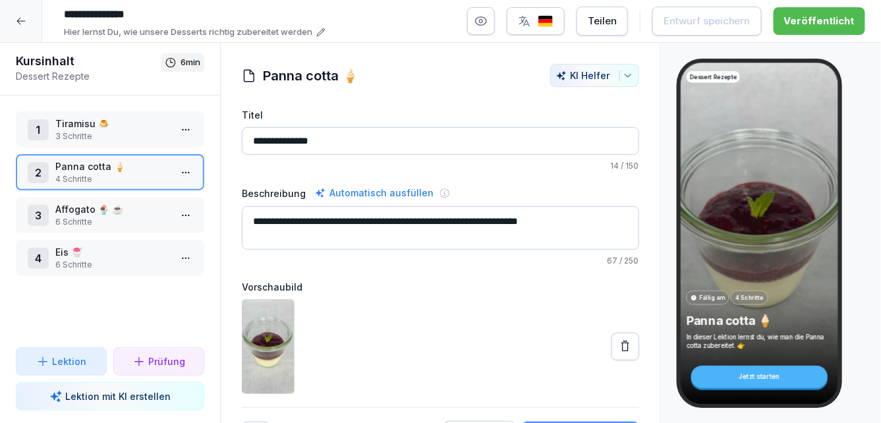
click at [98, 216] on p "6 Schritte" at bounding box center [112, 222] width 115 height 12
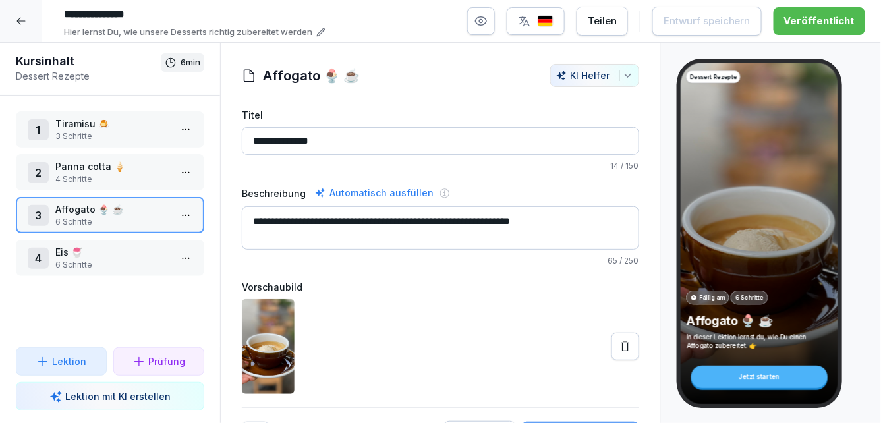
click at [89, 258] on p "Eis 🍧" at bounding box center [112, 252] width 115 height 14
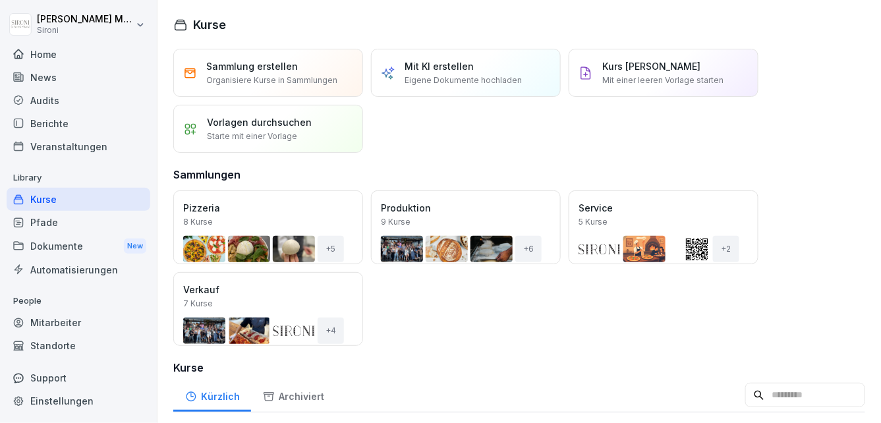
click at [0, 0] on div "Öffnen" at bounding box center [0, 0] width 0 height 0
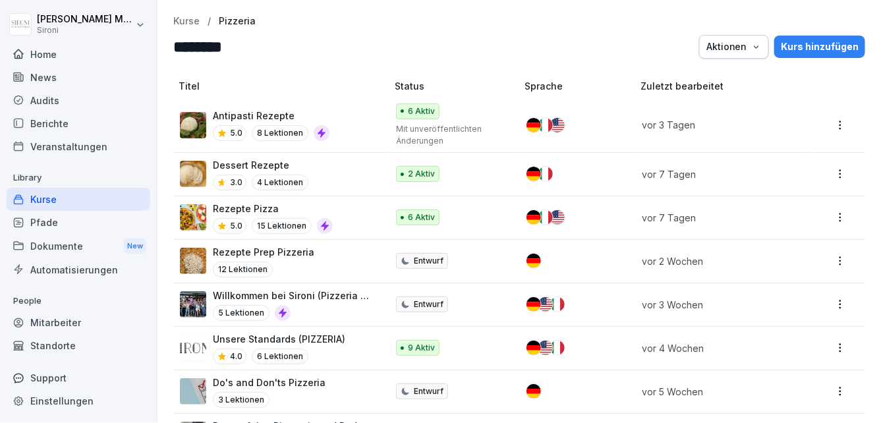
click at [263, 168] on p "Dessert Rezepte" at bounding box center [261, 165] width 96 height 14
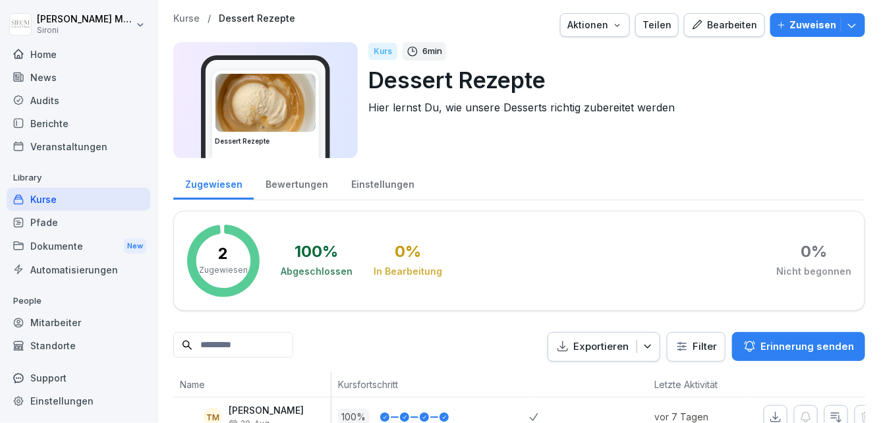
click at [732, 30] on div "Bearbeiten" at bounding box center [724, 25] width 67 height 15
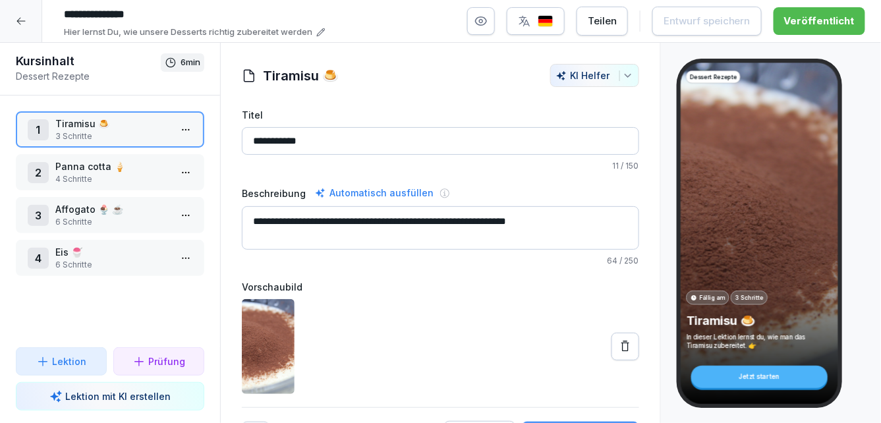
click at [113, 188] on div "2 Panna cotta 🍦 4 Schritte" at bounding box center [110, 172] width 189 height 36
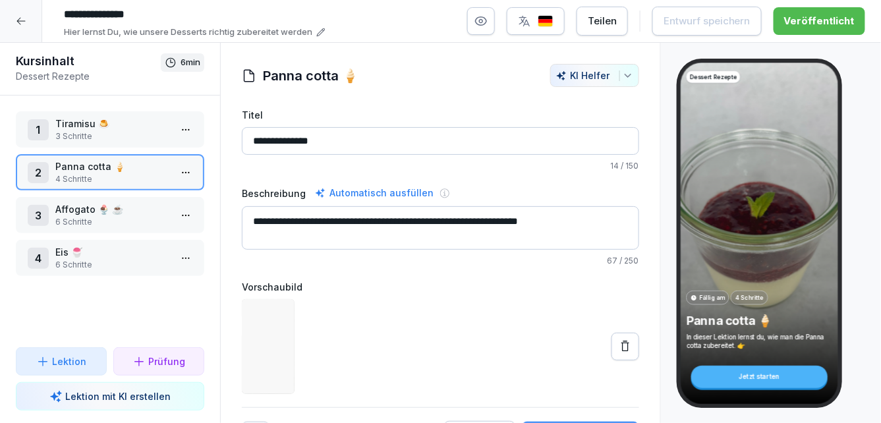
click at [113, 220] on p "6 Schritte" at bounding box center [112, 222] width 115 height 12
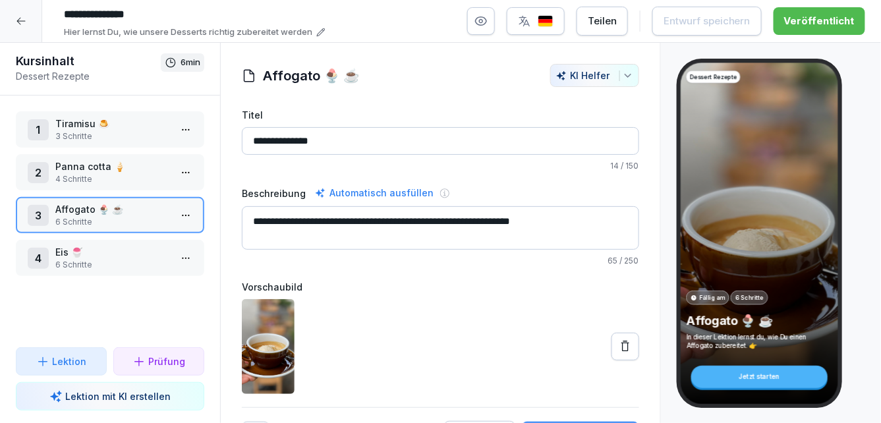
click at [189, 212] on html "**********" at bounding box center [440, 211] width 881 height 423
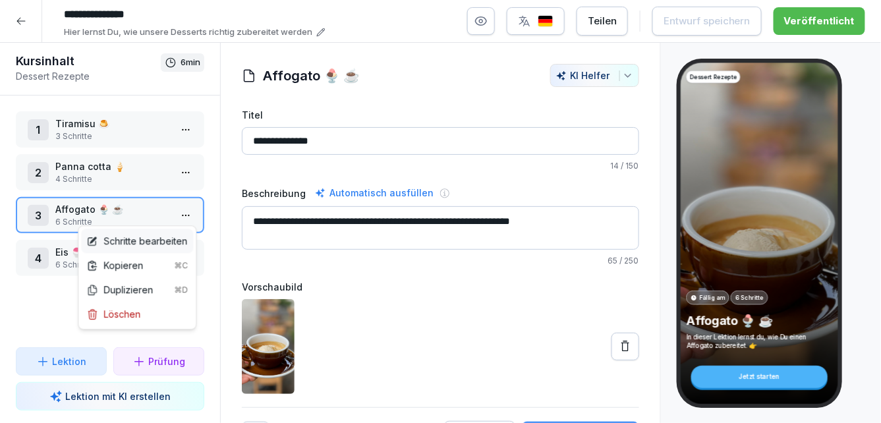
click at [158, 246] on div "Schritte bearbeiten" at bounding box center [136, 241] width 101 height 14
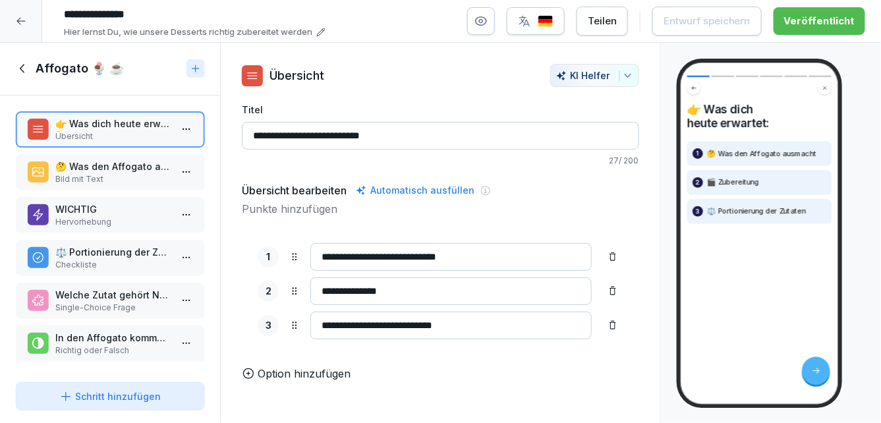
click at [138, 187] on div "🤔 Was den Affogato ausmacht Bild mit Text" at bounding box center [110, 172] width 189 height 36
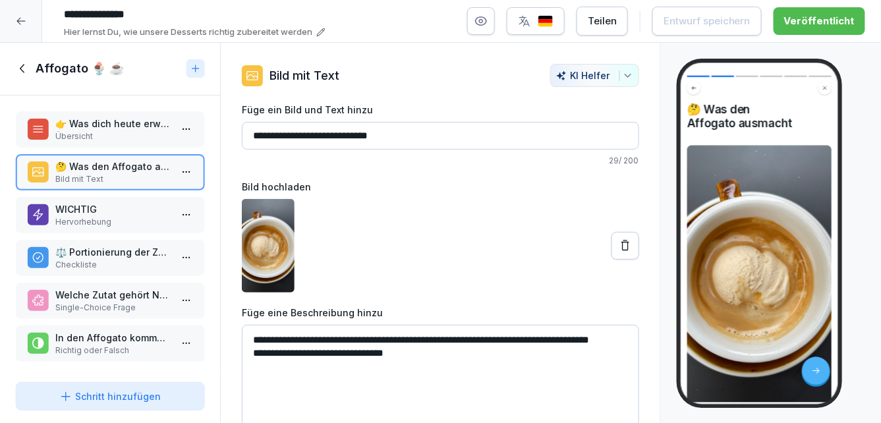
click at [26, 69] on icon at bounding box center [23, 68] width 15 height 15
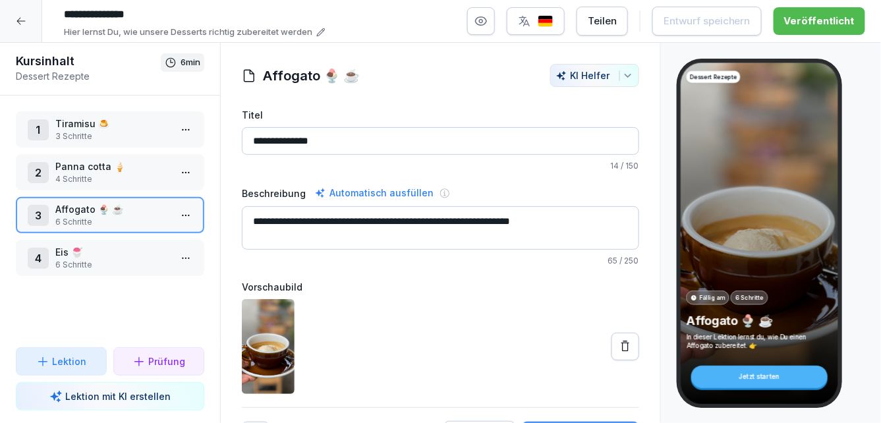
click at [25, 22] on icon at bounding box center [21, 21] width 11 height 11
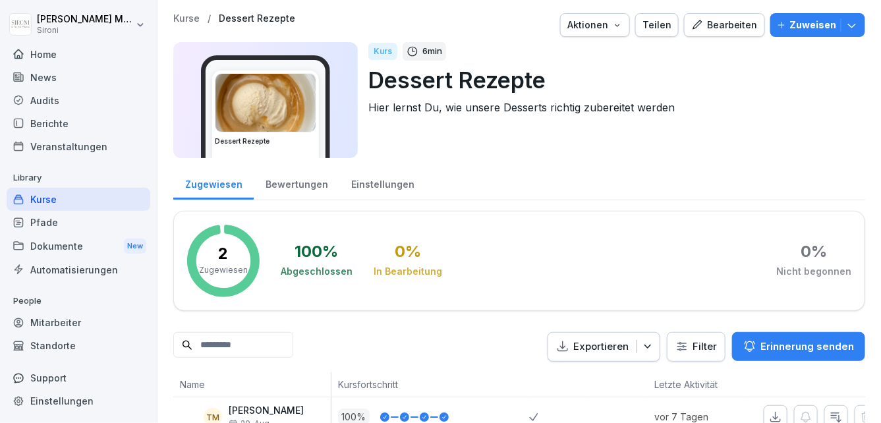
click at [53, 191] on div "Kurse" at bounding box center [79, 199] width 144 height 23
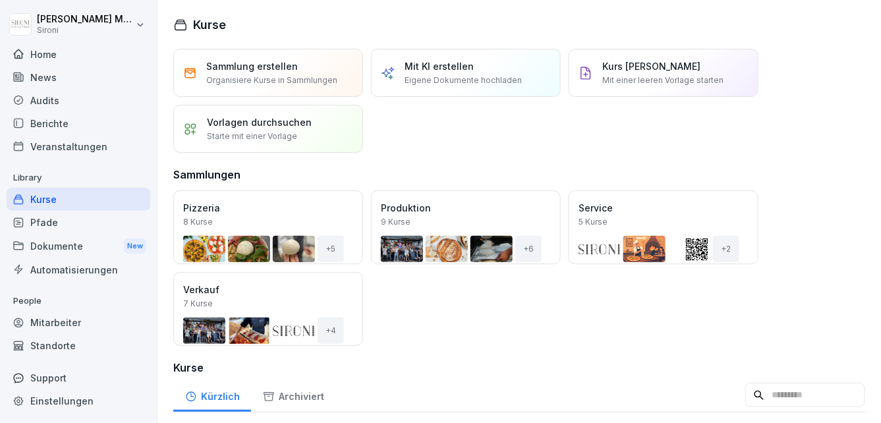
click at [42, 201] on div "Kurse" at bounding box center [79, 199] width 144 height 23
click at [0, 0] on div "Öffnen" at bounding box center [0, 0] width 0 height 0
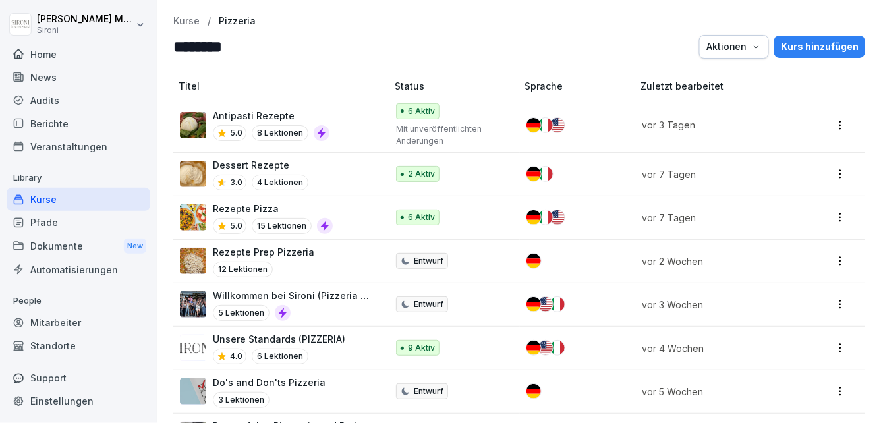
click at [239, 259] on div "Rezepte Prep Pizzeria 12 Lektionen" at bounding box center [264, 261] width 102 height 32
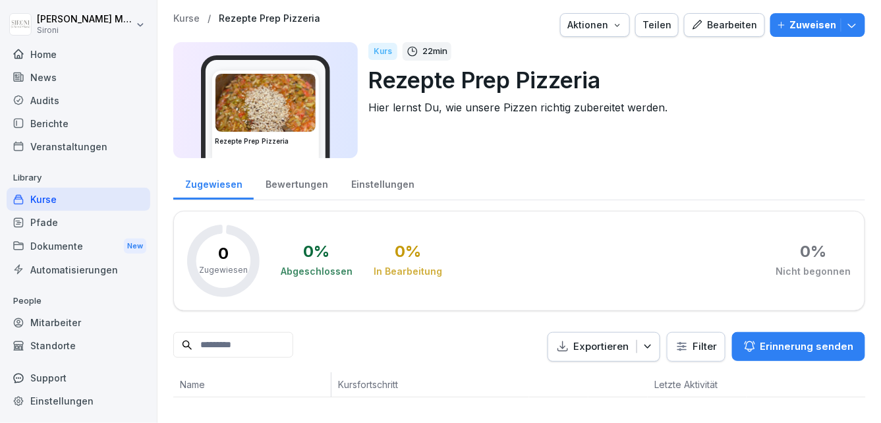
click at [729, 26] on div "Bearbeiten" at bounding box center [724, 25] width 67 height 15
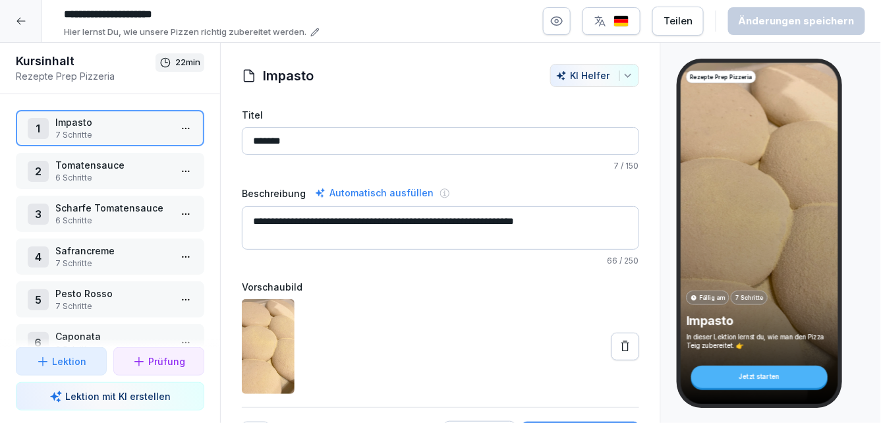
click at [188, 127] on html "**********" at bounding box center [440, 211] width 881 height 423
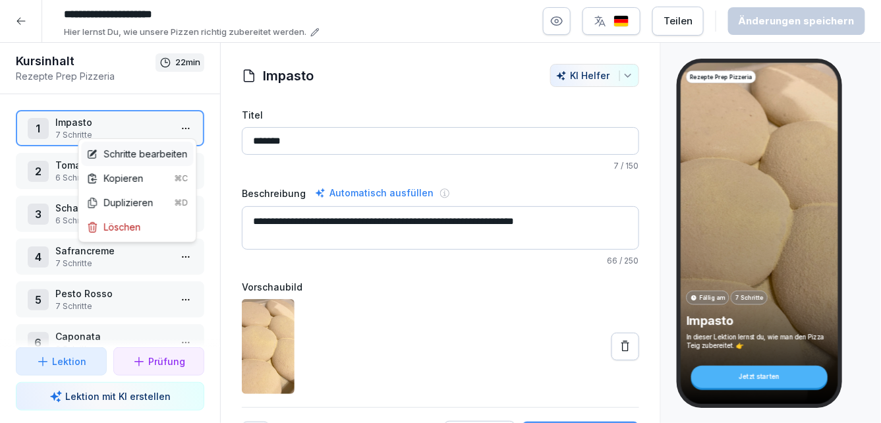
click at [142, 154] on div "Schritte bearbeiten" at bounding box center [136, 154] width 101 height 14
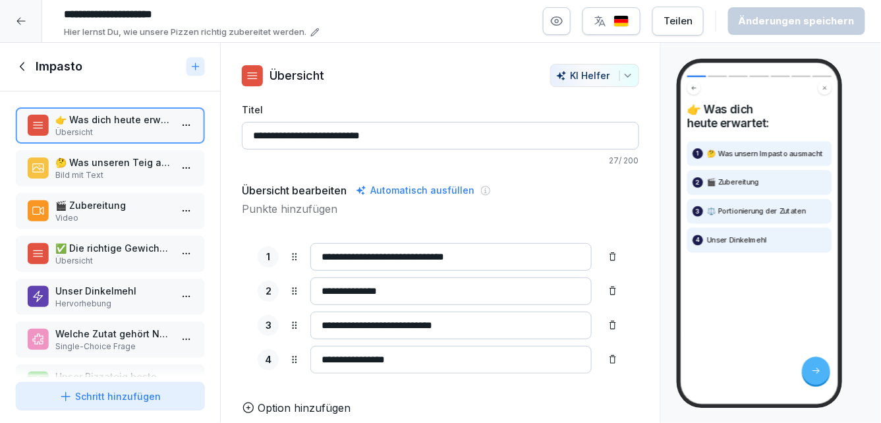
click at [100, 165] on p "🤔 Was unseren Teig ausmacht" at bounding box center [112, 163] width 115 height 14
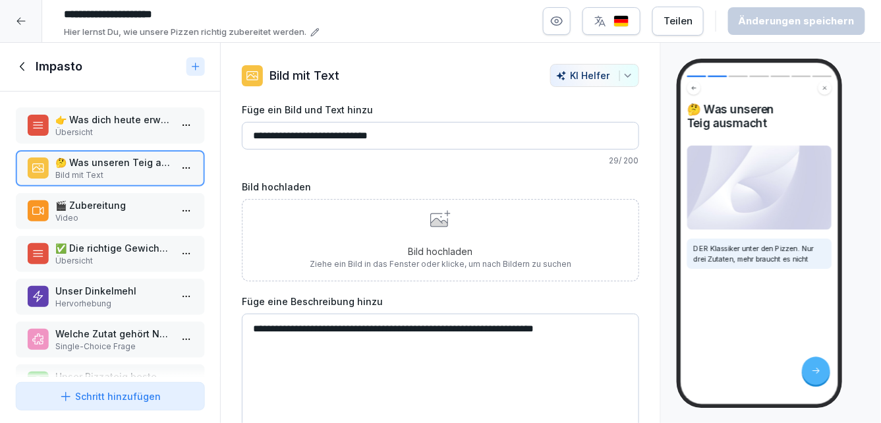
click at [67, 123] on p "👉 Was dich heute erwartet:" at bounding box center [112, 120] width 115 height 14
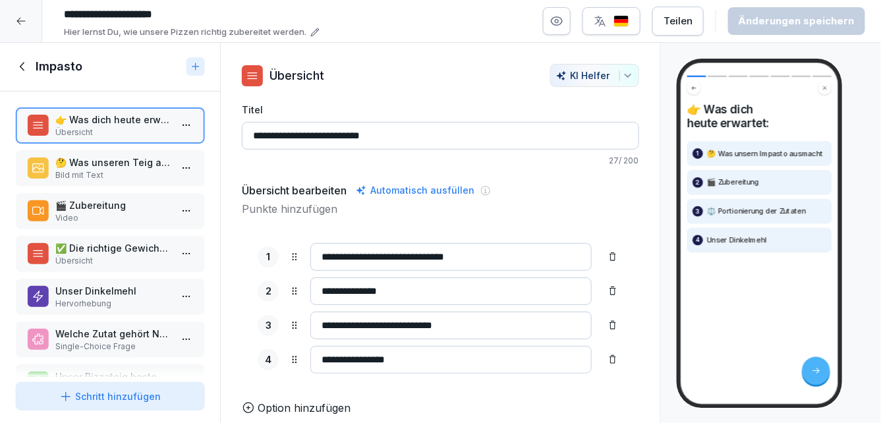
click at [21, 67] on icon at bounding box center [23, 66] width 15 height 15
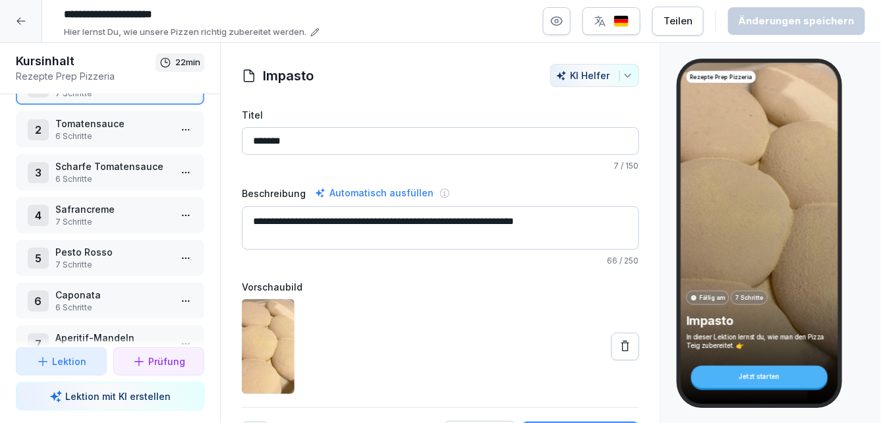
scroll to position [90, 0]
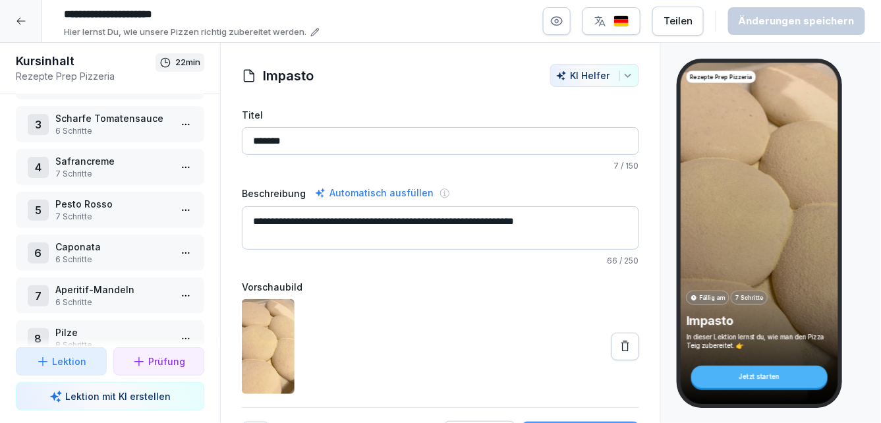
click at [95, 256] on p "6 Schritte" at bounding box center [112, 260] width 115 height 12
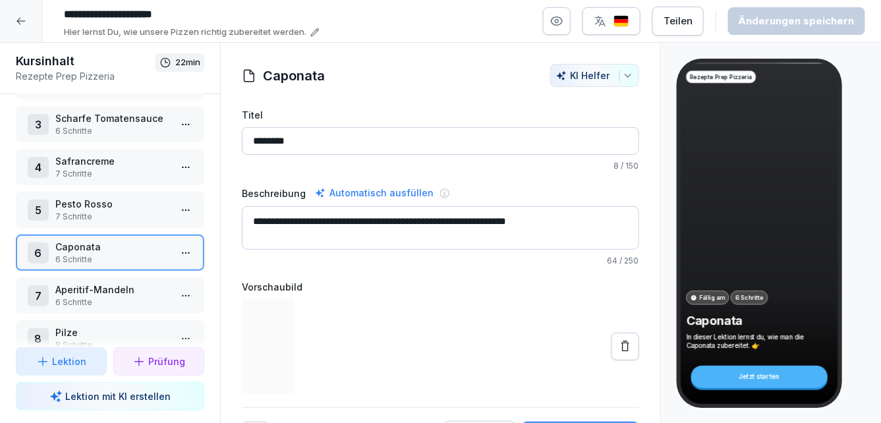
click at [189, 241] on div at bounding box center [185, 253] width 21 height 36
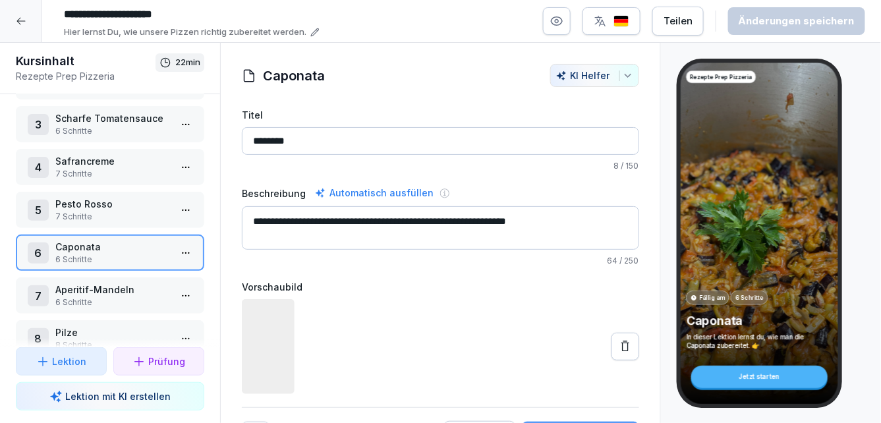
click at [185, 249] on html "**********" at bounding box center [440, 211] width 881 height 423
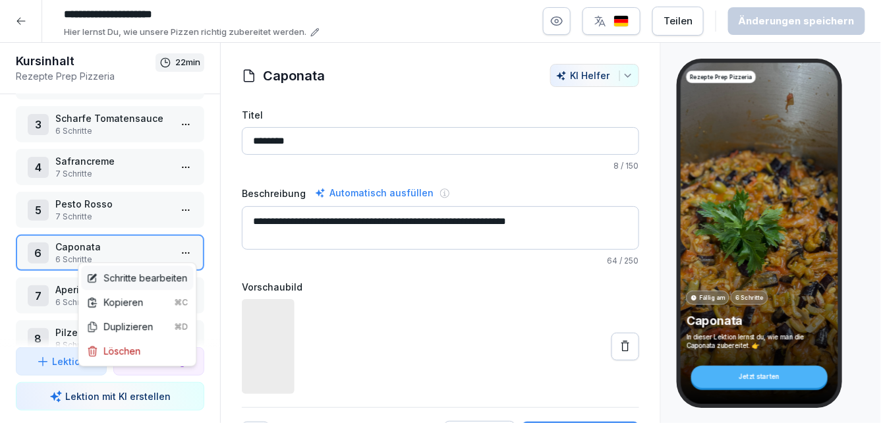
click at [165, 272] on div "Schritte bearbeiten" at bounding box center [136, 278] width 101 height 14
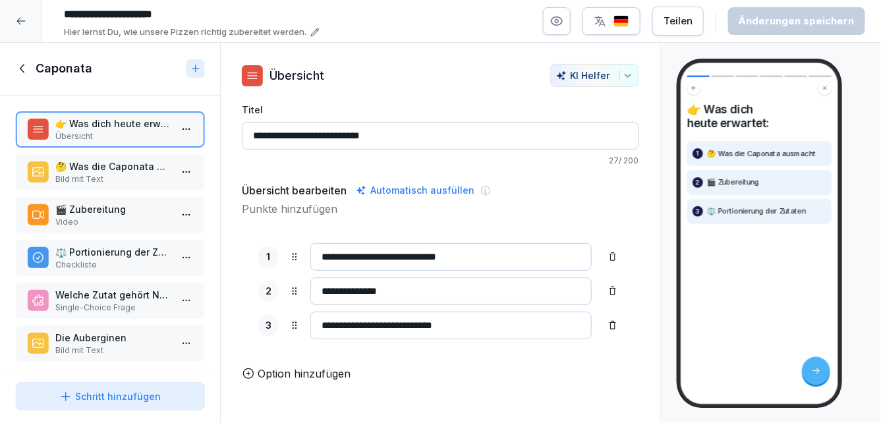
click at [131, 169] on p "🤔 Was die Caponata ausmacht" at bounding box center [112, 167] width 115 height 14
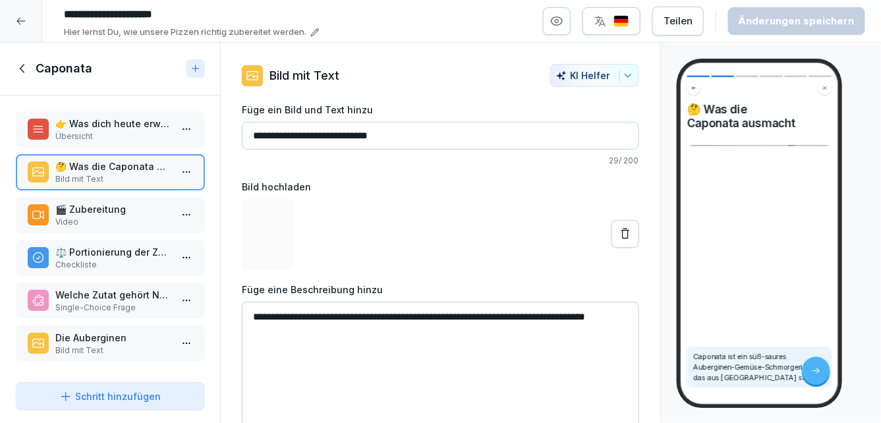
click at [126, 202] on p "🎬 Zubereitung" at bounding box center [112, 209] width 115 height 14
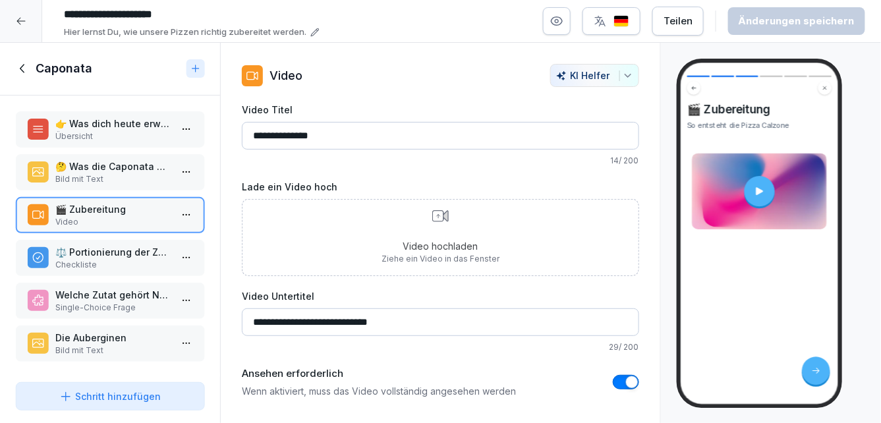
click at [115, 252] on p "⚖️ Portionierung der Zutaten" at bounding box center [112, 252] width 115 height 14
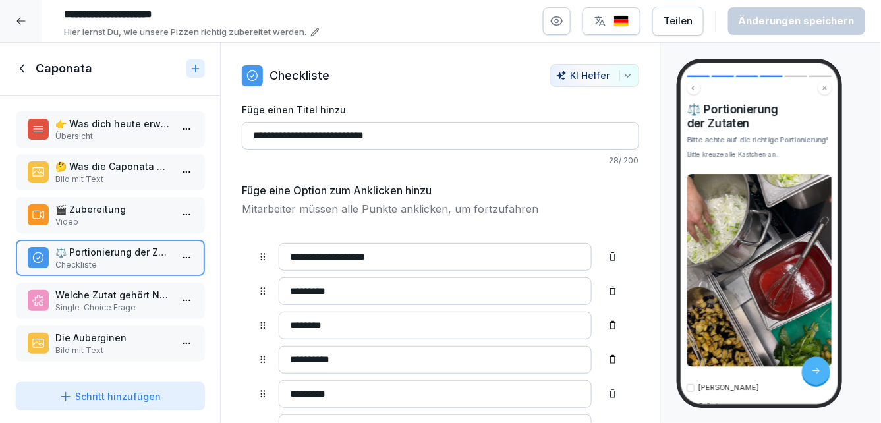
click at [69, 131] on p "Übersicht" at bounding box center [112, 137] width 115 height 12
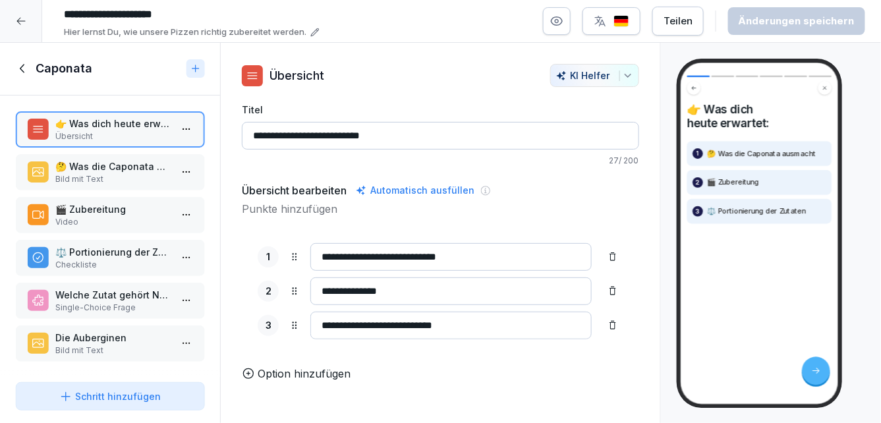
click at [21, 67] on icon at bounding box center [22, 69] width 5 height 9
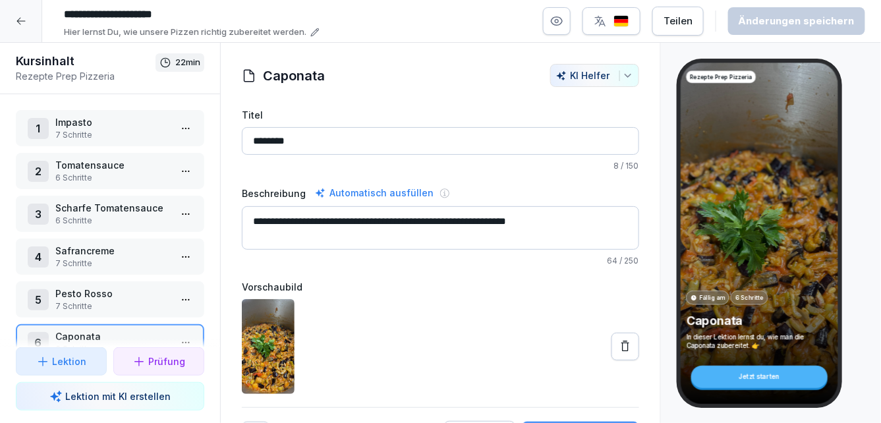
click at [121, 124] on p "Impasto" at bounding box center [112, 122] width 115 height 14
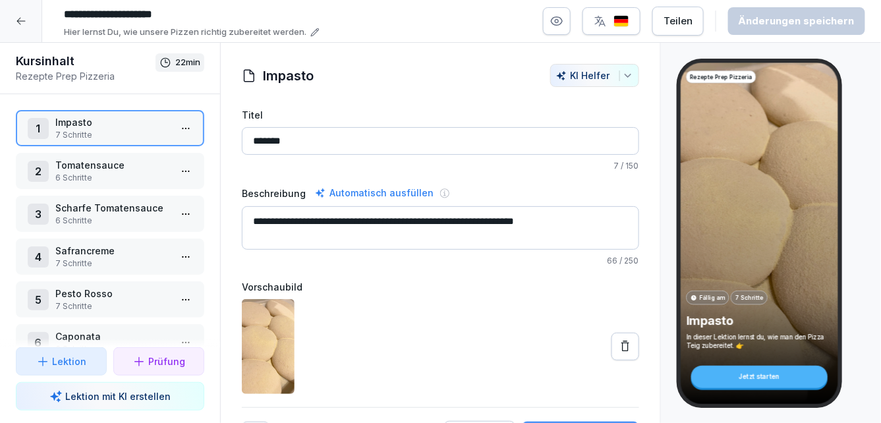
click at [182, 129] on html "**********" at bounding box center [440, 211] width 881 height 423
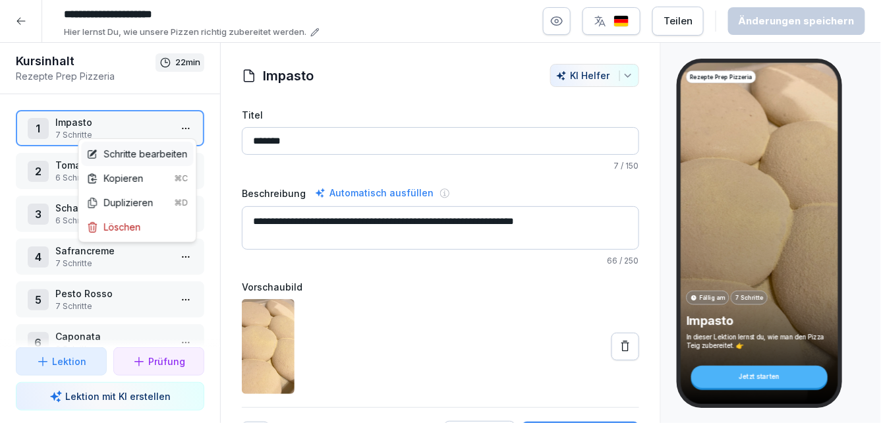
click at [150, 153] on div "Schritte bearbeiten" at bounding box center [136, 154] width 101 height 14
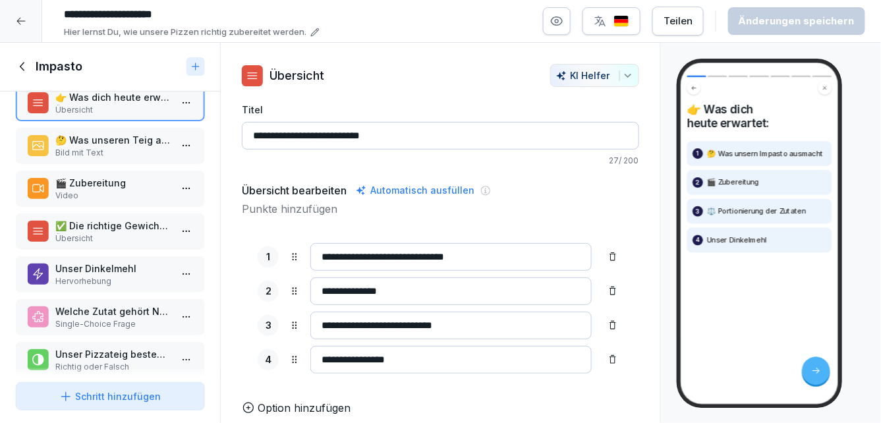
scroll to position [38, 0]
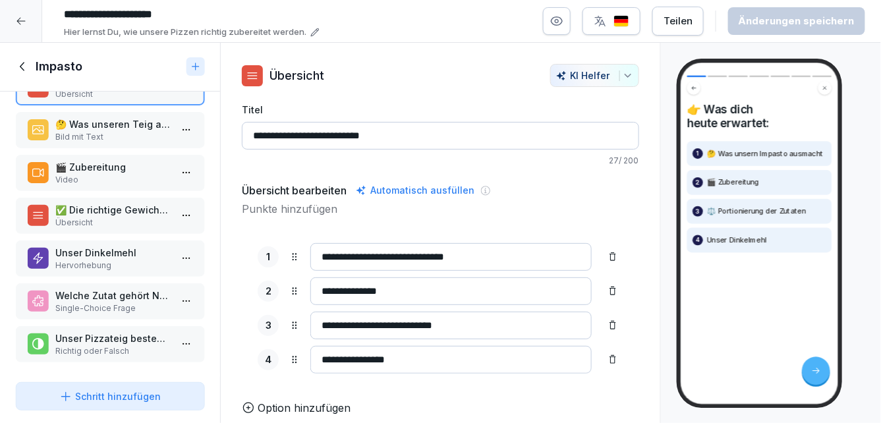
click at [69, 392] on icon at bounding box center [65, 396] width 13 height 13
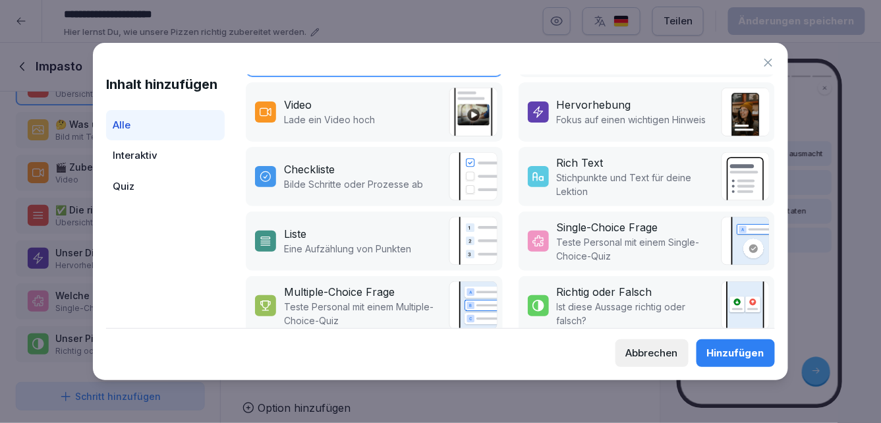
scroll to position [247, 0]
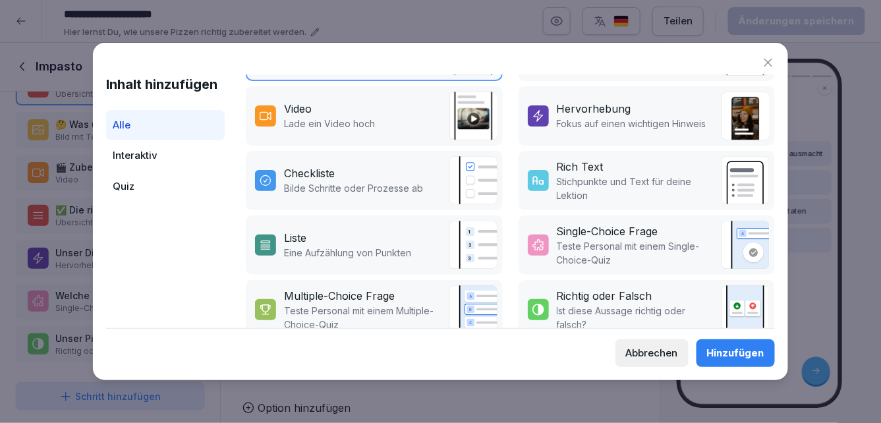
click at [570, 113] on div "Hervorhebung" at bounding box center [594, 109] width 74 height 16
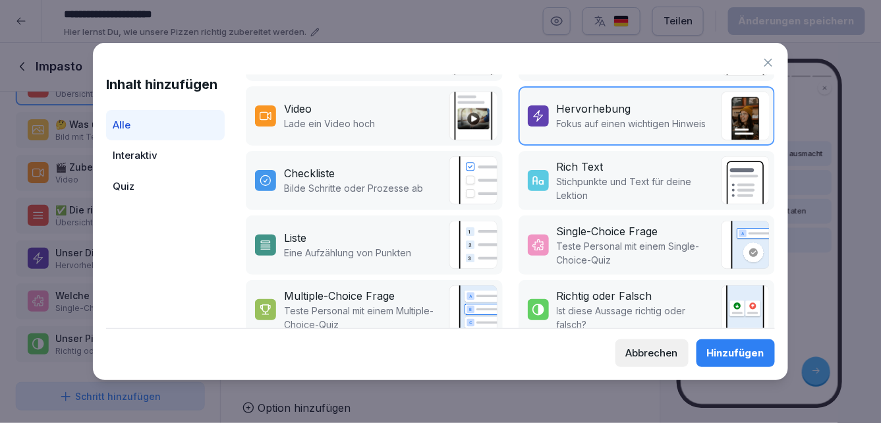
click at [722, 353] on div "Hinzufügen" at bounding box center [735, 353] width 57 height 15
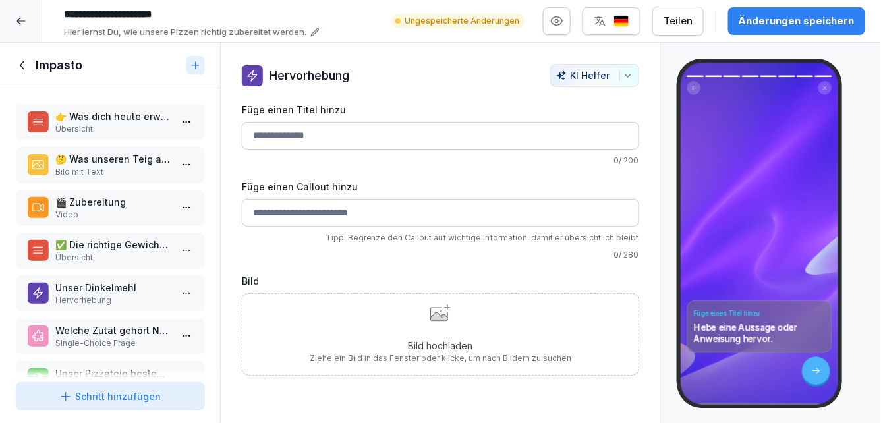
scroll to position [78, 0]
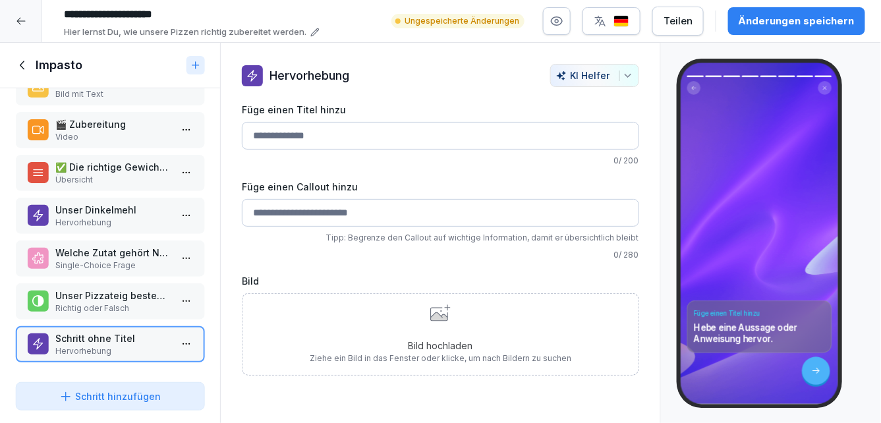
click at [331, 141] on input "Füge einen Titel hinzu" at bounding box center [440, 136] width 397 height 28
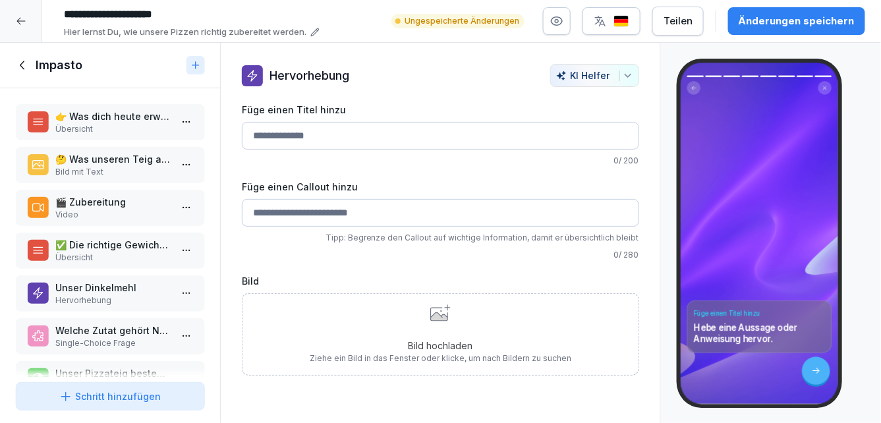
click at [26, 69] on icon at bounding box center [23, 65] width 15 height 15
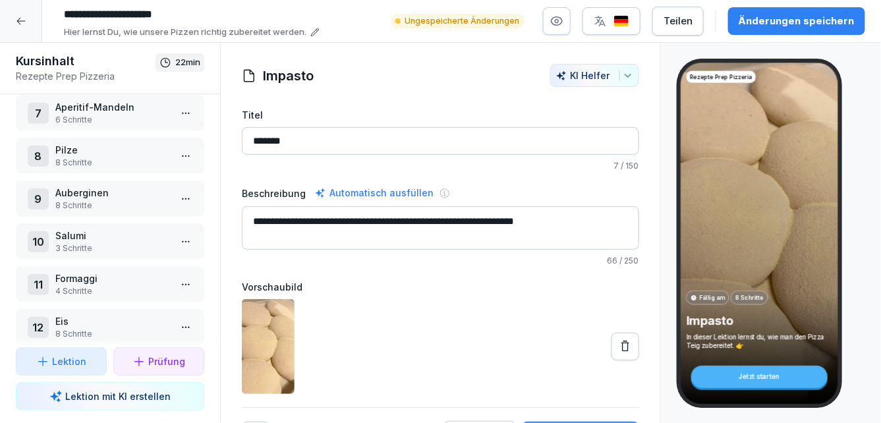
scroll to position [285, 0]
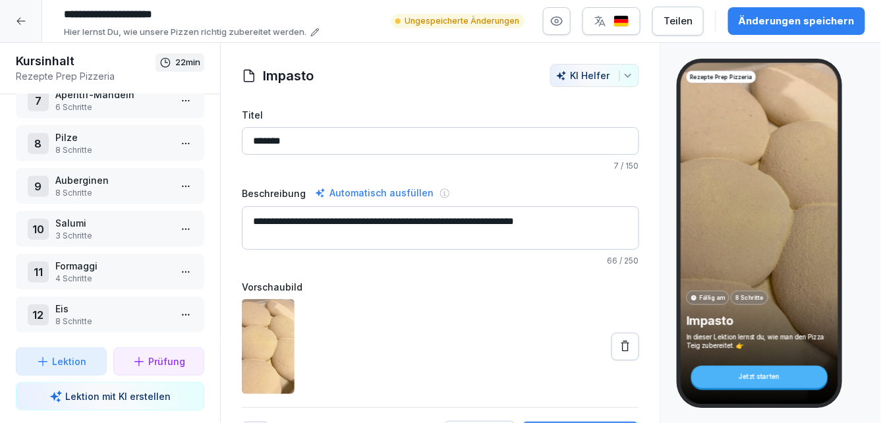
click at [74, 311] on p "Eis" at bounding box center [112, 309] width 115 height 14
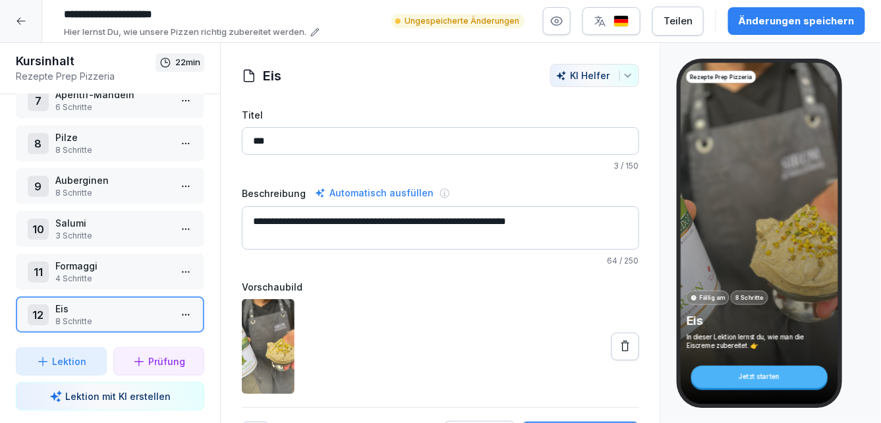
click at [97, 275] on p "4 Schritte" at bounding box center [112, 279] width 115 height 12
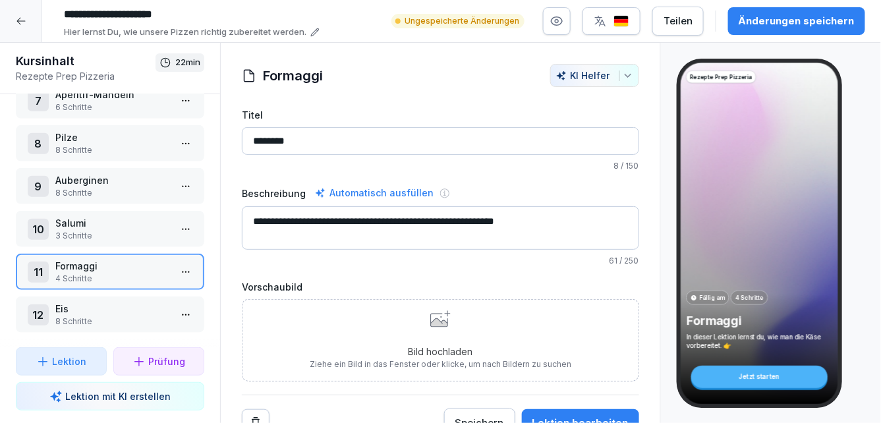
click at [79, 225] on p "Salumi" at bounding box center [112, 223] width 115 height 14
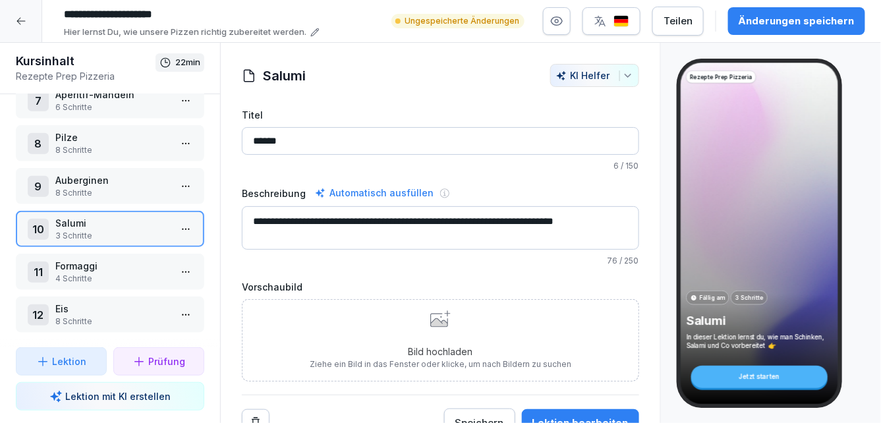
click at [105, 266] on p "Formaggi" at bounding box center [112, 266] width 115 height 14
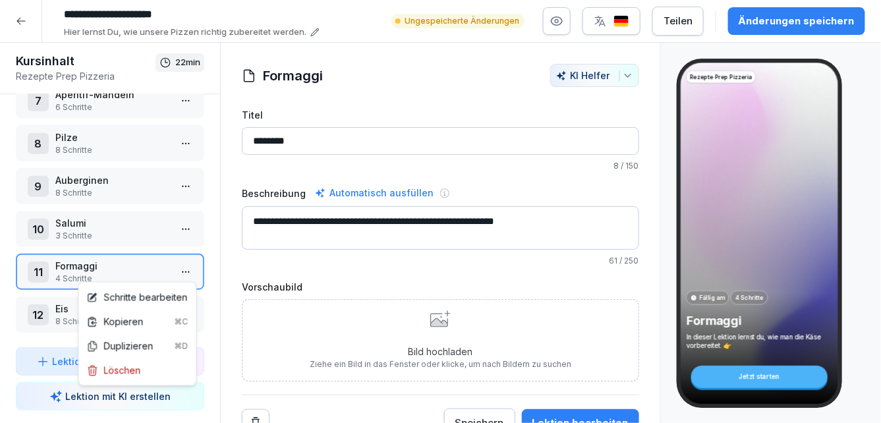
click at [187, 270] on html "**********" at bounding box center [440, 211] width 881 height 423
click at [141, 293] on div "Schritte bearbeiten" at bounding box center [136, 298] width 101 height 14
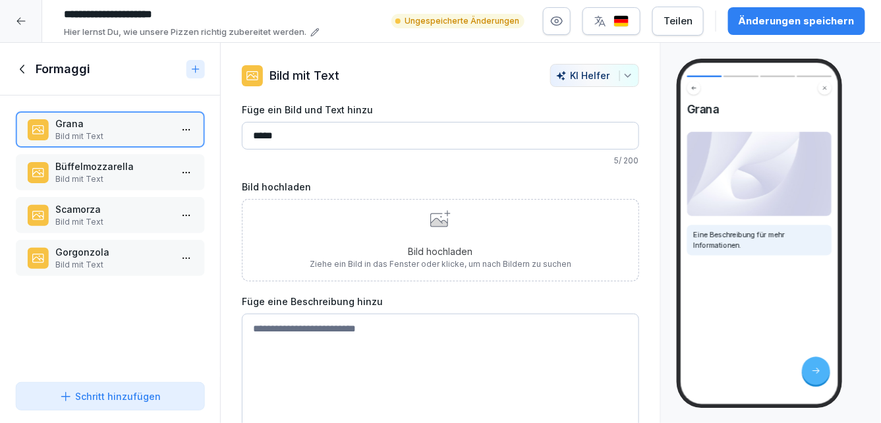
click at [22, 65] on icon at bounding box center [23, 69] width 15 height 15
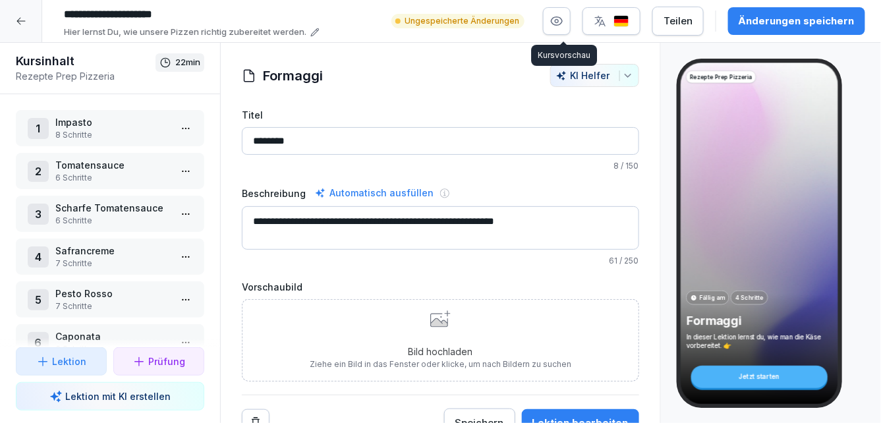
click at [563, 18] on icon "button" at bounding box center [557, 21] width 11 height 9
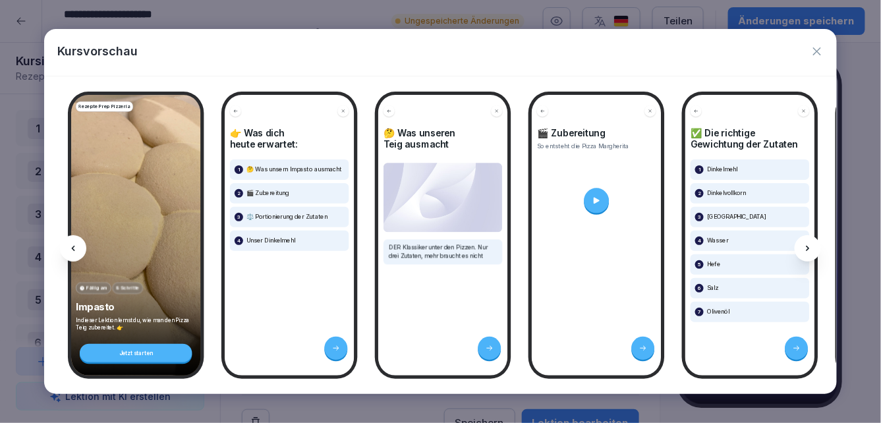
click at [819, 49] on icon "button" at bounding box center [817, 51] width 8 height 8
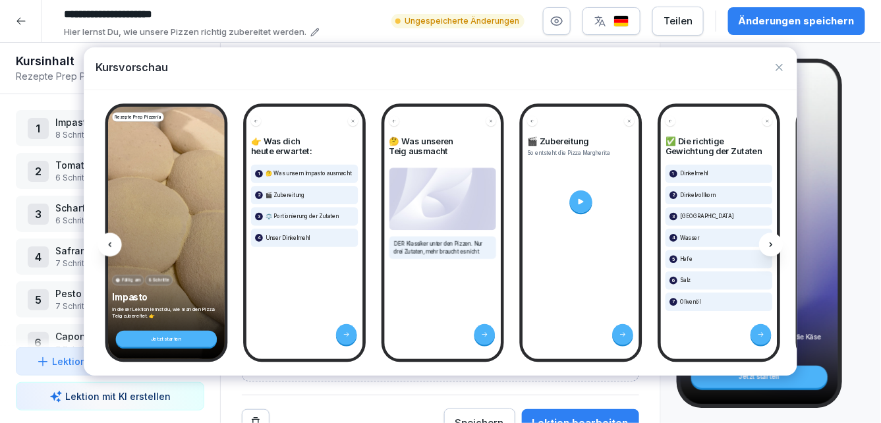
click at [814, 52] on body "**********" at bounding box center [440, 211] width 881 height 423
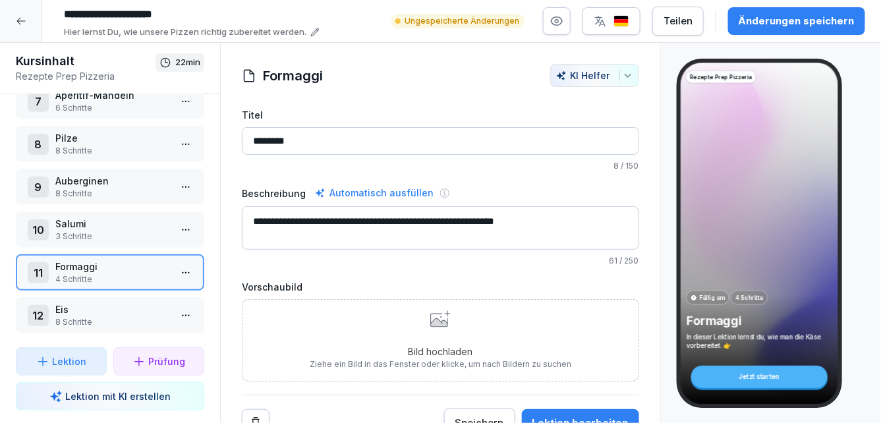
scroll to position [270, 0]
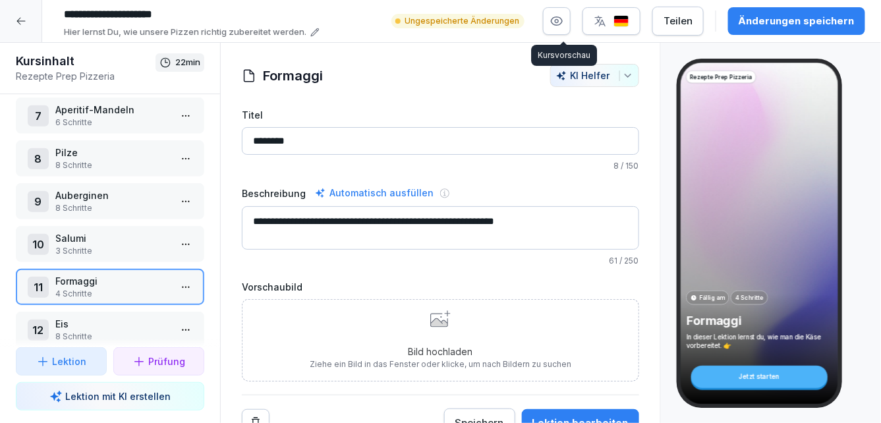
click at [571, 25] on button "button" at bounding box center [557, 21] width 28 height 28
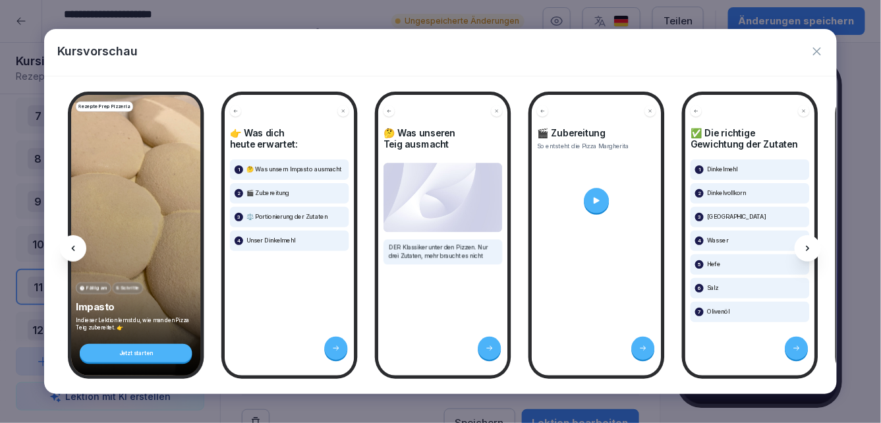
click at [819, 249] on div at bounding box center [808, 248] width 26 height 26
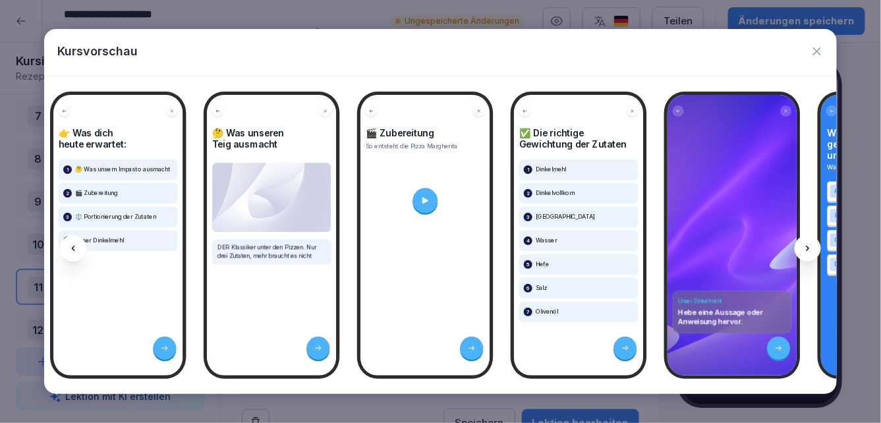
click at [819, 249] on div at bounding box center [808, 248] width 26 height 26
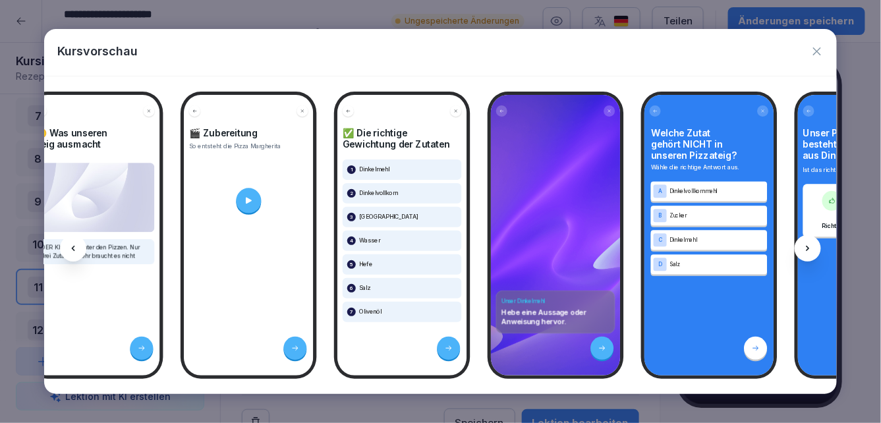
click at [819, 249] on div at bounding box center [808, 248] width 26 height 26
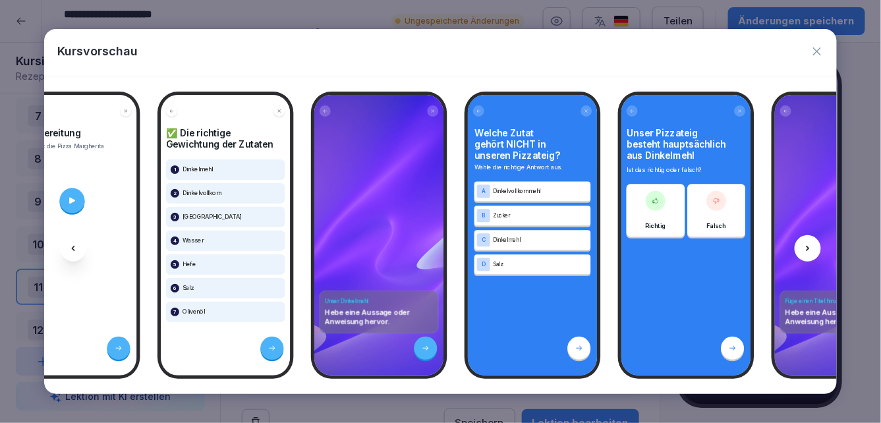
click at [819, 249] on div at bounding box center [808, 248] width 26 height 26
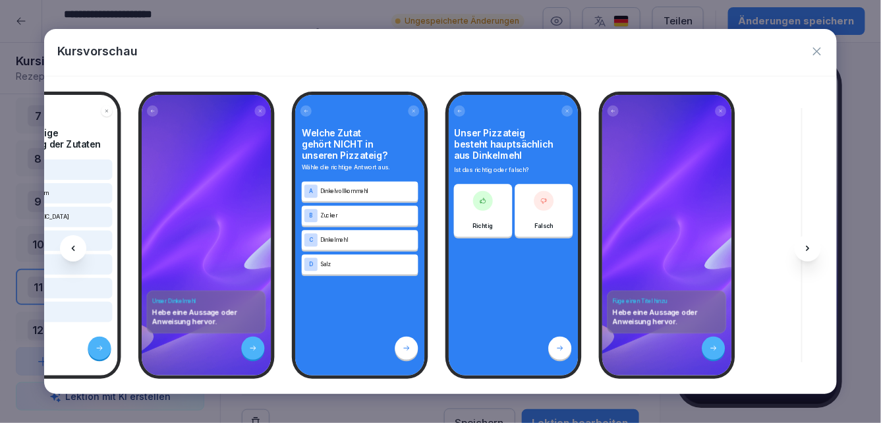
scroll to position [0, 701]
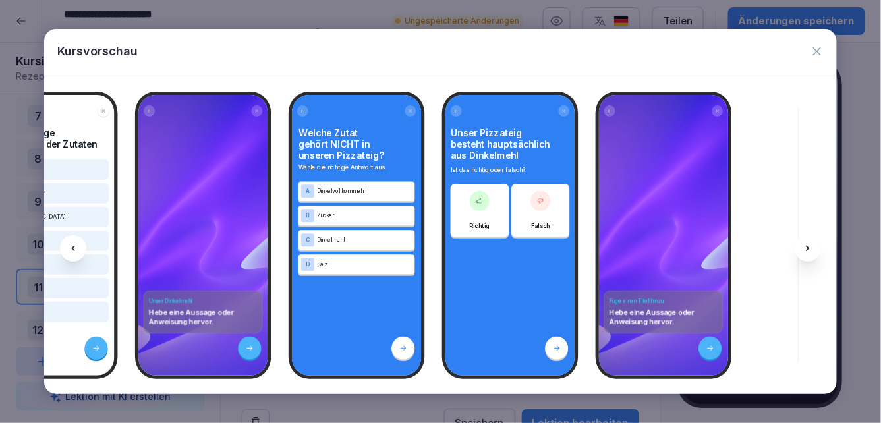
click at [816, 246] on div at bounding box center [808, 248] width 26 height 26
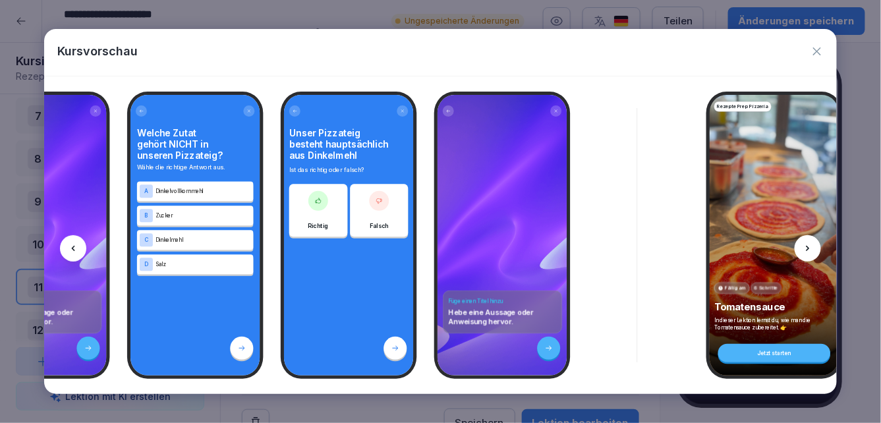
scroll to position [0, 877]
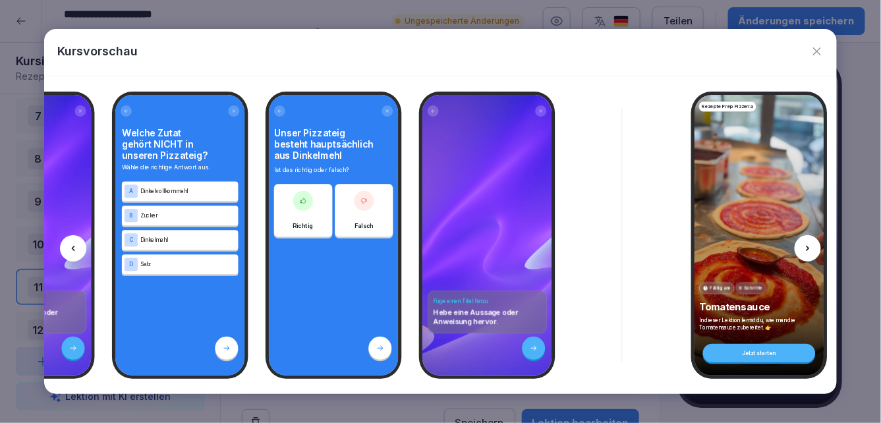
click at [815, 246] on div at bounding box center [808, 248] width 26 height 26
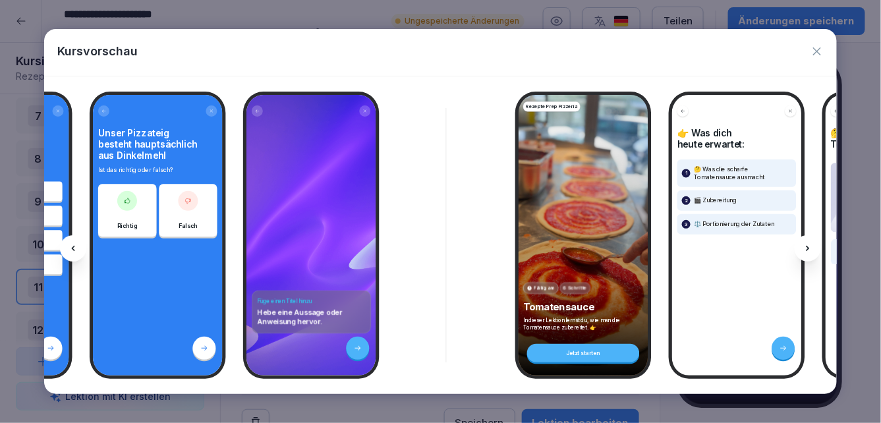
click at [811, 248] on icon at bounding box center [808, 248] width 11 height 11
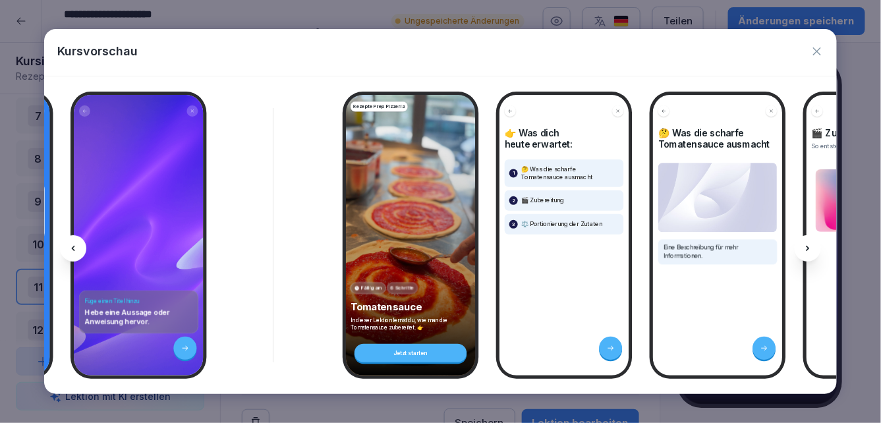
click at [811, 248] on icon at bounding box center [808, 248] width 11 height 11
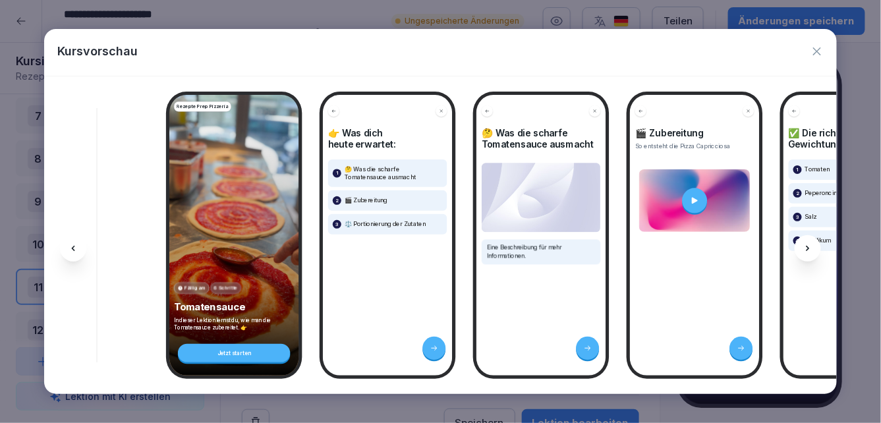
click at [811, 248] on icon at bounding box center [808, 248] width 11 height 11
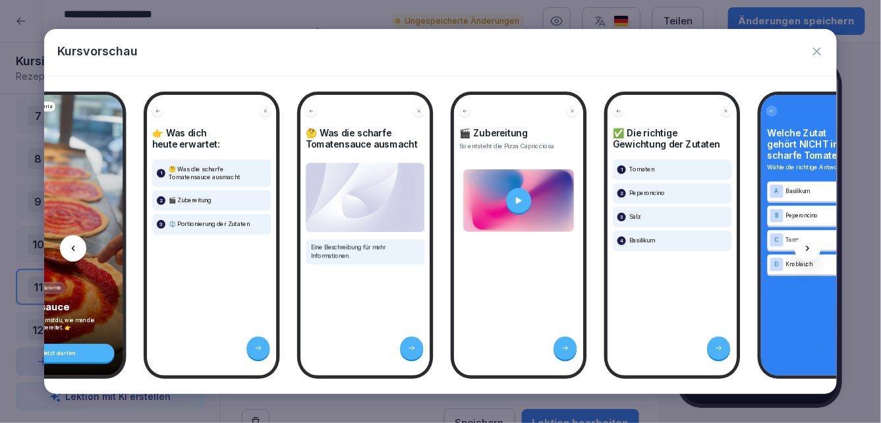
click at [811, 248] on icon at bounding box center [808, 248] width 11 height 11
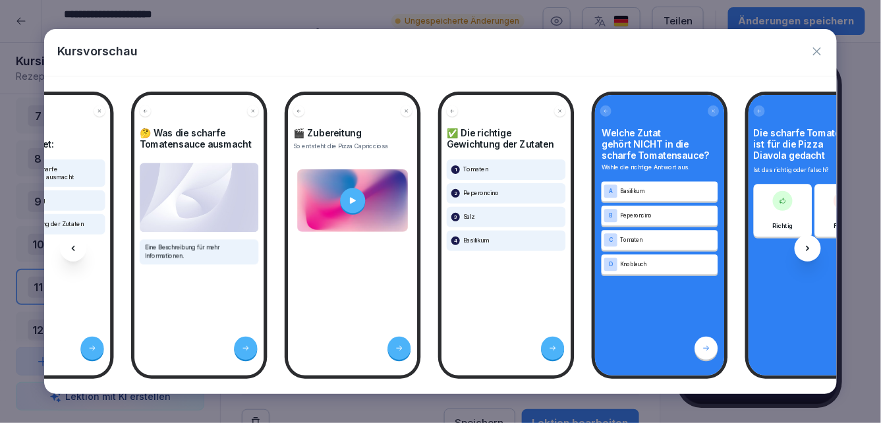
scroll to position [0, 1755]
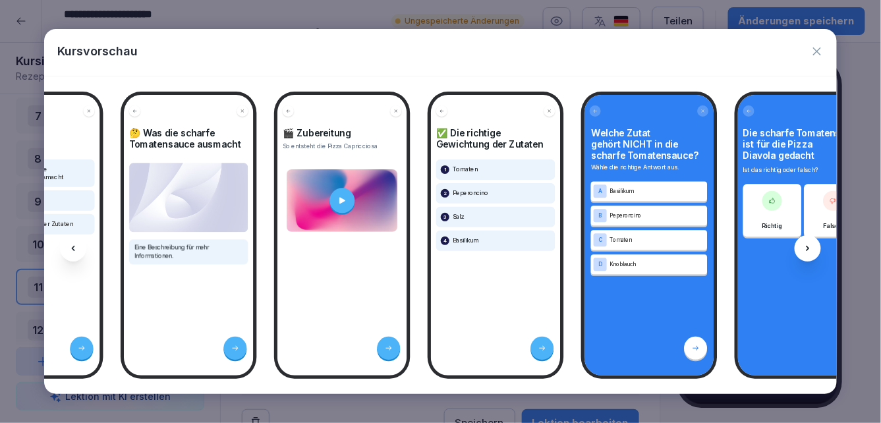
click at [819, 55] on icon "button" at bounding box center [817, 51] width 13 height 13
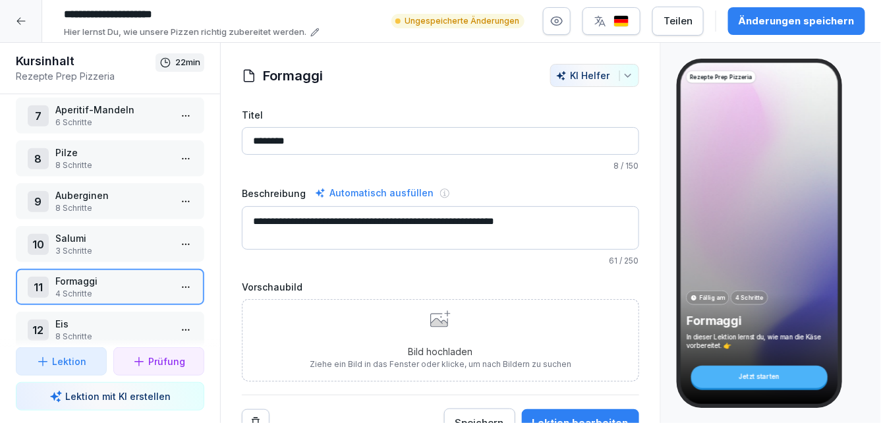
click at [678, 21] on div "Teilen" at bounding box center [678, 21] width 29 height 15
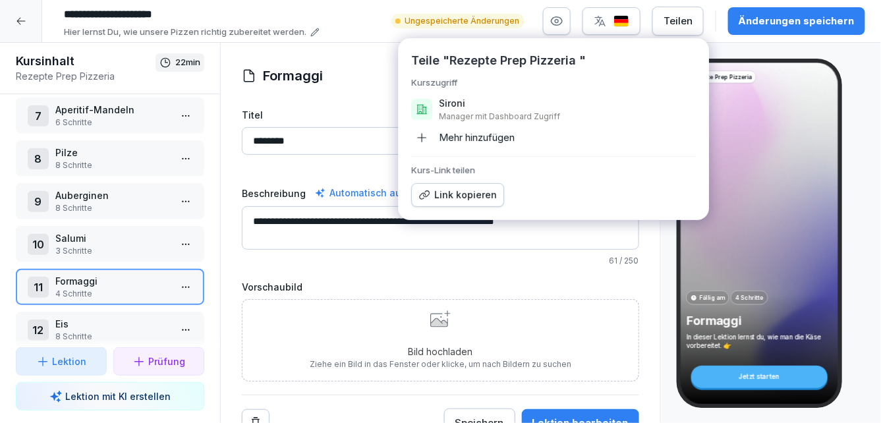
click at [427, 136] on icon "button" at bounding box center [422, 138] width 12 height 12
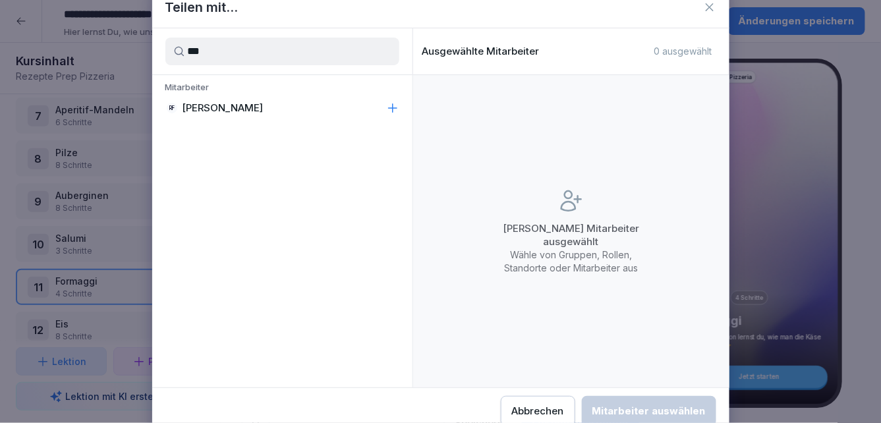
type input "***"
click at [232, 107] on p "[PERSON_NAME]" at bounding box center [223, 108] width 81 height 13
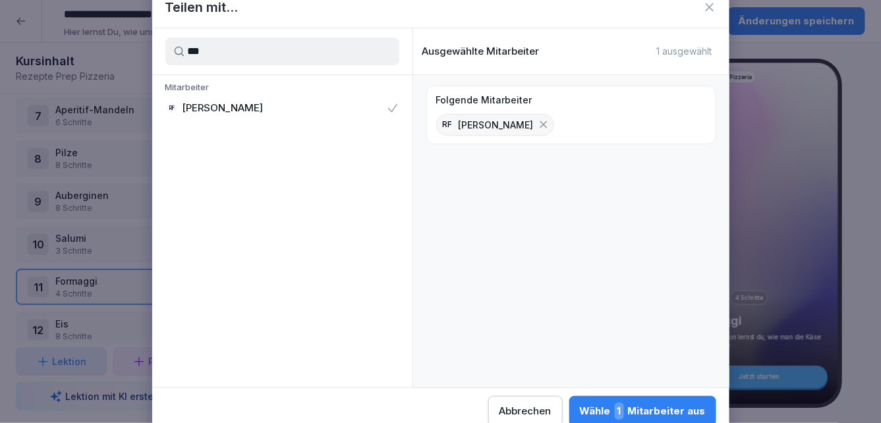
click at [604, 405] on div "Wähle 1 Mitarbeiter aus" at bounding box center [643, 411] width 126 height 17
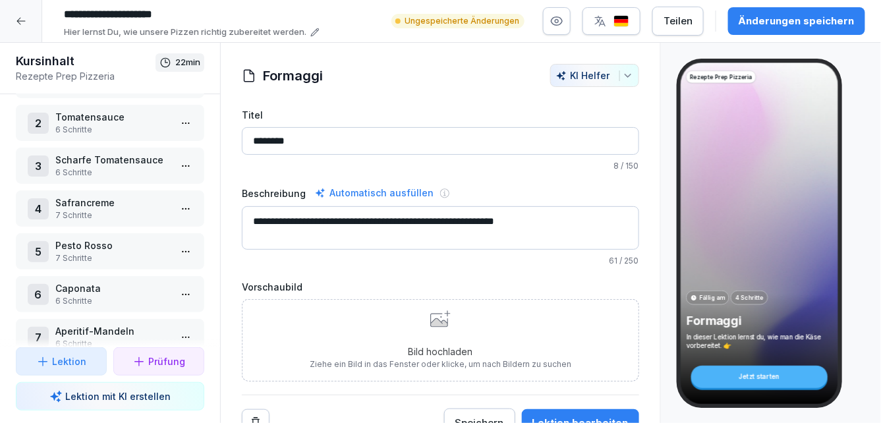
scroll to position [285, 0]
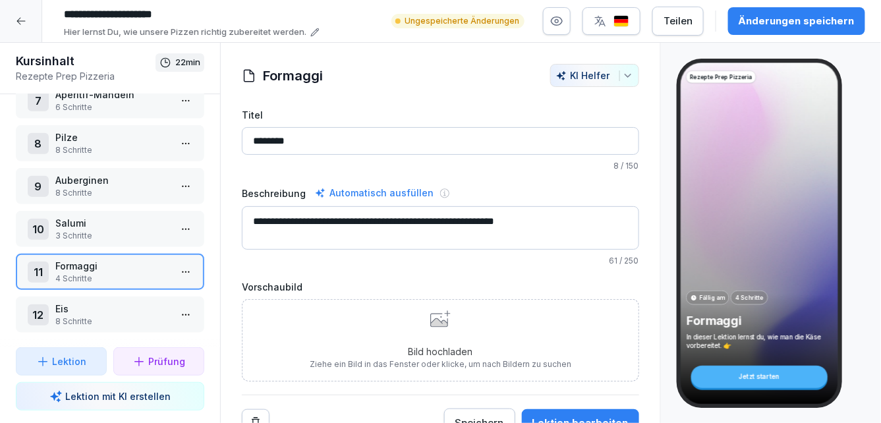
click at [187, 272] on html "**********" at bounding box center [440, 211] width 881 height 423
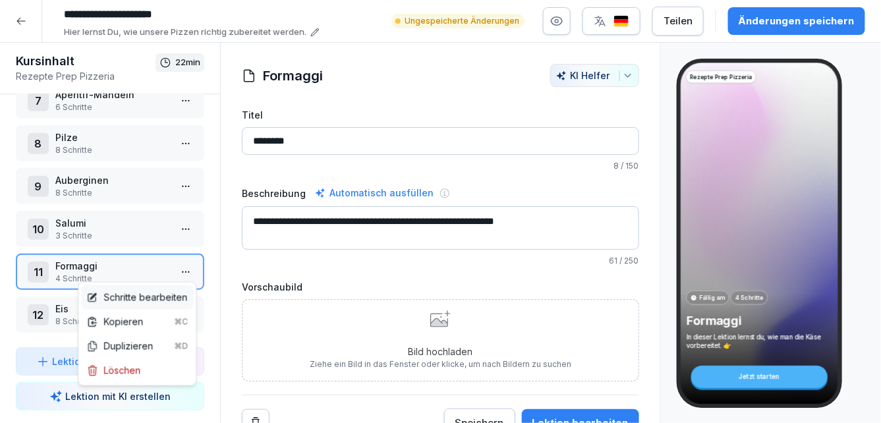
click at [148, 294] on div "Schritte bearbeiten" at bounding box center [136, 298] width 101 height 14
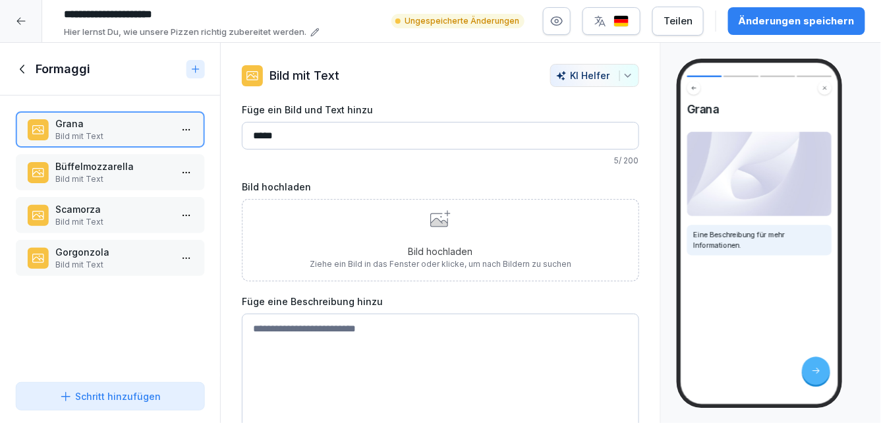
click at [26, 71] on icon at bounding box center [23, 69] width 15 height 15
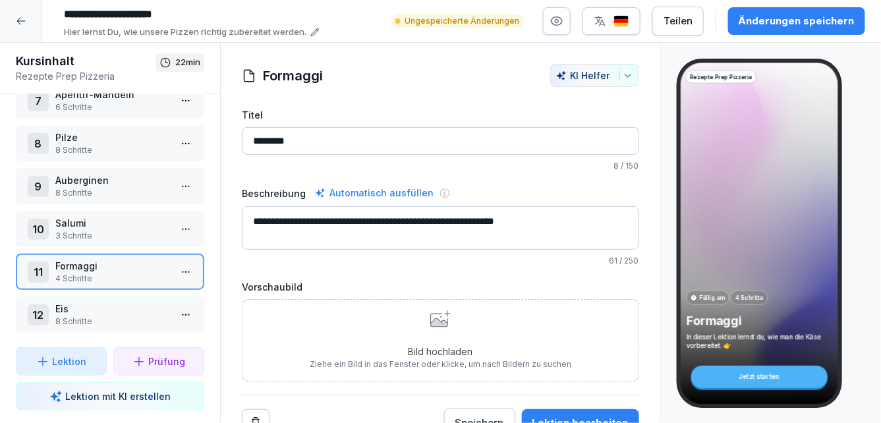
click at [79, 227] on p "Salumi" at bounding box center [112, 223] width 115 height 14
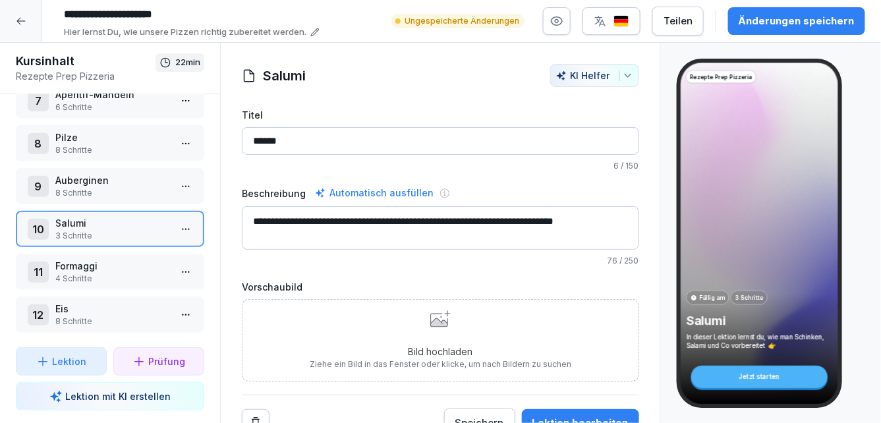
click at [78, 249] on div "1 Impasto 8 Schritte 2 Tomatensauce 6 Schritte 3 Scharfe Tomatensauce 6 Schritt…" at bounding box center [110, 220] width 220 height 253
click at [73, 269] on p "Formaggi" at bounding box center [112, 266] width 115 height 14
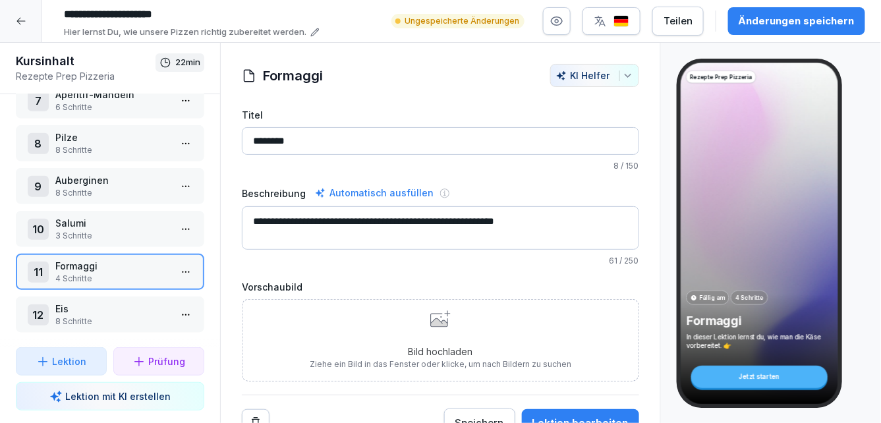
click at [96, 226] on p "Salumi" at bounding box center [112, 223] width 115 height 14
